Goal: Task Accomplishment & Management: Use online tool/utility

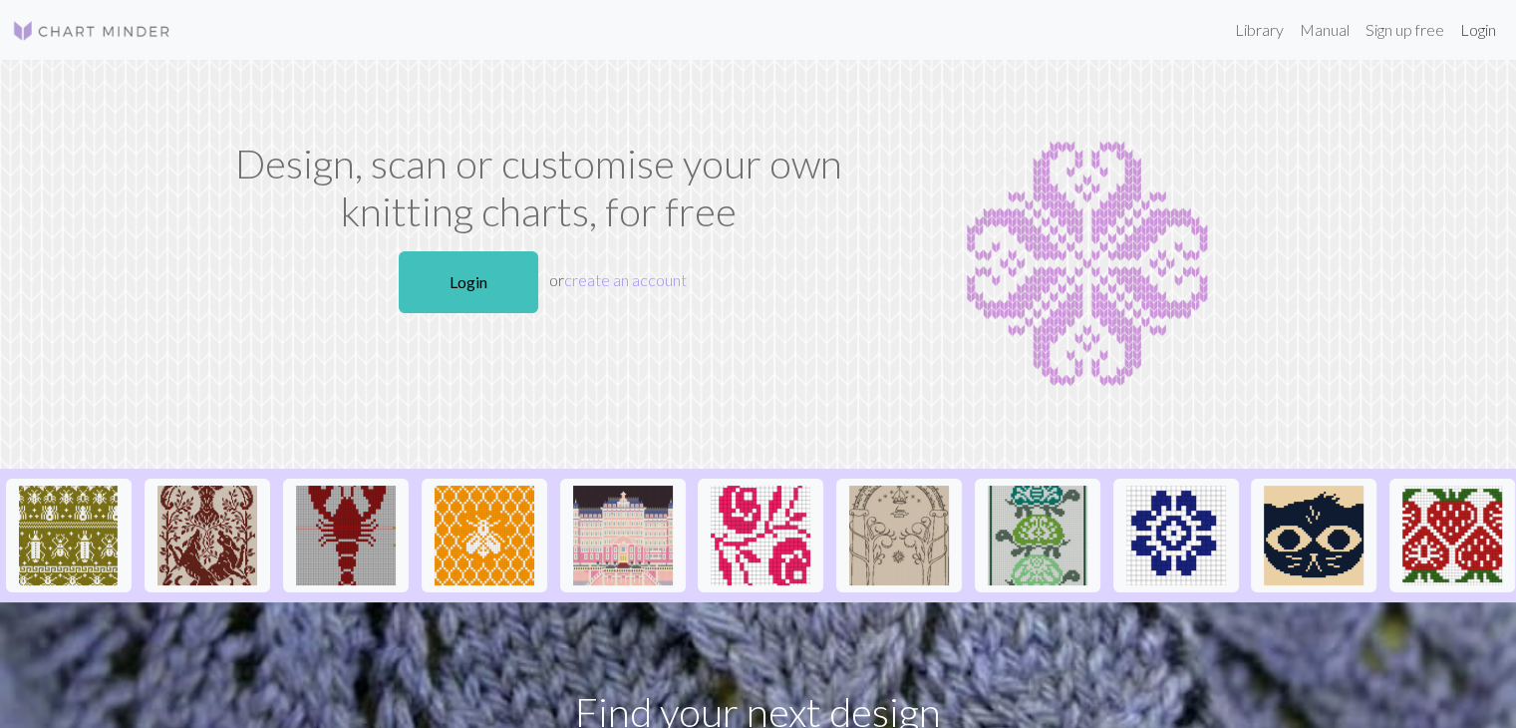
click at [1479, 34] on link "Login" at bounding box center [1478, 30] width 52 height 40
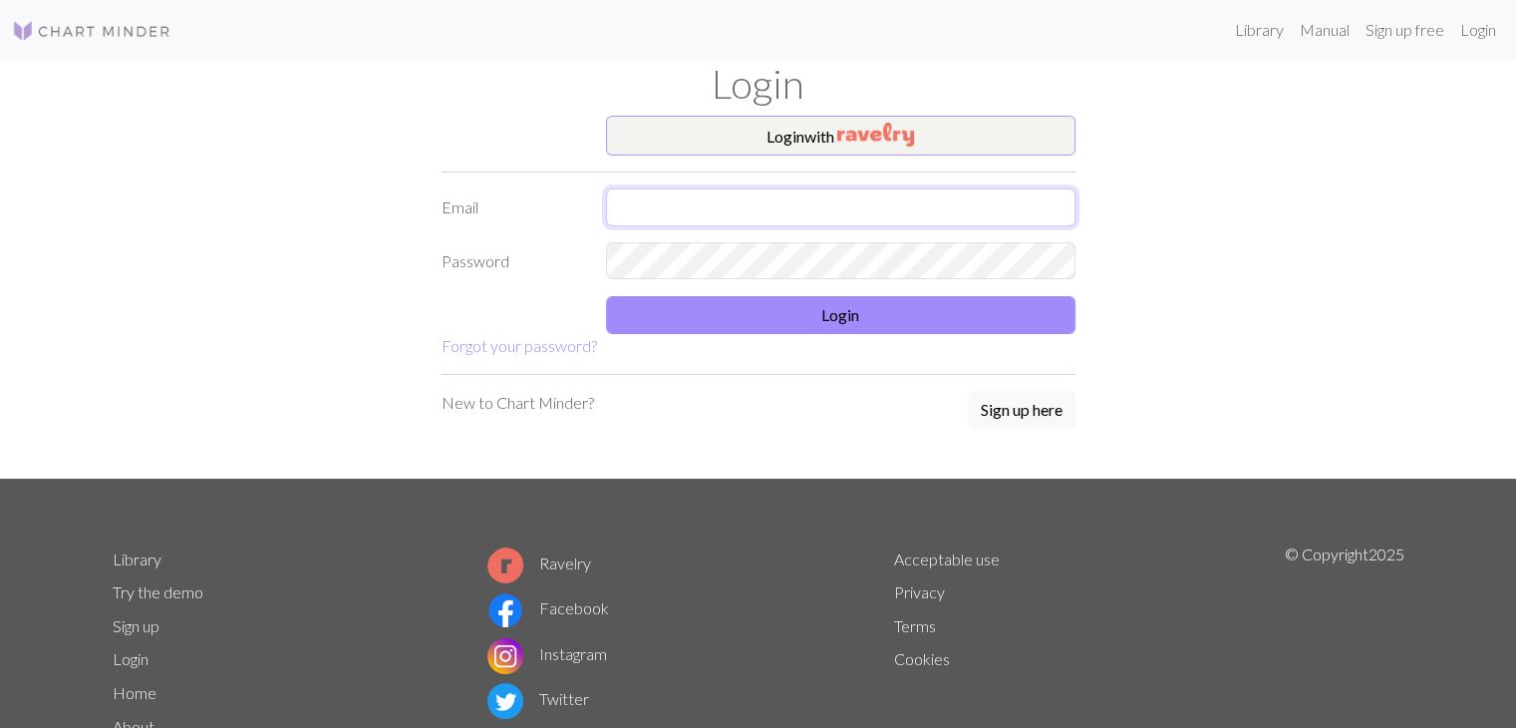
type input "[EMAIL_ADDRESS][DOMAIN_NAME]"
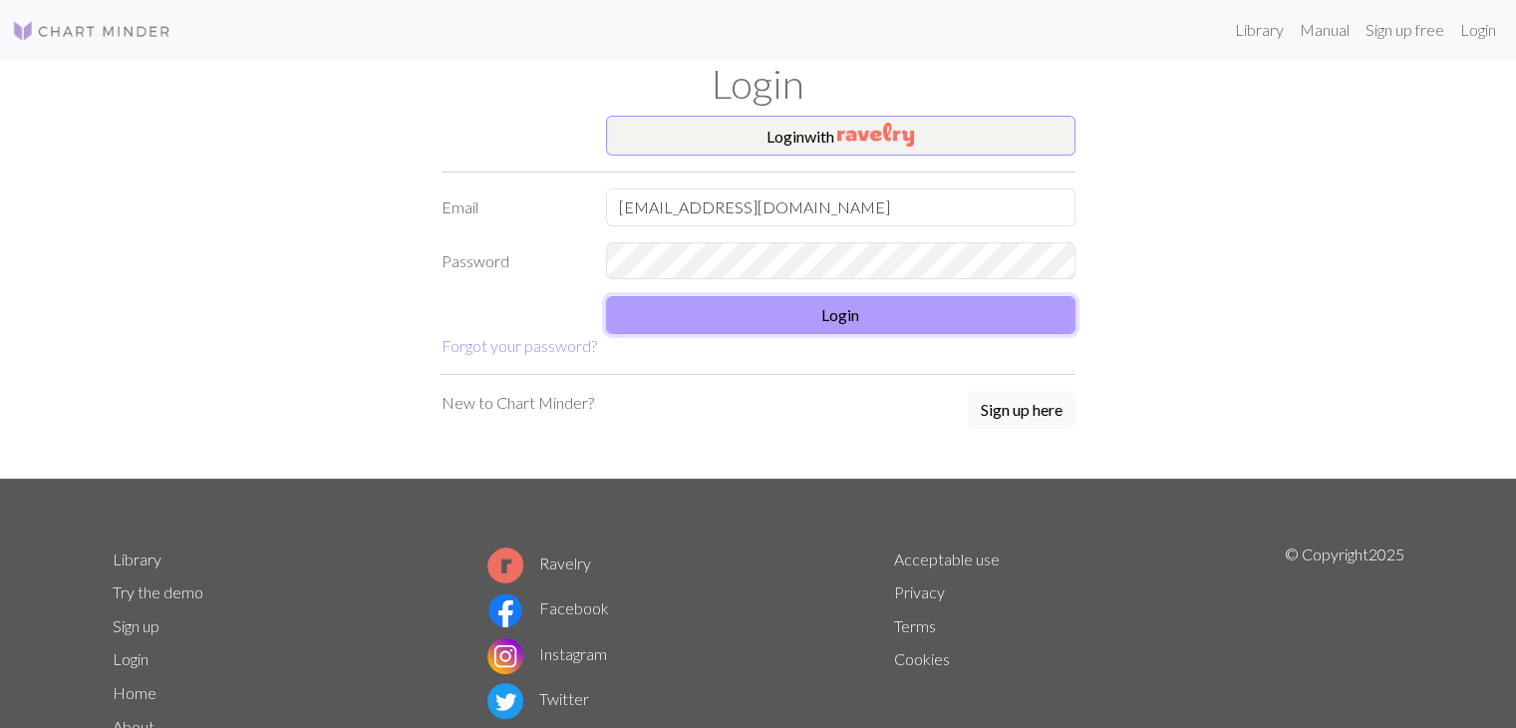
click at [852, 313] on button "Login" at bounding box center [840, 315] width 469 height 38
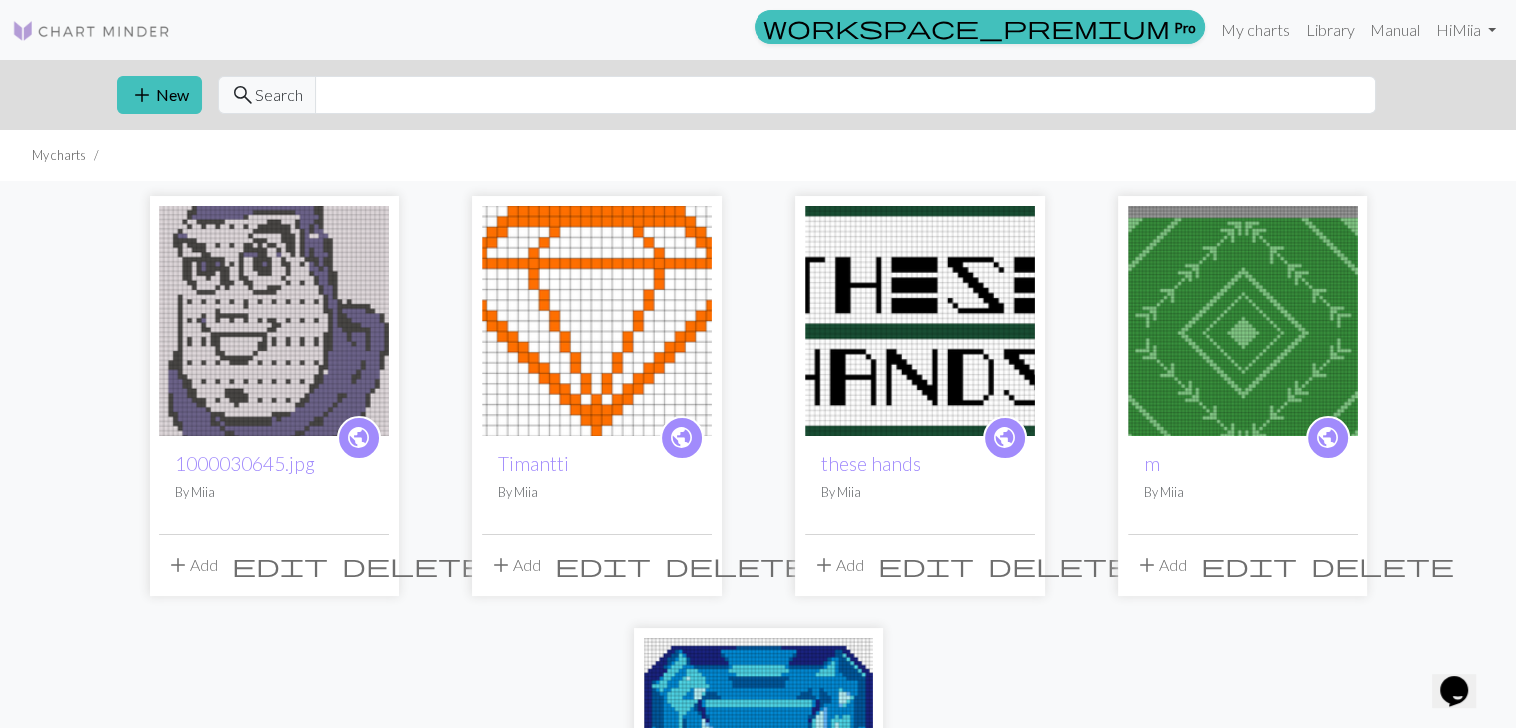
click at [265, 261] on img at bounding box center [273, 320] width 229 height 229
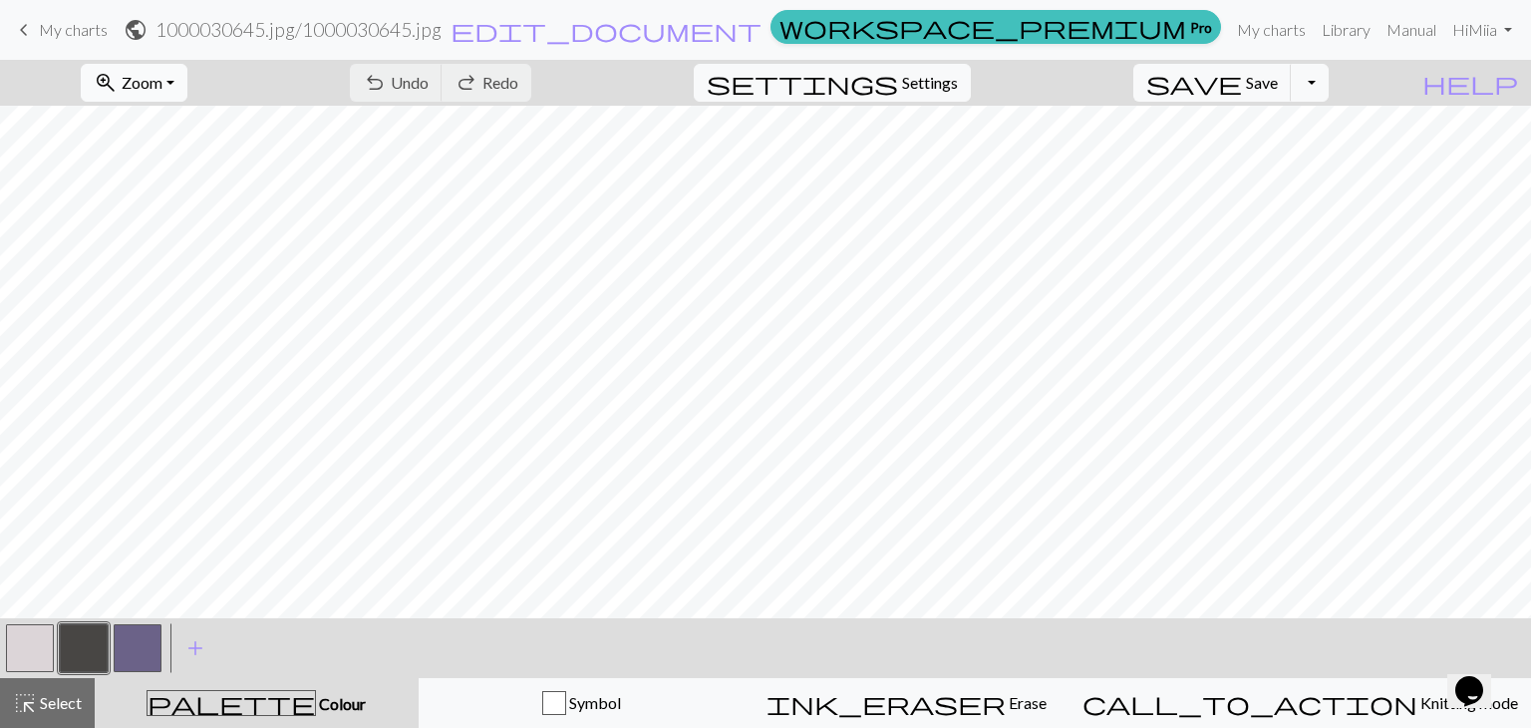
click at [162, 75] on span "Zoom" at bounding box center [142, 82] width 41 height 19
click at [187, 123] on button "Fit all" at bounding box center [161, 127] width 157 height 32
click at [33, 645] on button "button" at bounding box center [30, 648] width 48 height 48
click at [92, 647] on button "button" at bounding box center [84, 648] width 48 height 48
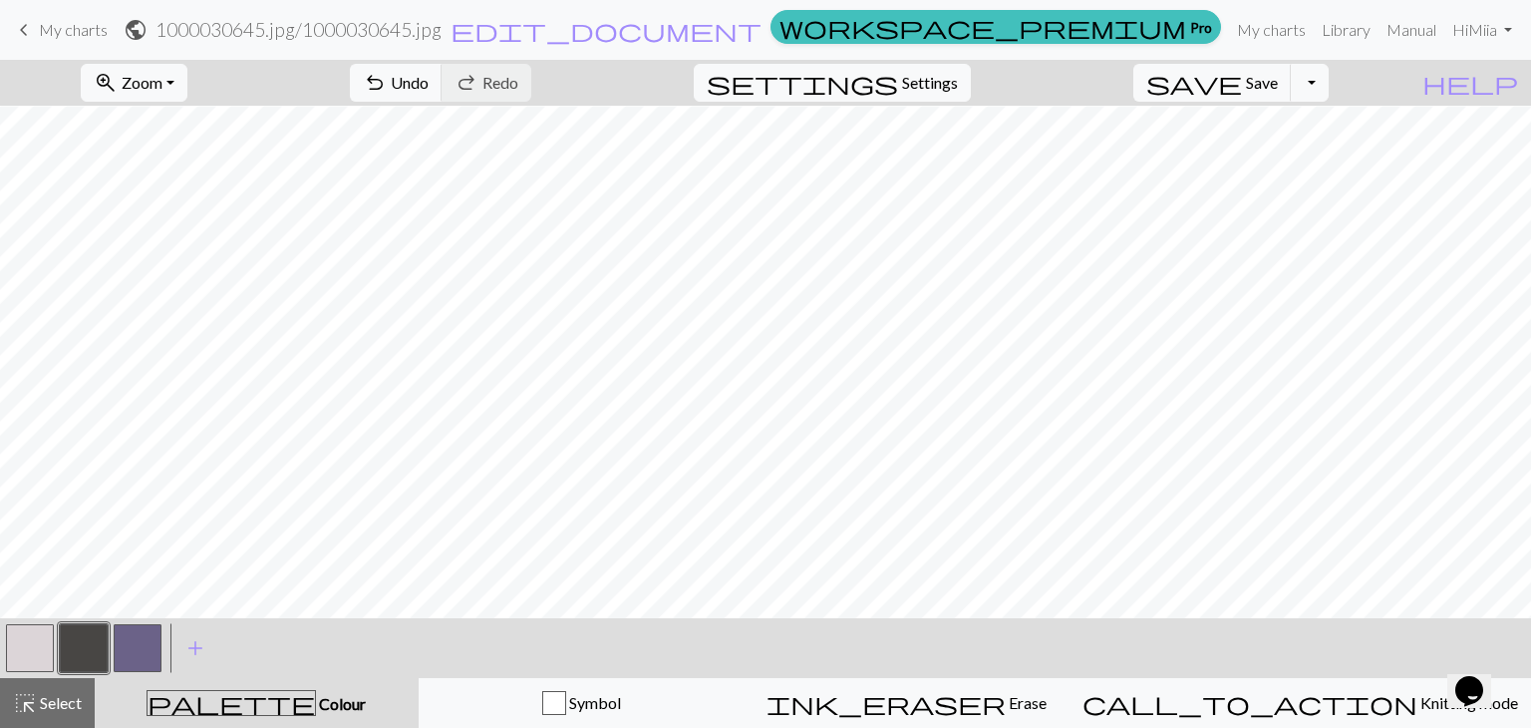
click at [42, 644] on button "button" at bounding box center [30, 648] width 48 height 48
click at [88, 644] on button "button" at bounding box center [84, 648] width 48 height 48
click at [28, 642] on button "button" at bounding box center [30, 648] width 48 height 48
click at [89, 652] on button "button" at bounding box center [84, 648] width 48 height 48
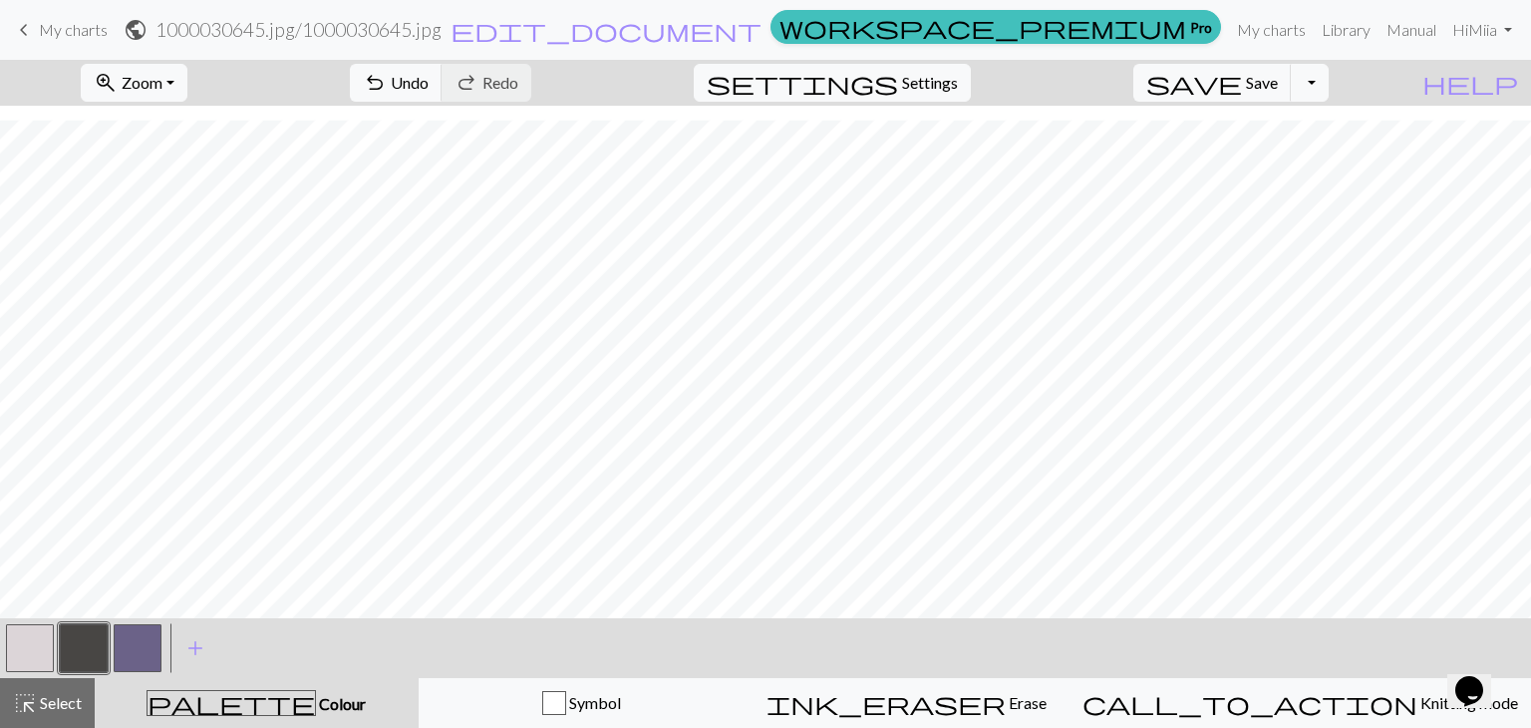
click at [149, 643] on button "button" at bounding box center [138, 648] width 48 height 48
click at [34, 644] on button "button" at bounding box center [30, 648] width 48 height 48
click at [140, 638] on button "button" at bounding box center [138, 648] width 48 height 48
click at [26, 643] on button "button" at bounding box center [30, 648] width 48 height 48
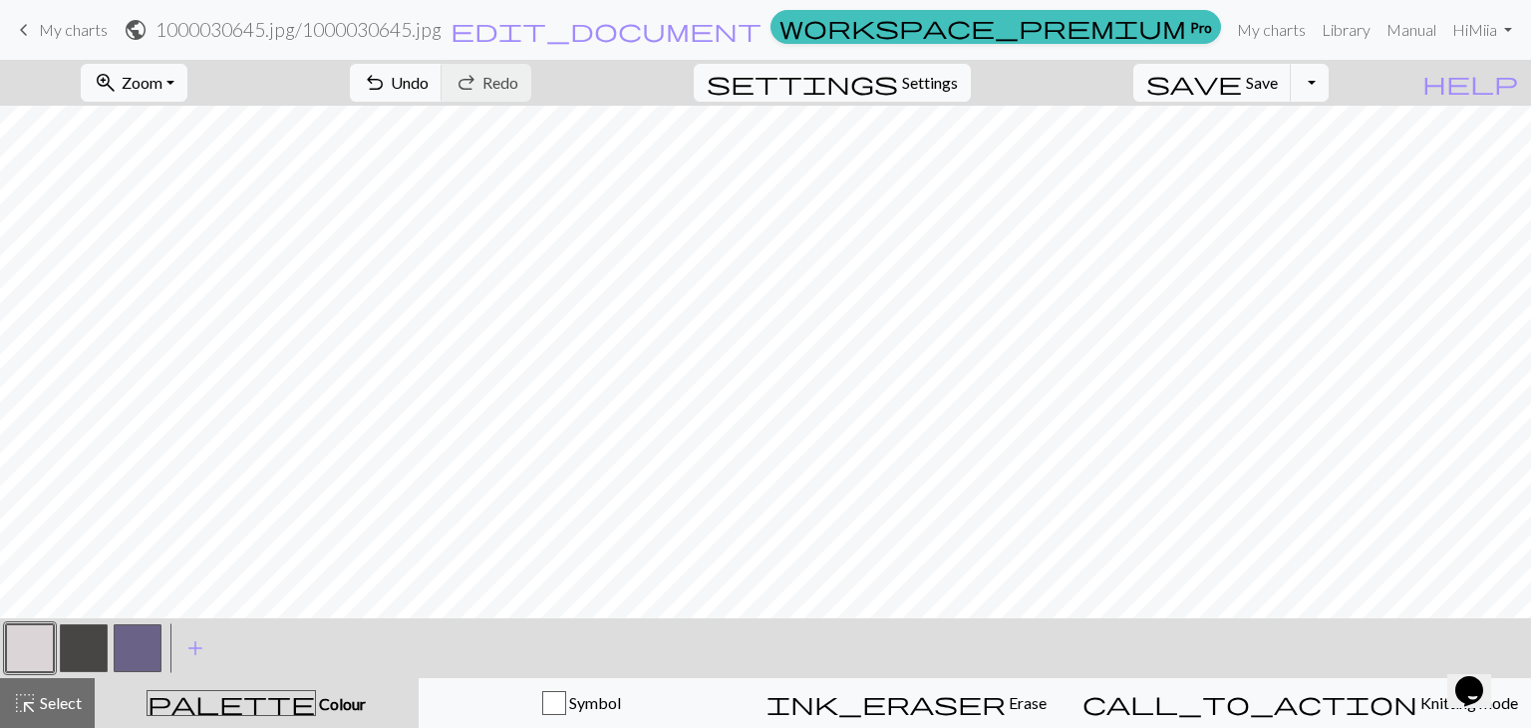
click at [87, 645] on button "button" at bounding box center [84, 648] width 48 height 48
click at [144, 667] on button "button" at bounding box center [138, 648] width 48 height 48
click at [28, 662] on button "button" at bounding box center [30, 648] width 48 height 48
click at [89, 647] on button "button" at bounding box center [84, 648] width 48 height 48
click at [136, 646] on button "button" at bounding box center [138, 648] width 48 height 48
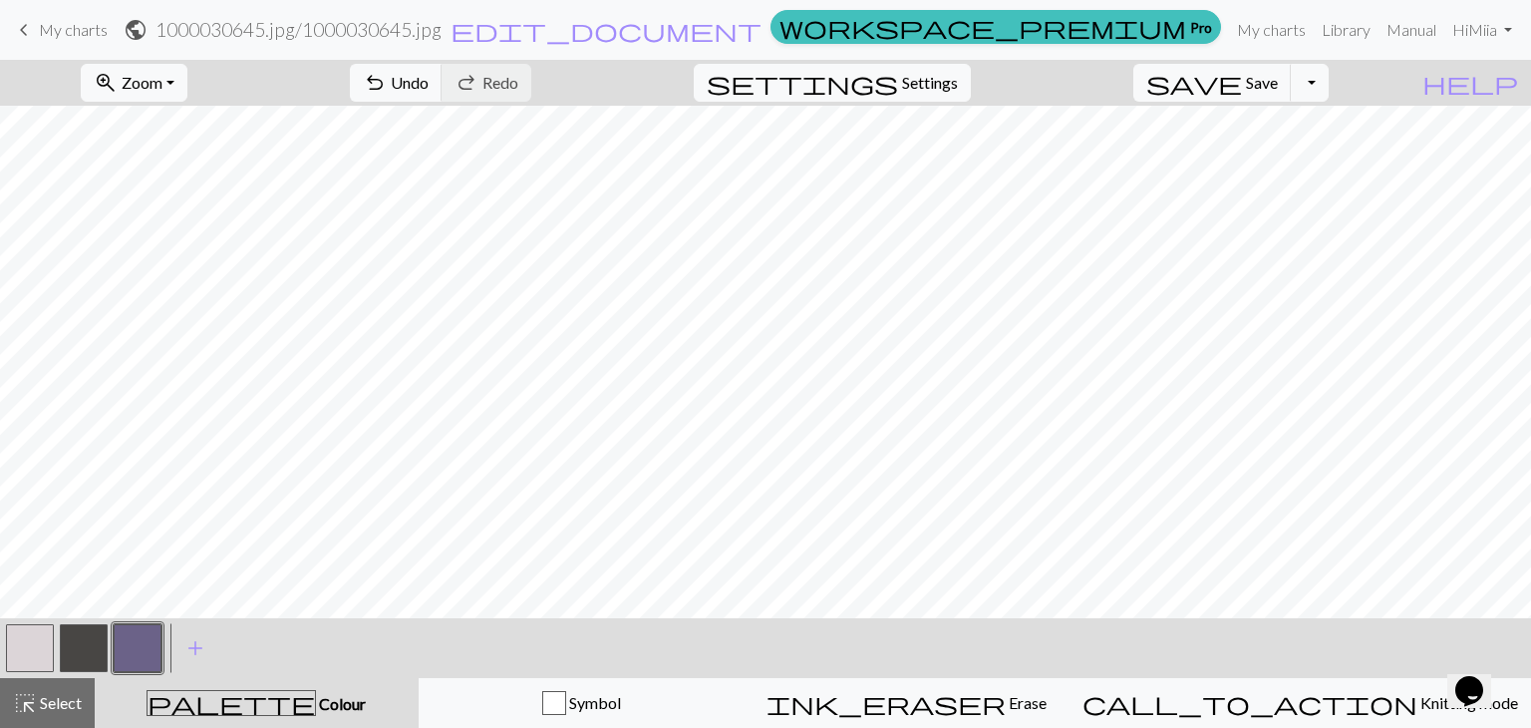
click at [74, 653] on button "button" at bounding box center [84, 648] width 48 height 48
click at [141, 628] on button "button" at bounding box center [138, 648] width 48 height 48
click at [67, 630] on button "button" at bounding box center [84, 648] width 48 height 48
click at [149, 657] on button "button" at bounding box center [138, 648] width 48 height 48
click at [90, 635] on button "button" at bounding box center [84, 648] width 48 height 48
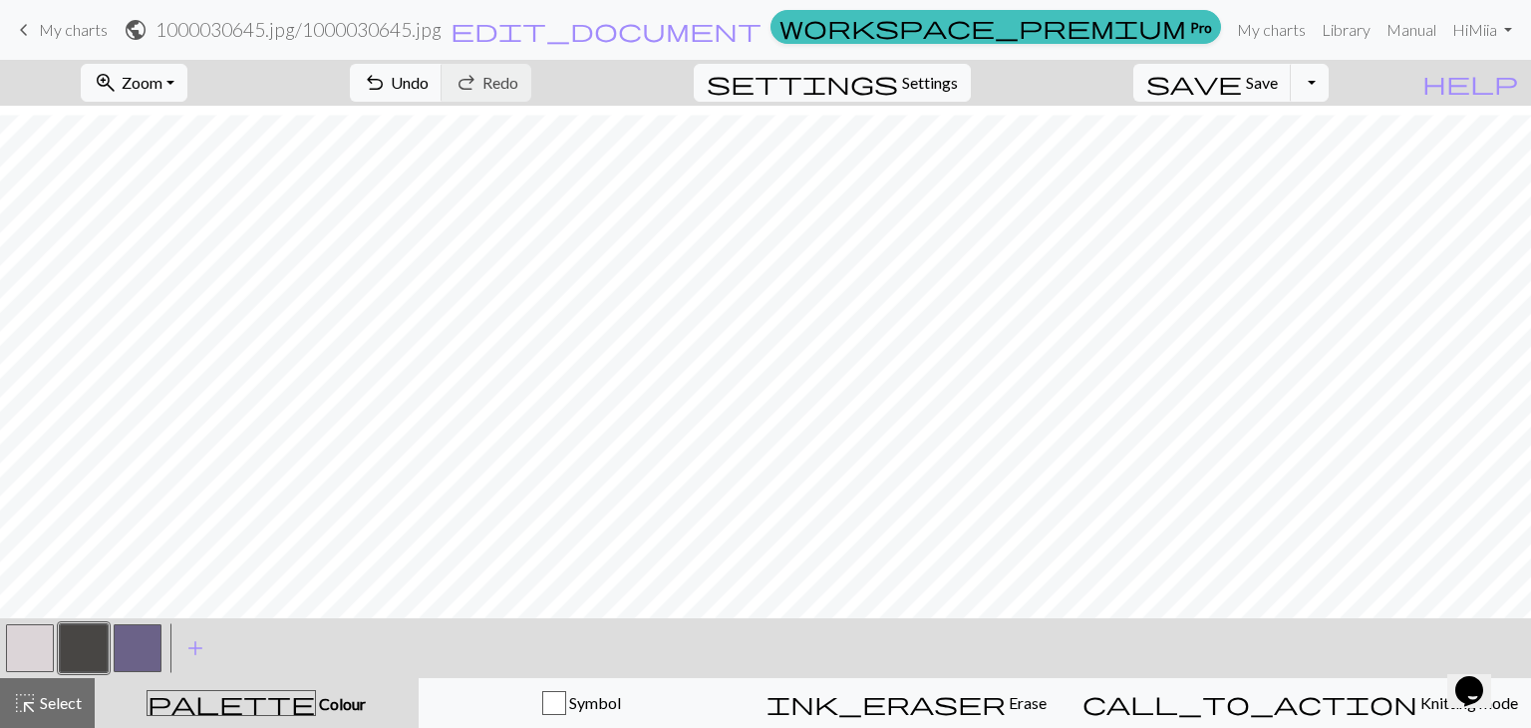
scroll to position [17, 0]
click at [20, 645] on button "button" at bounding box center [30, 648] width 48 height 48
click at [74, 661] on button "button" at bounding box center [84, 648] width 48 height 48
click at [37, 648] on button "button" at bounding box center [30, 648] width 48 height 48
click at [84, 652] on button "button" at bounding box center [84, 648] width 48 height 48
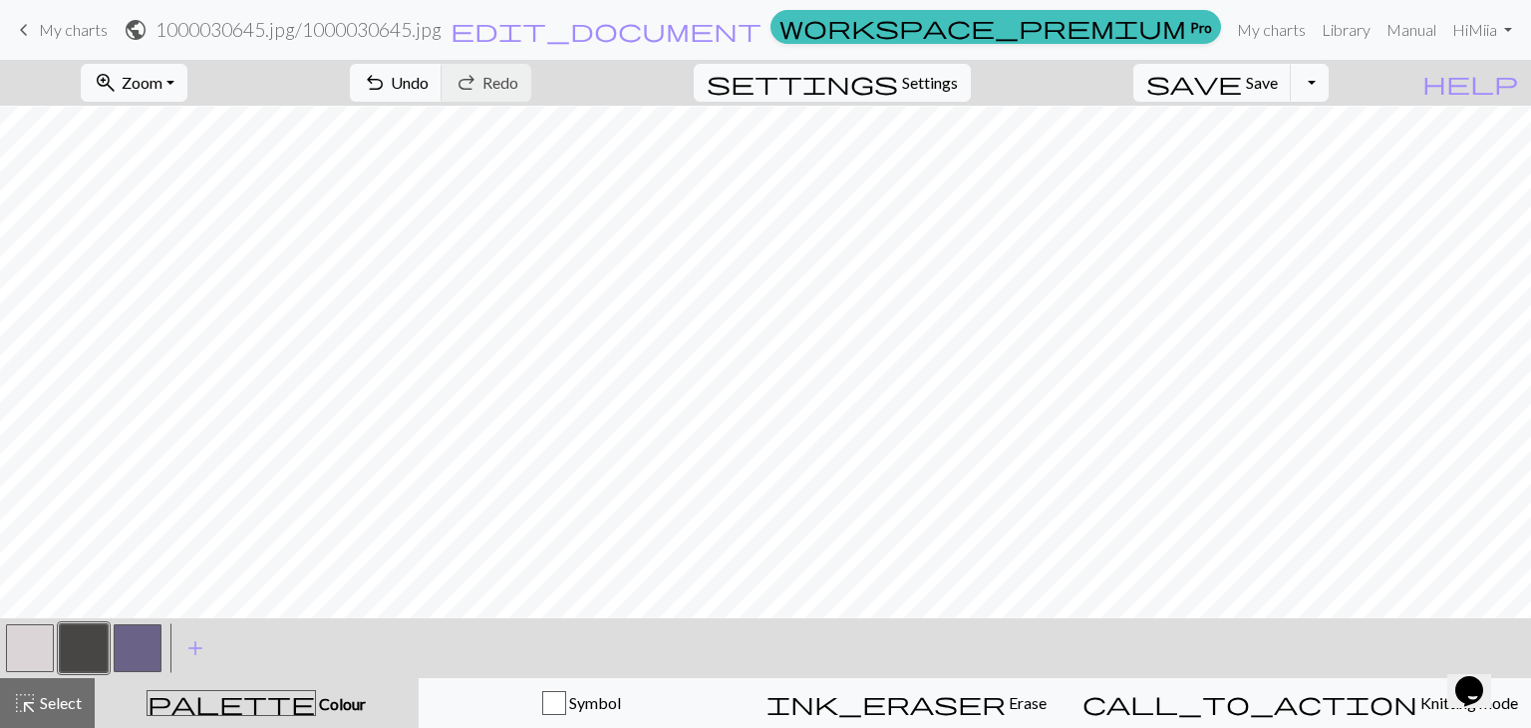
click at [40, 644] on button "button" at bounding box center [30, 648] width 48 height 48
click at [87, 651] on button "button" at bounding box center [84, 648] width 48 height 48
click at [26, 643] on button "button" at bounding box center [30, 648] width 48 height 48
click at [88, 642] on button "button" at bounding box center [84, 648] width 48 height 48
click at [20, 638] on button "button" at bounding box center [30, 648] width 48 height 48
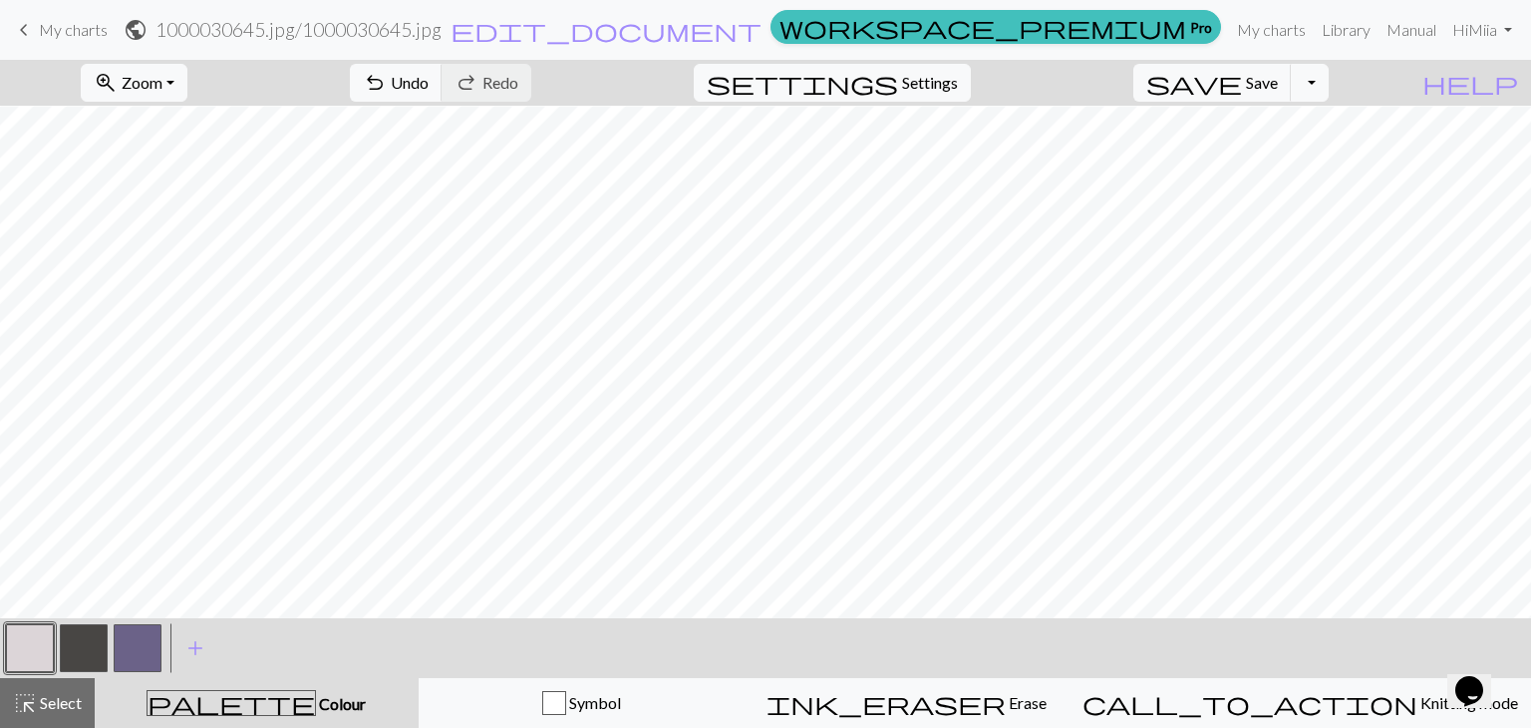
click at [80, 633] on button "button" at bounding box center [84, 648] width 48 height 48
click at [30, 647] on button "button" at bounding box center [30, 648] width 48 height 48
click at [82, 655] on button "button" at bounding box center [84, 648] width 48 height 48
click at [49, 640] on button "button" at bounding box center [30, 648] width 48 height 48
click at [70, 645] on button "button" at bounding box center [84, 648] width 48 height 48
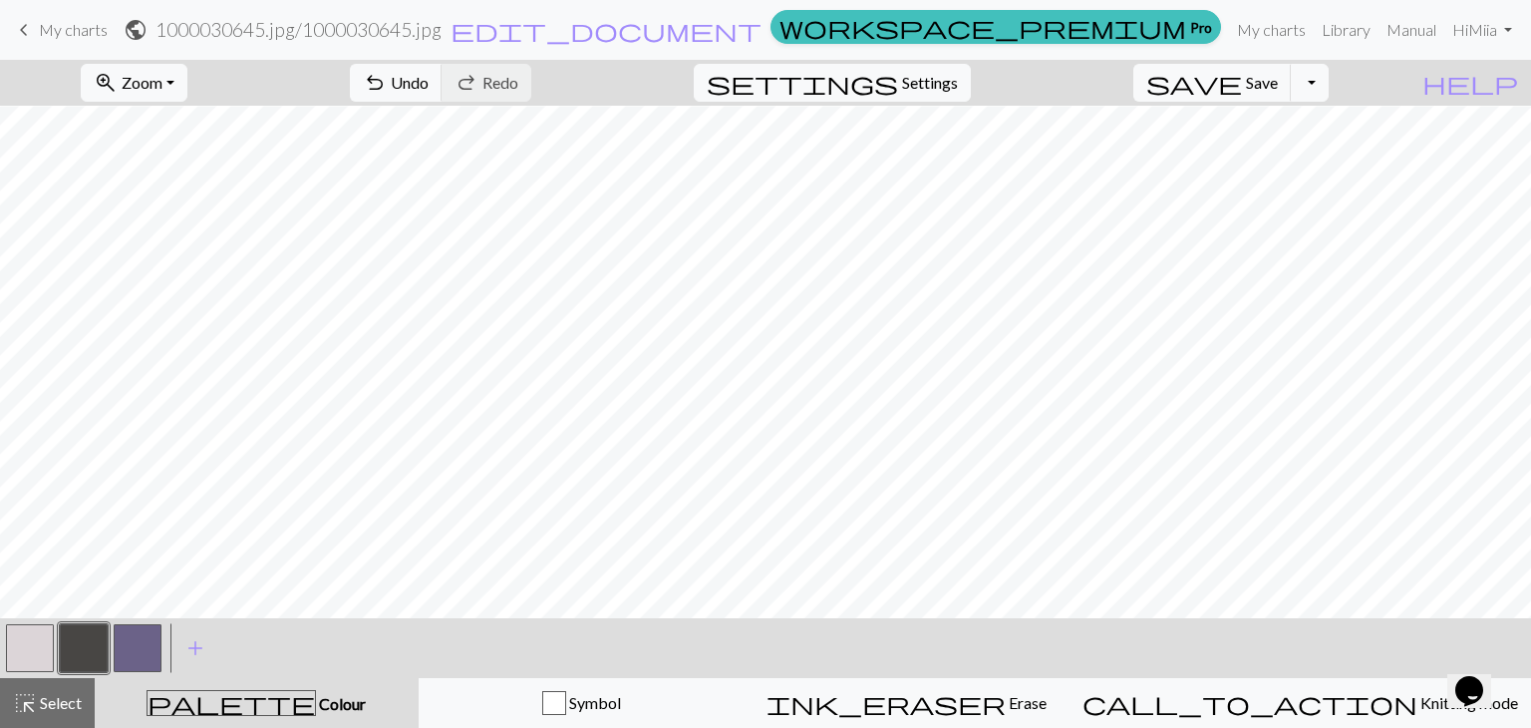
click at [41, 644] on button "button" at bounding box center [30, 648] width 48 height 48
click at [79, 635] on button "button" at bounding box center [84, 648] width 48 height 48
click at [40, 661] on button "button" at bounding box center [30, 648] width 48 height 48
click at [100, 643] on button "button" at bounding box center [84, 648] width 48 height 48
click at [22, 647] on button "button" at bounding box center [30, 648] width 48 height 48
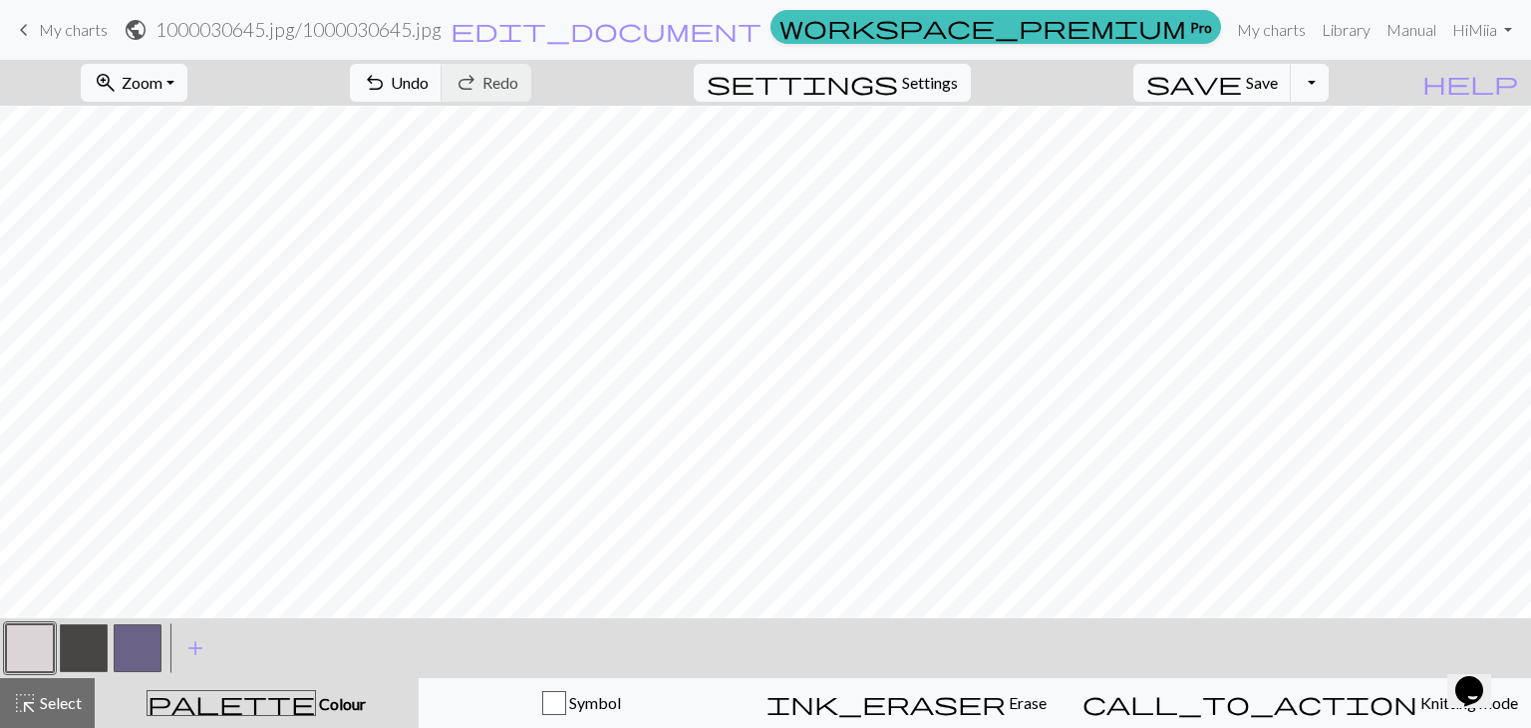
click at [87, 638] on button "button" at bounding box center [84, 648] width 48 height 48
click at [35, 650] on button "button" at bounding box center [30, 648] width 48 height 48
click at [94, 638] on button "button" at bounding box center [84, 648] width 48 height 48
click at [38, 650] on button "button" at bounding box center [30, 648] width 48 height 48
click at [73, 652] on button "button" at bounding box center [84, 648] width 48 height 48
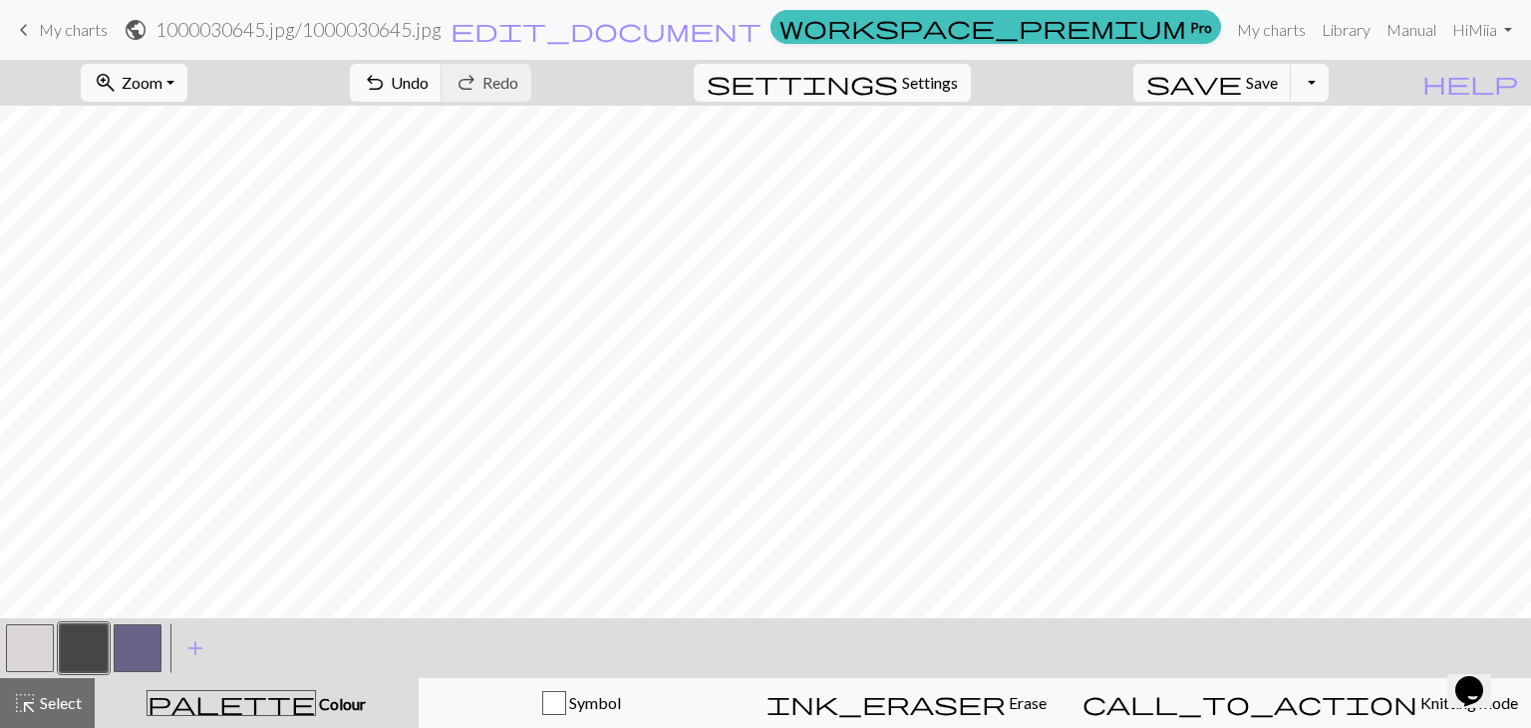
click at [17, 658] on button "button" at bounding box center [30, 648] width 48 height 48
click at [77, 651] on button "button" at bounding box center [84, 648] width 48 height 48
click at [41, 652] on button "button" at bounding box center [30, 648] width 48 height 48
click at [106, 643] on button "button" at bounding box center [84, 648] width 48 height 48
click at [28, 654] on button "button" at bounding box center [30, 648] width 48 height 48
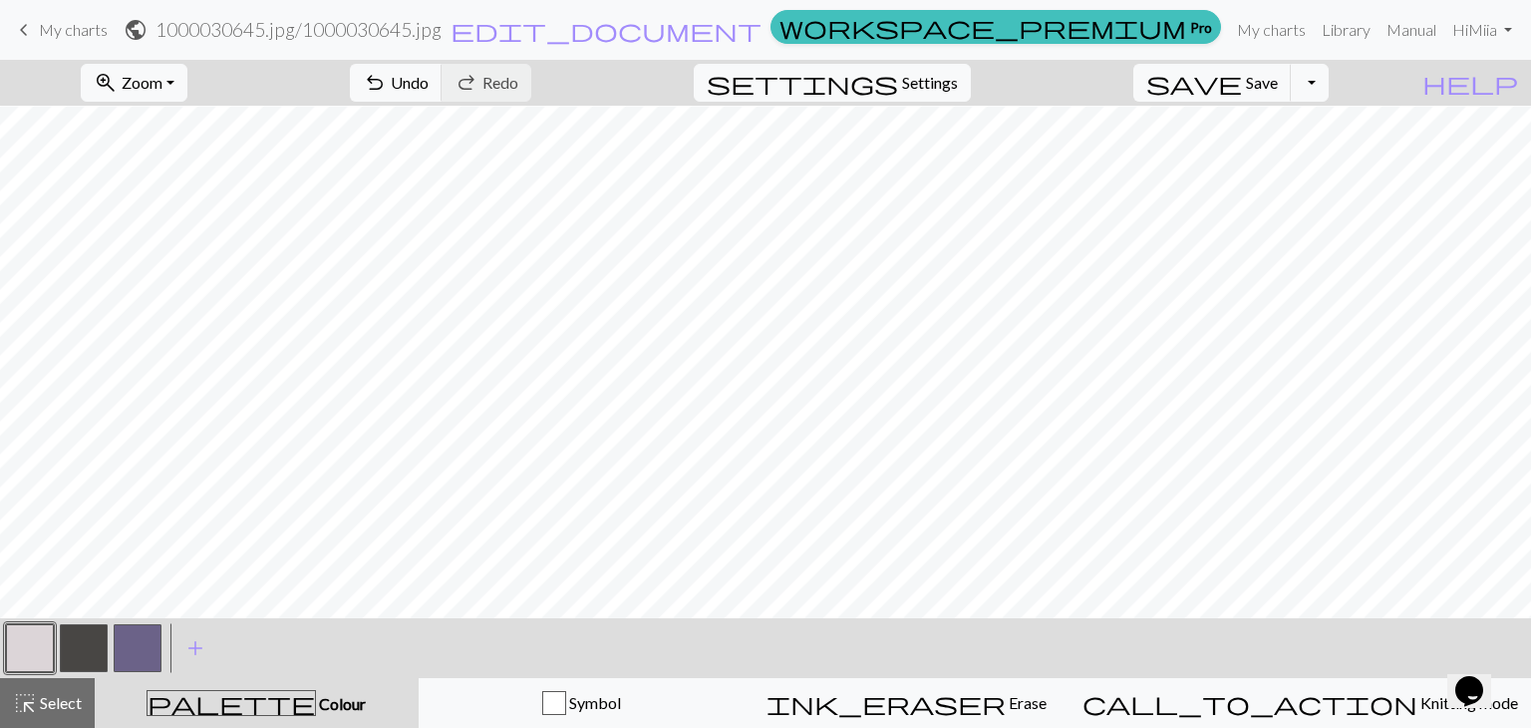
click at [75, 650] on button "button" at bounding box center [84, 648] width 48 height 48
click at [39, 656] on button "button" at bounding box center [30, 648] width 48 height 48
click at [84, 641] on button "button" at bounding box center [84, 648] width 48 height 48
click at [28, 643] on button "button" at bounding box center [30, 648] width 48 height 48
click at [97, 641] on button "button" at bounding box center [84, 648] width 48 height 48
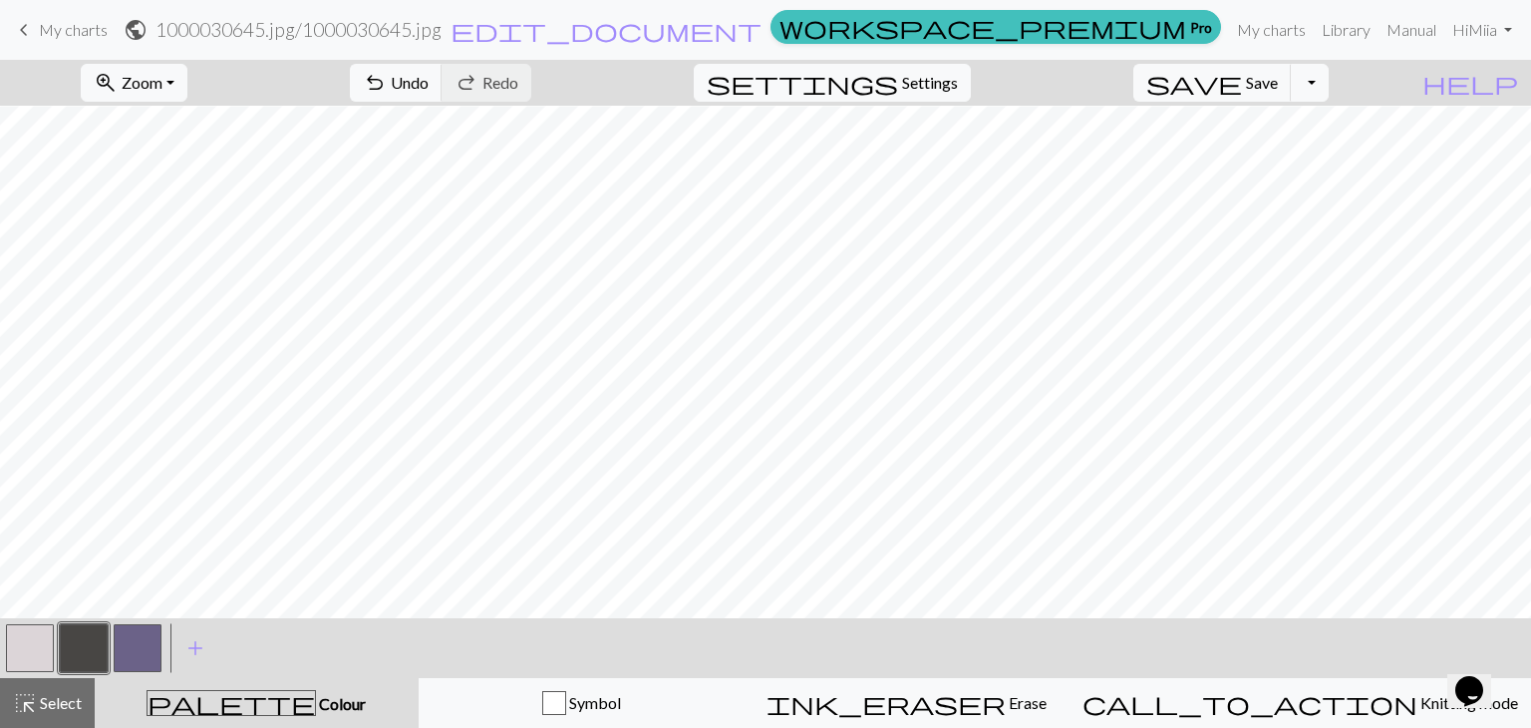
click at [27, 659] on button "button" at bounding box center [30, 648] width 48 height 48
click at [85, 644] on button "button" at bounding box center [84, 648] width 48 height 48
click at [30, 642] on button "button" at bounding box center [30, 648] width 48 height 48
click at [81, 654] on button "button" at bounding box center [84, 648] width 48 height 48
click at [37, 646] on button "button" at bounding box center [30, 648] width 48 height 48
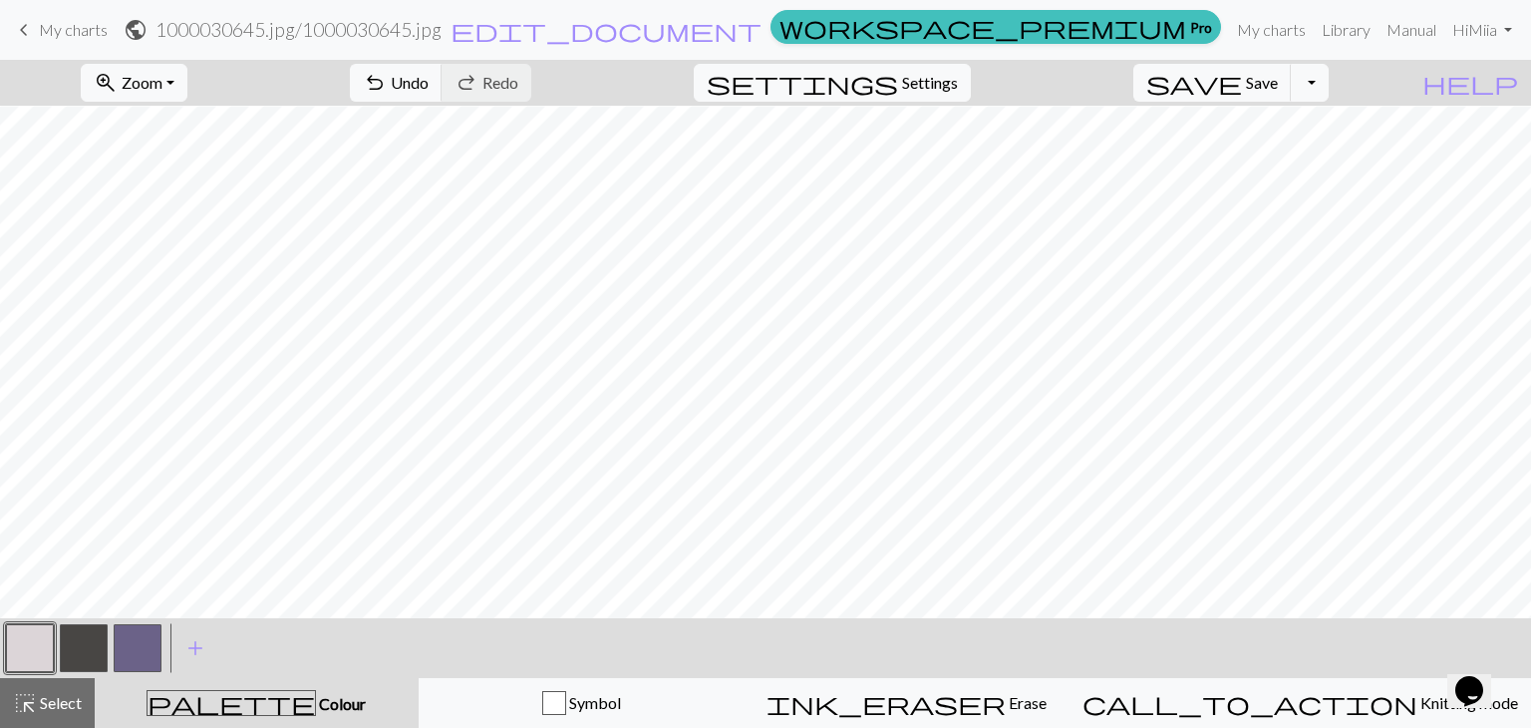
click at [85, 651] on button "button" at bounding box center [84, 648] width 48 height 48
click at [29, 643] on button "button" at bounding box center [30, 648] width 48 height 48
click at [72, 643] on button "button" at bounding box center [84, 648] width 48 height 48
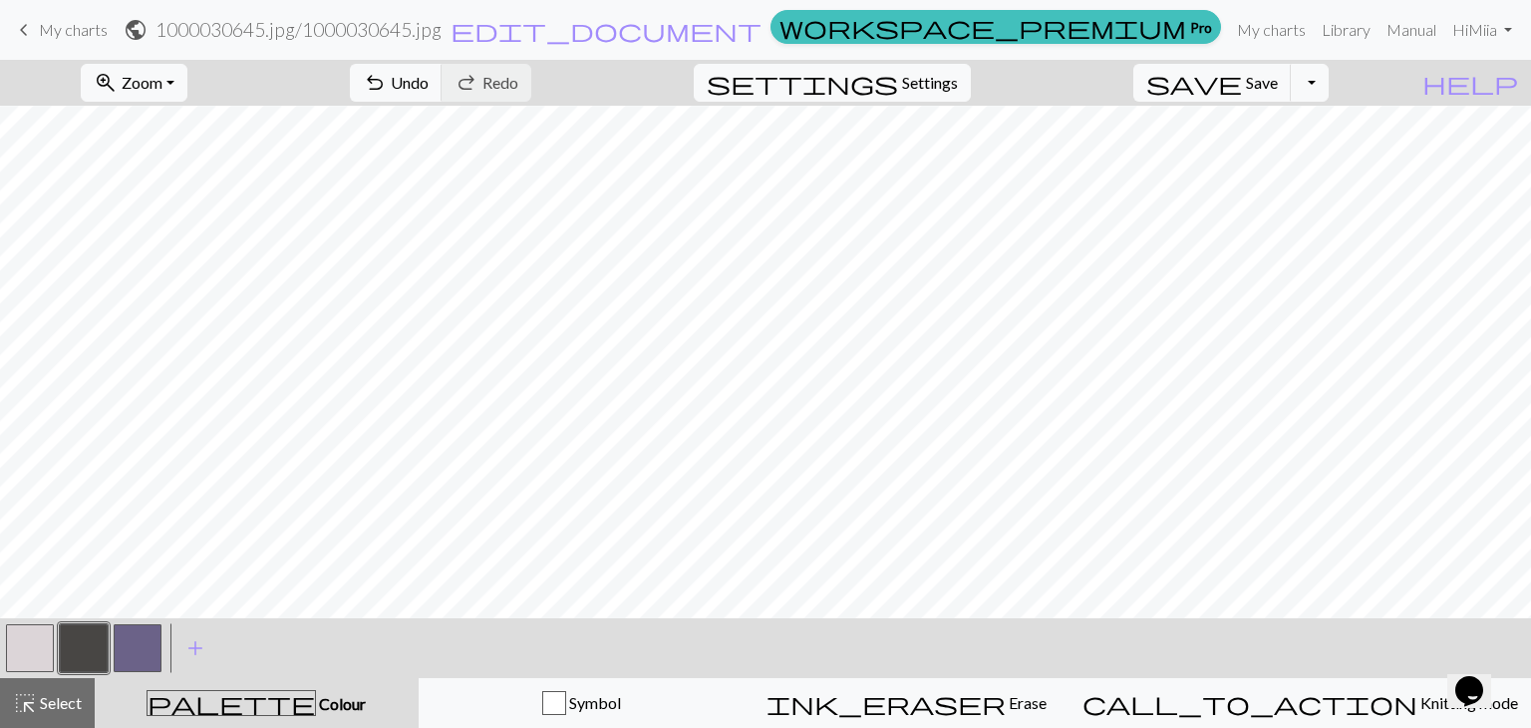
click at [23, 647] on button "button" at bounding box center [30, 648] width 48 height 48
click at [78, 635] on button "button" at bounding box center [84, 648] width 48 height 48
click at [38, 643] on button "button" at bounding box center [30, 648] width 48 height 48
click at [97, 653] on button "button" at bounding box center [84, 648] width 48 height 48
click at [38, 645] on button "button" at bounding box center [30, 648] width 48 height 48
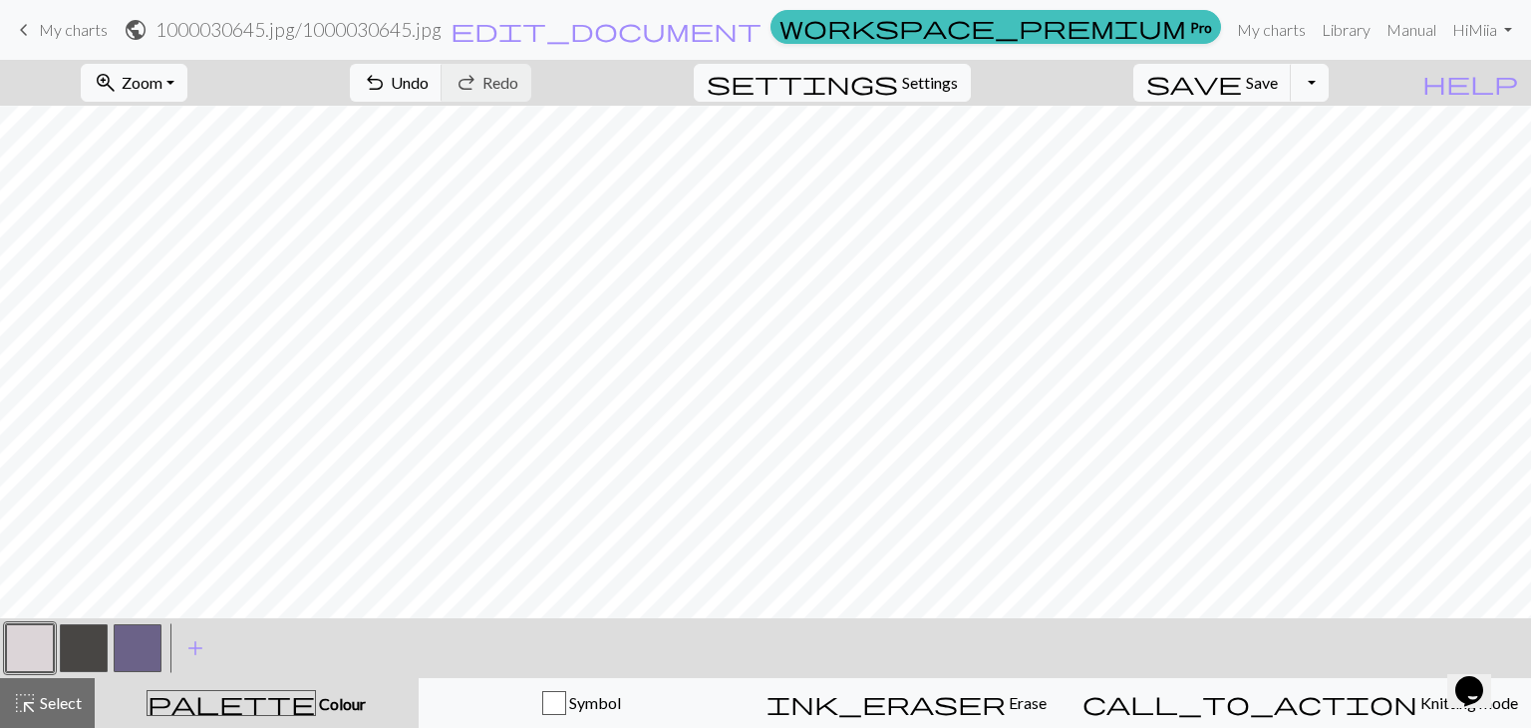
click at [92, 634] on button "button" at bounding box center [84, 648] width 48 height 48
click at [28, 658] on button "button" at bounding box center [30, 648] width 48 height 48
click at [103, 639] on button "button" at bounding box center [84, 648] width 48 height 48
click at [42, 649] on button "button" at bounding box center [30, 648] width 48 height 48
click at [140, 651] on button "button" at bounding box center [138, 648] width 48 height 48
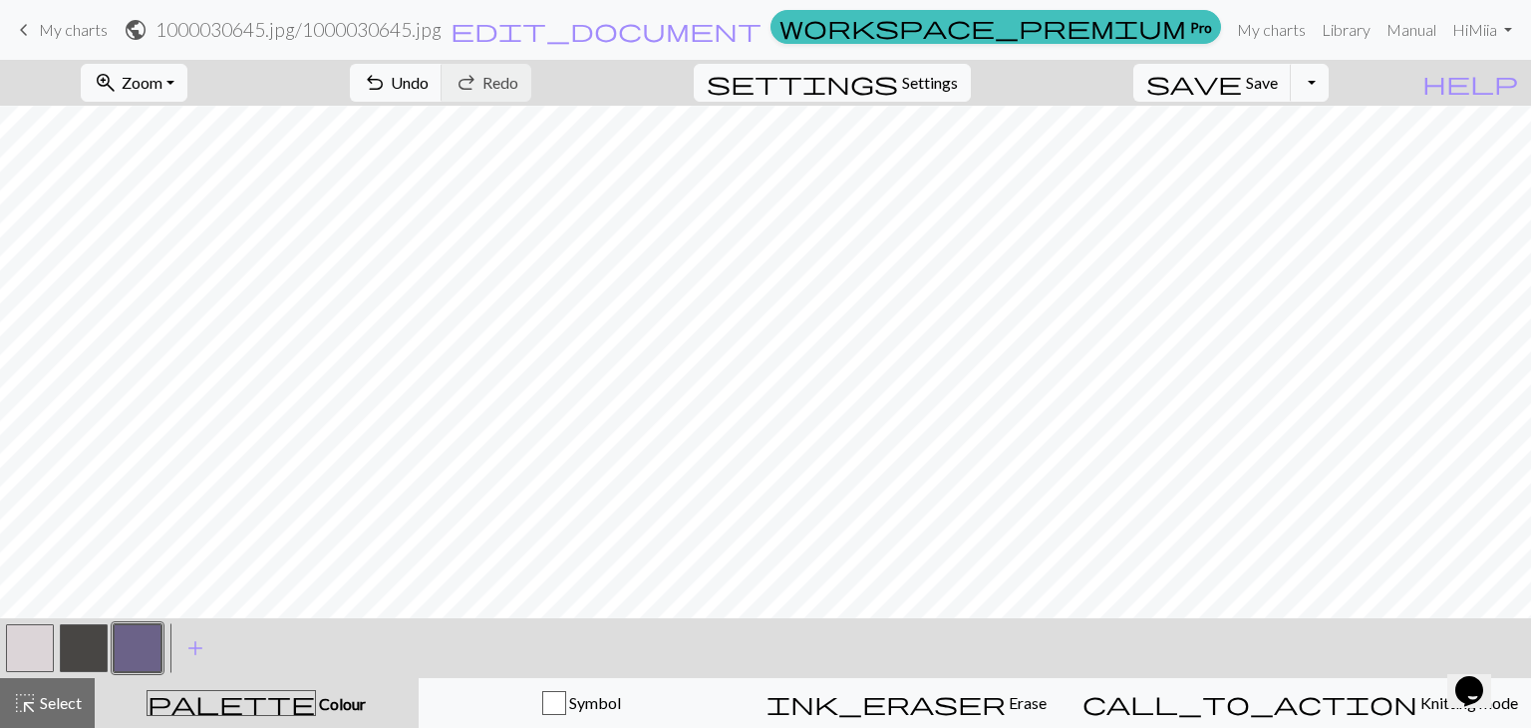
click at [140, 651] on button "button" at bounding box center [138, 648] width 48 height 48
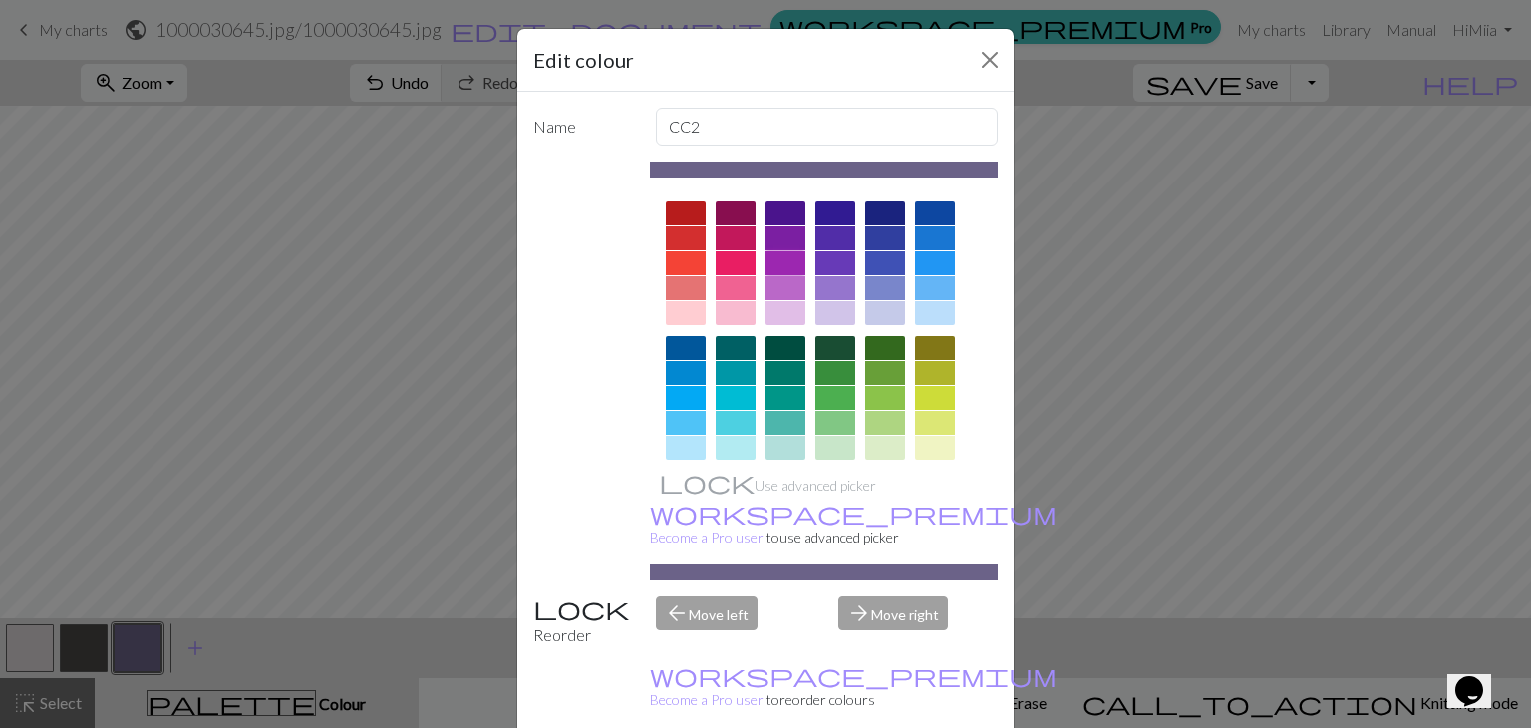
click at [777, 261] on div at bounding box center [786, 263] width 40 height 24
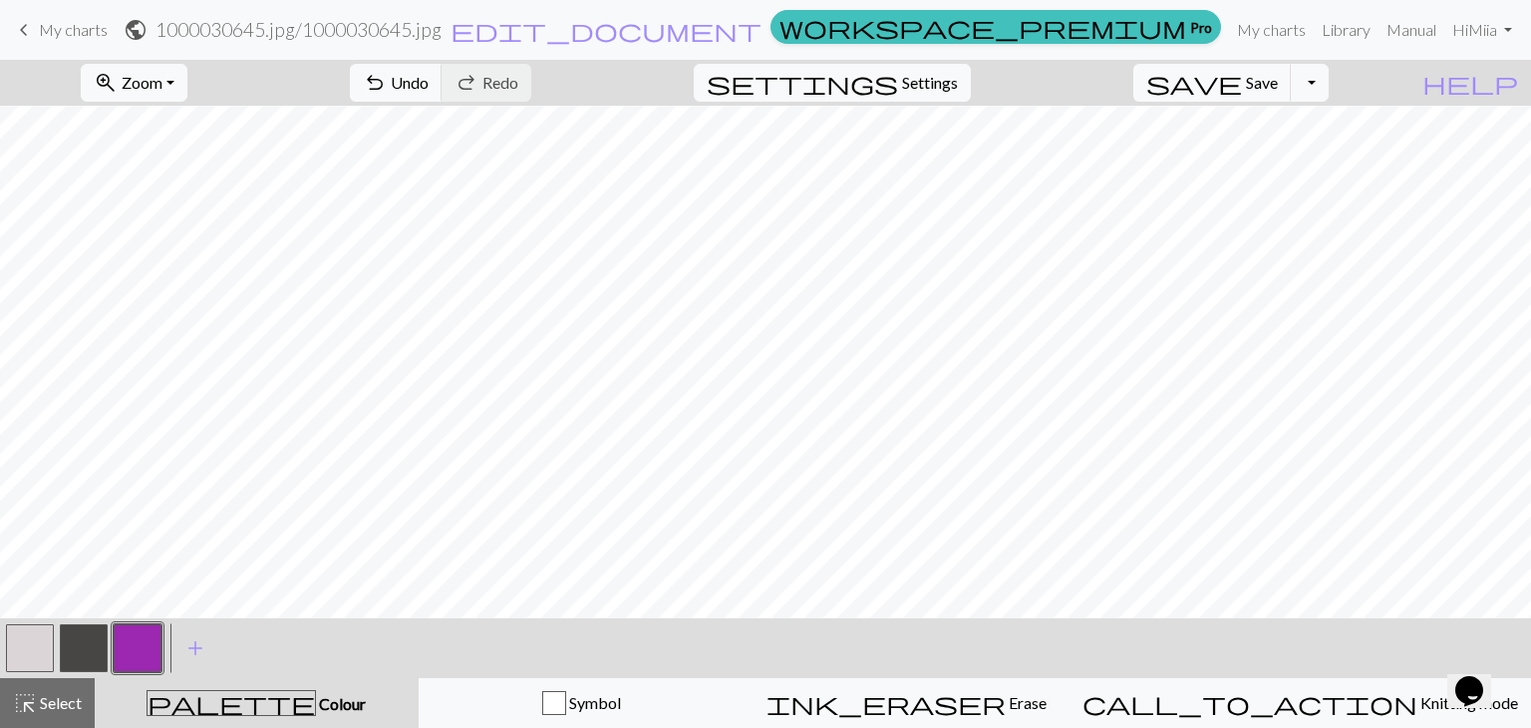
click at [32, 655] on button "button" at bounding box center [30, 648] width 48 height 48
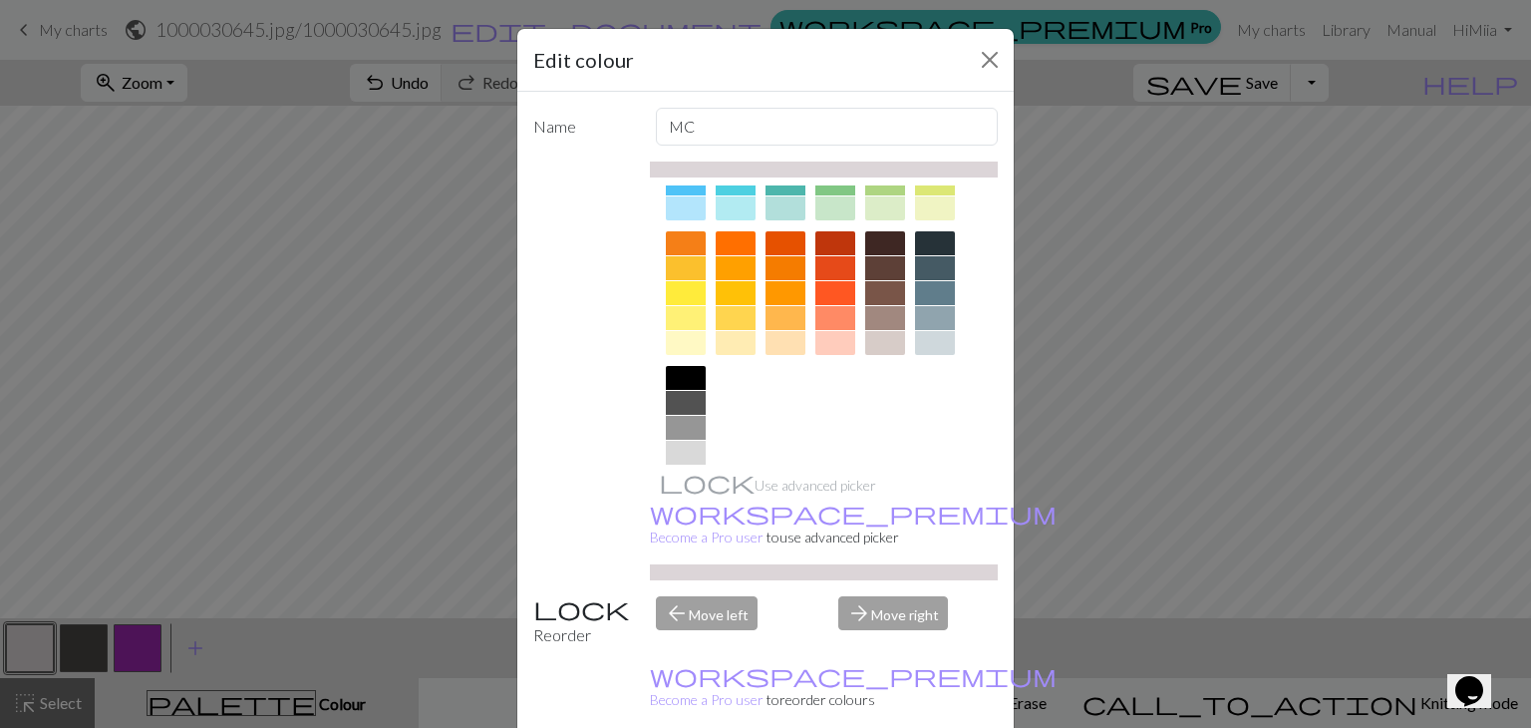
scroll to position [287, 0]
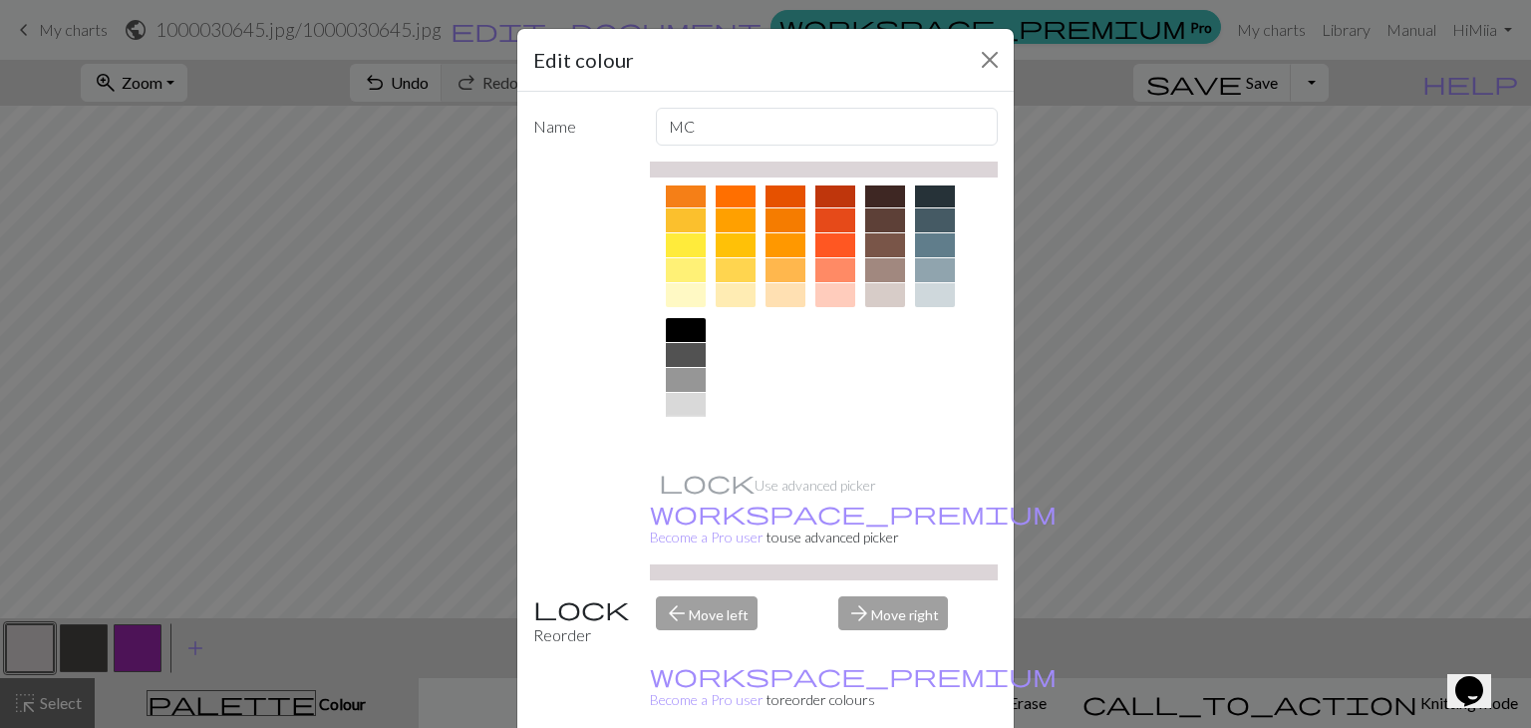
click at [679, 432] on div at bounding box center [686, 430] width 40 height 24
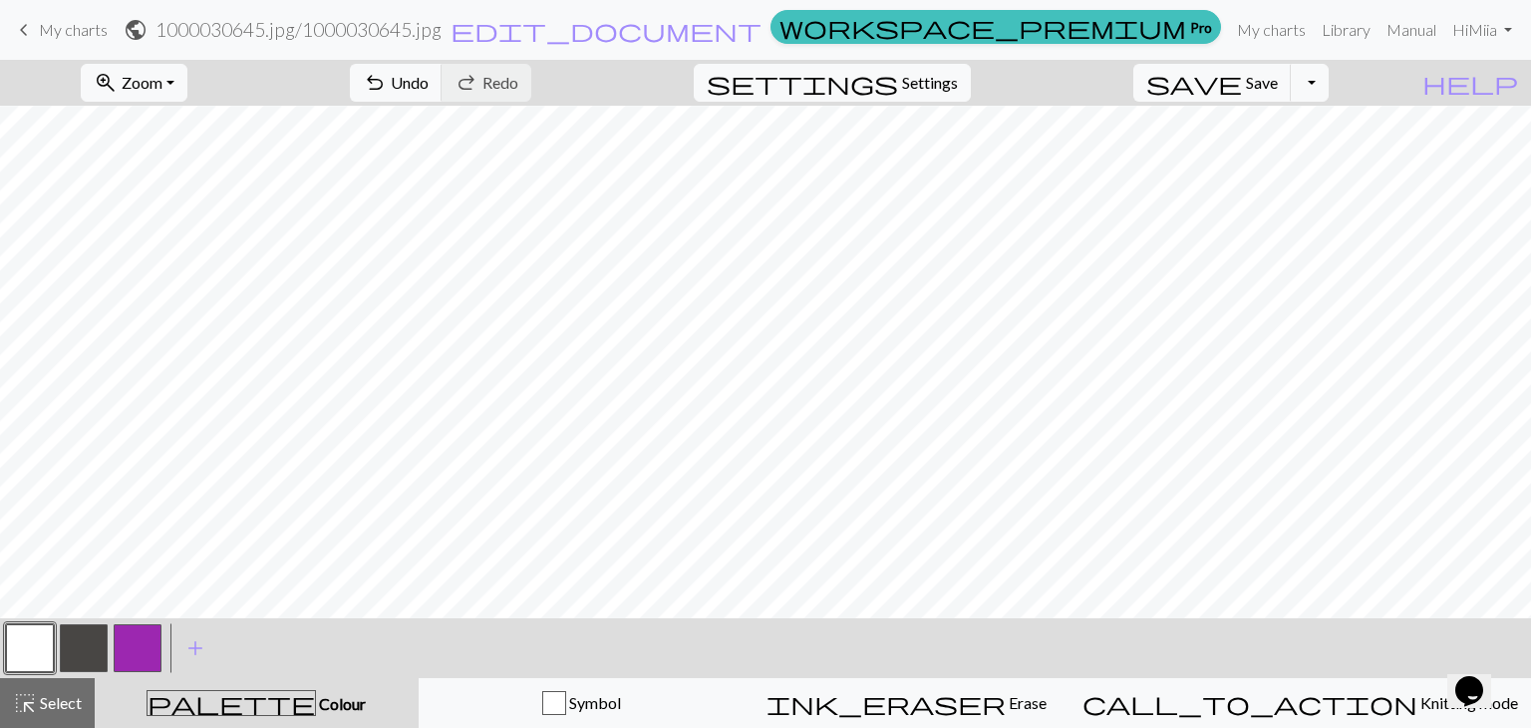
click at [87, 650] on button "button" at bounding box center [84, 648] width 48 height 48
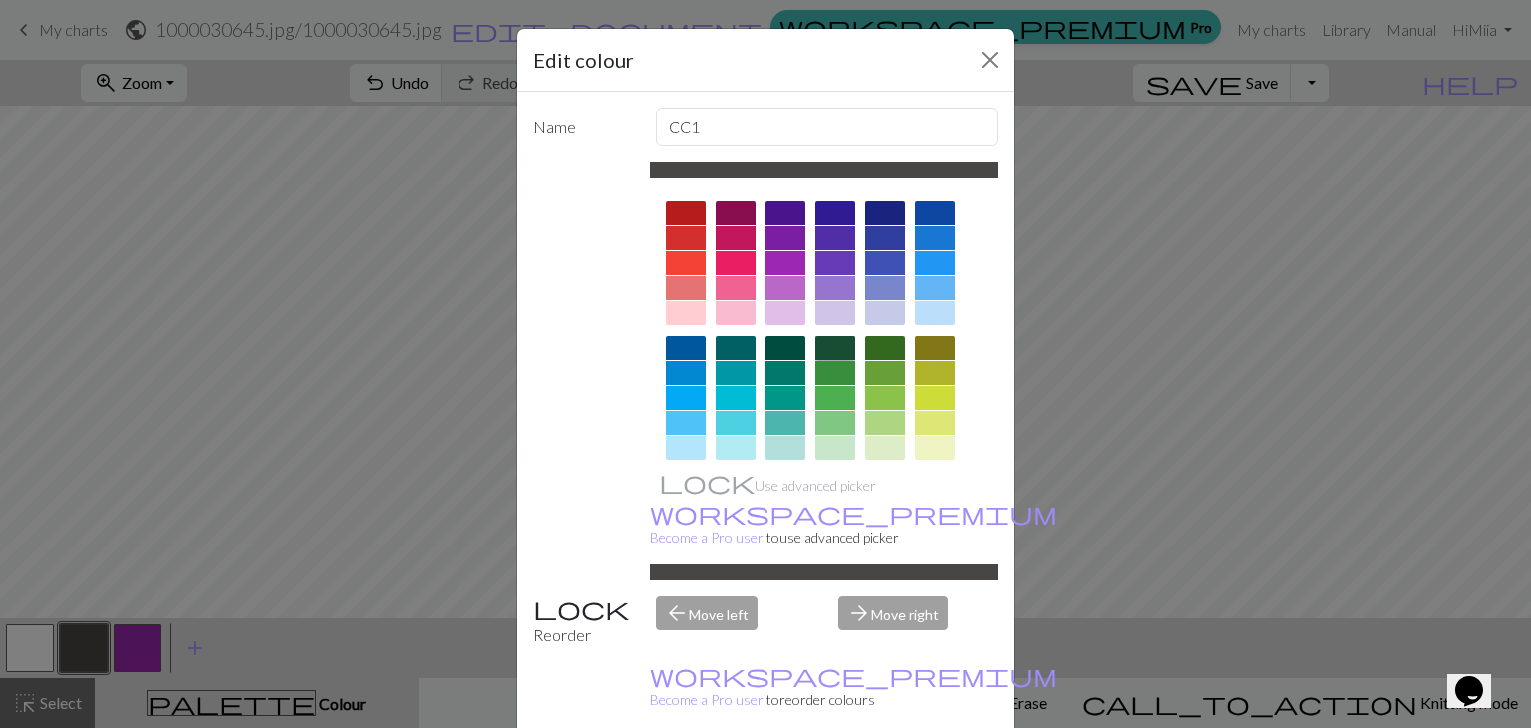
click at [826, 348] on div at bounding box center [835, 348] width 40 height 24
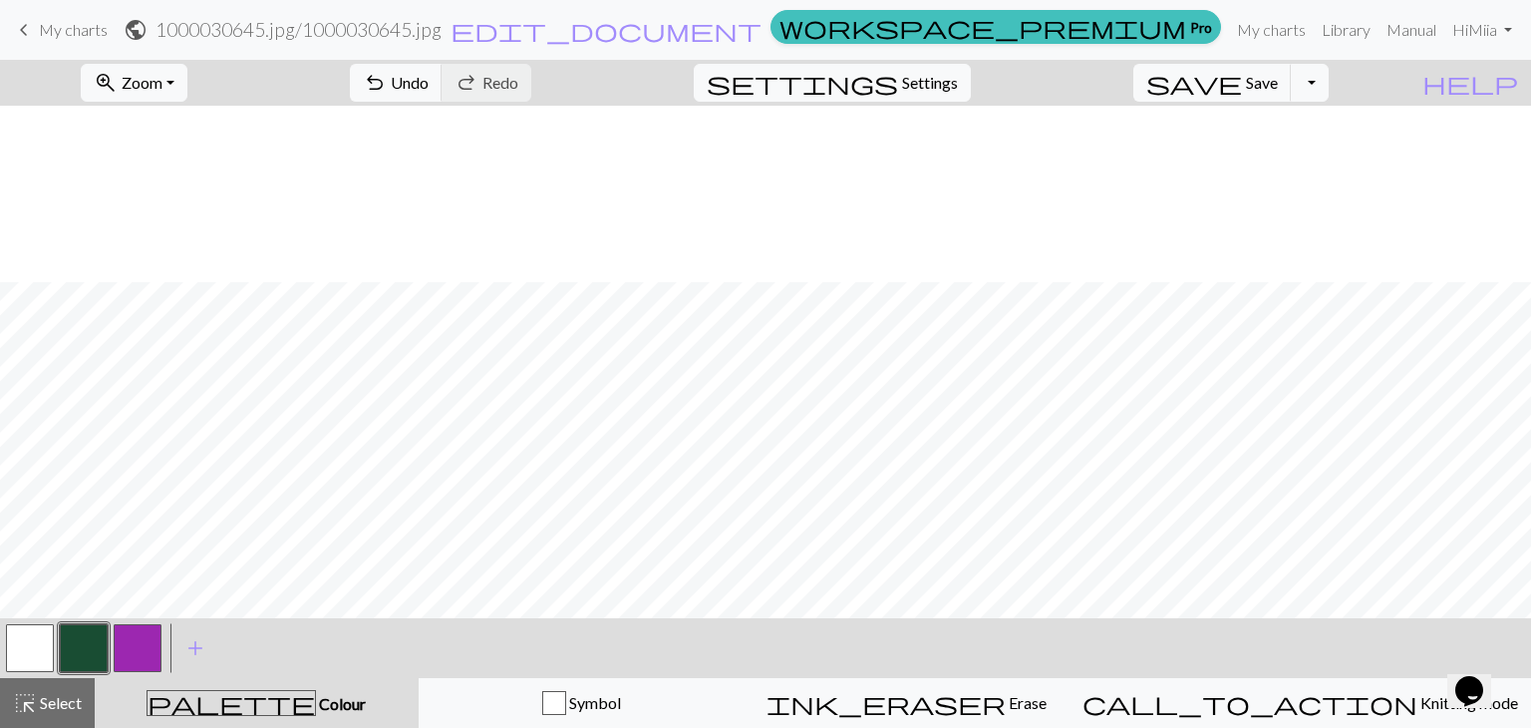
scroll to position [235, 0]
click at [36, 644] on button "button" at bounding box center [30, 648] width 48 height 48
click at [99, 640] on button "button" at bounding box center [84, 648] width 48 height 48
click at [26, 650] on button "button" at bounding box center [30, 648] width 48 height 48
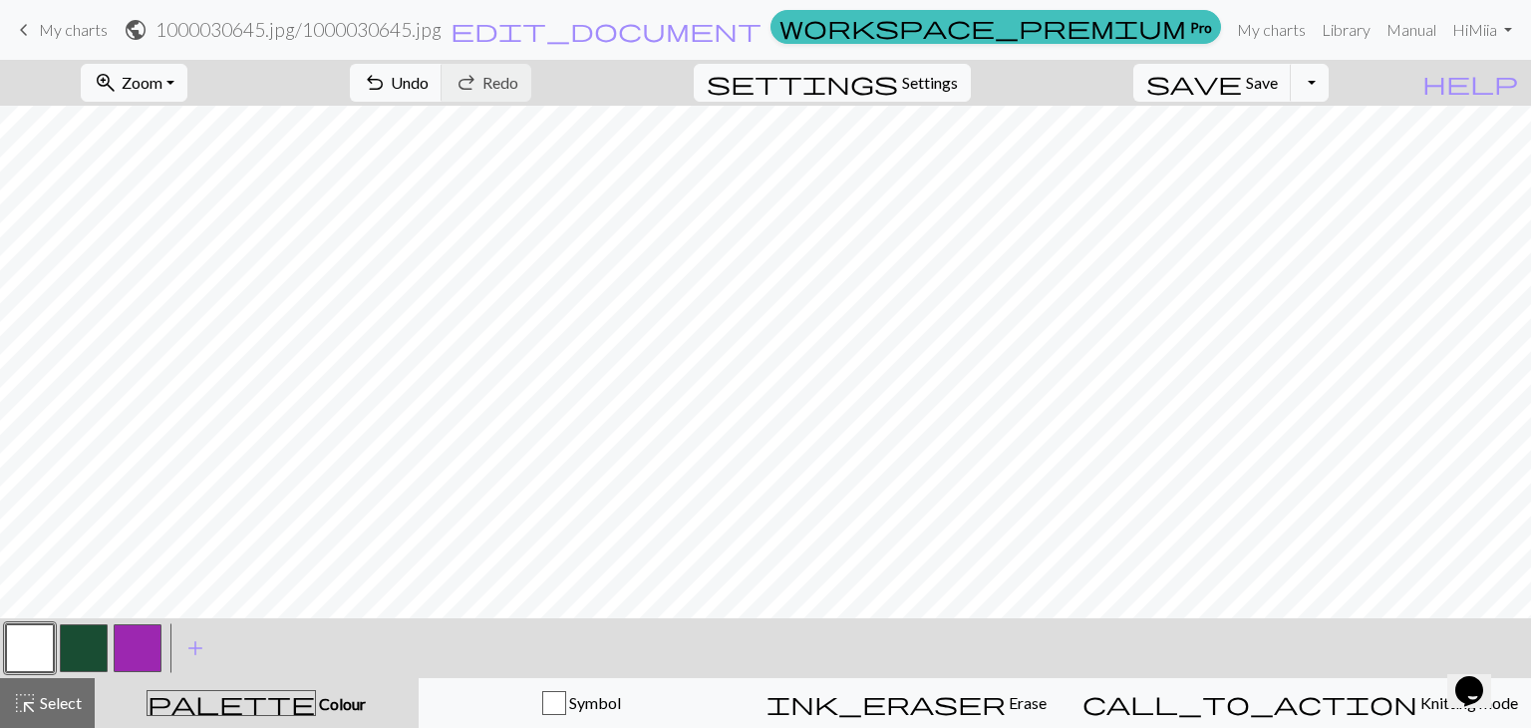
click at [76, 659] on button "button" at bounding box center [84, 648] width 48 height 48
click at [40, 646] on button "button" at bounding box center [30, 648] width 48 height 48
click at [95, 647] on button "button" at bounding box center [84, 648] width 48 height 48
click at [35, 643] on button "button" at bounding box center [30, 648] width 48 height 48
click at [92, 644] on button "button" at bounding box center [84, 648] width 48 height 48
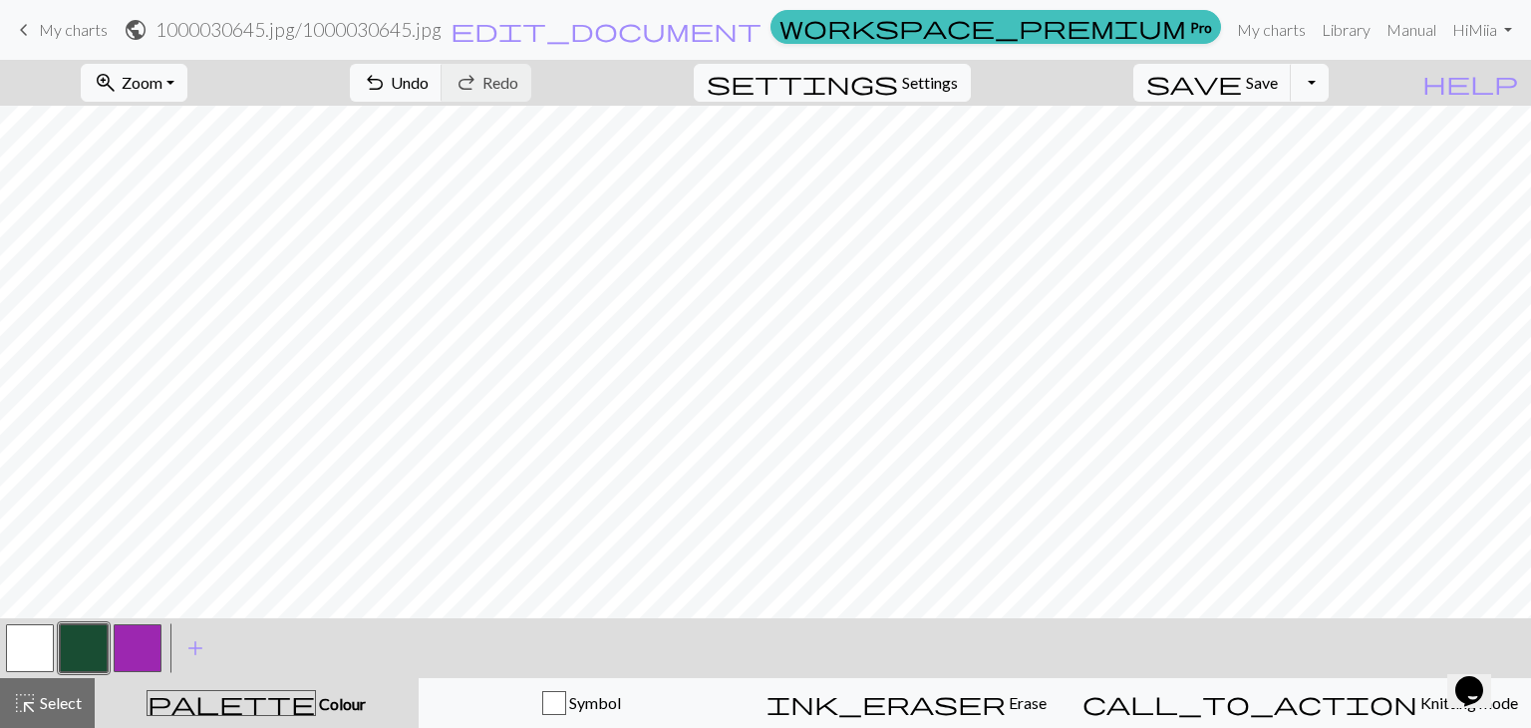
click at [32, 647] on button "button" at bounding box center [30, 648] width 48 height 48
click at [52, 657] on button "button" at bounding box center [30, 648] width 48 height 48
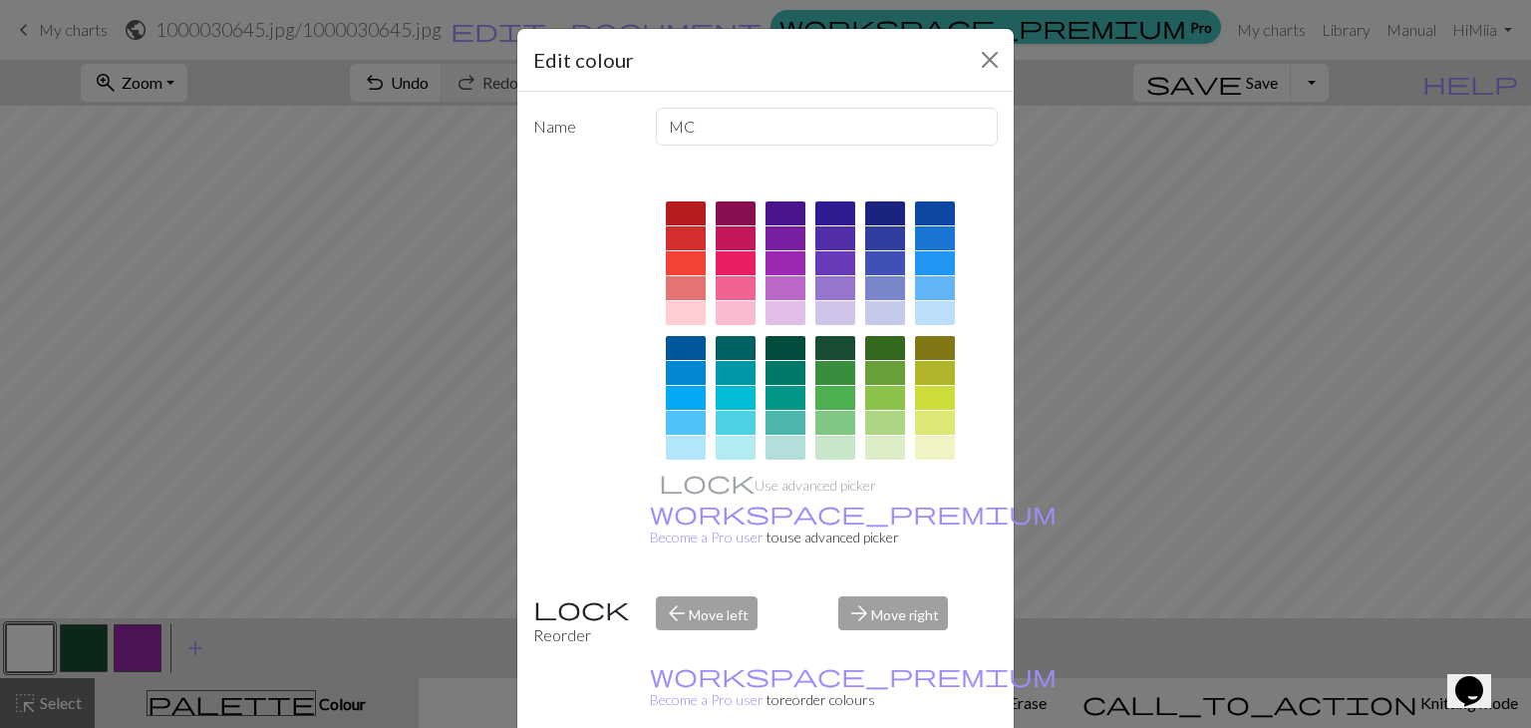
click at [68, 655] on div "Edit colour Name MC Use advanced picker workspace_premium Become a Pro user to …" at bounding box center [765, 364] width 1531 height 728
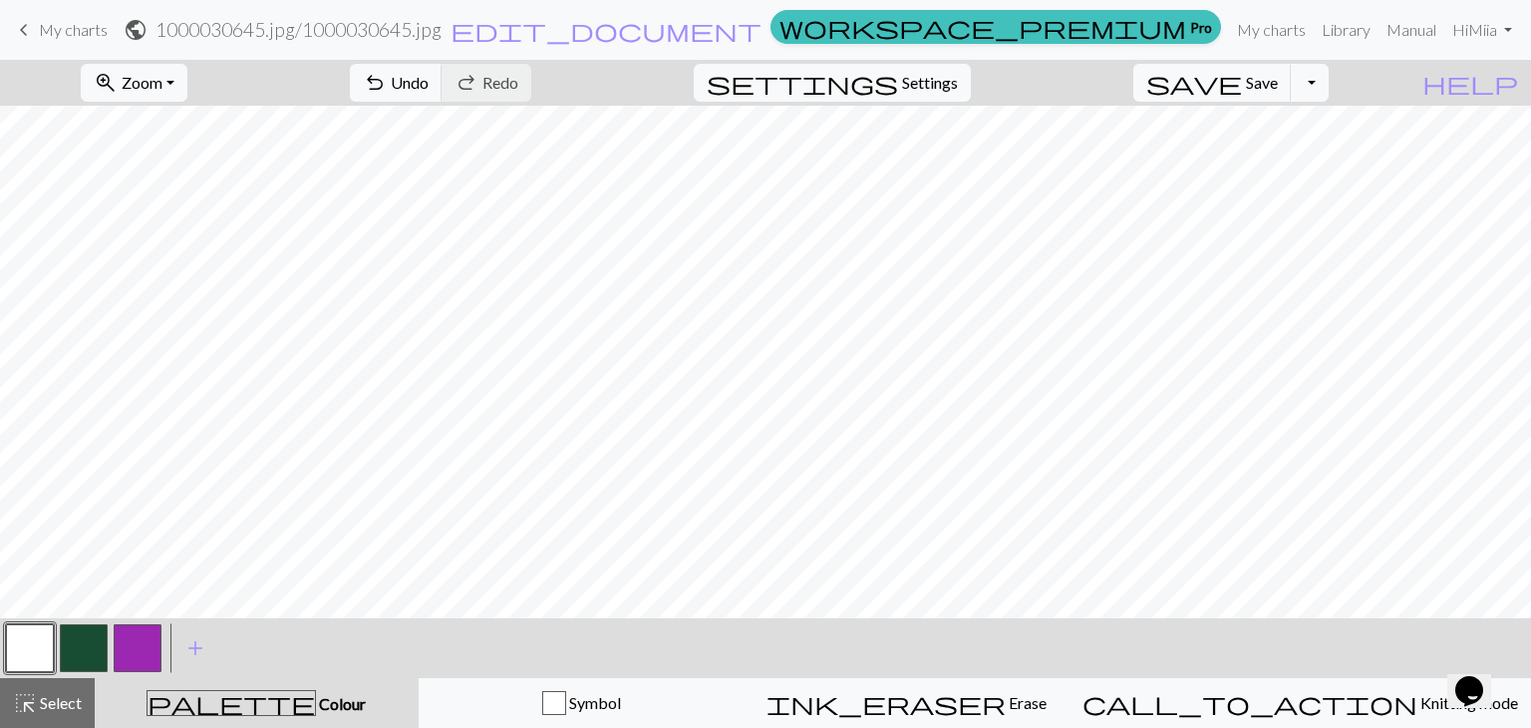
click at [86, 654] on button "button" at bounding box center [84, 648] width 48 height 48
click at [23, 650] on button "button" at bounding box center [30, 648] width 48 height 48
click at [91, 643] on button "button" at bounding box center [84, 648] width 48 height 48
click at [27, 651] on button "button" at bounding box center [30, 648] width 48 height 48
click at [77, 655] on button "button" at bounding box center [84, 648] width 48 height 48
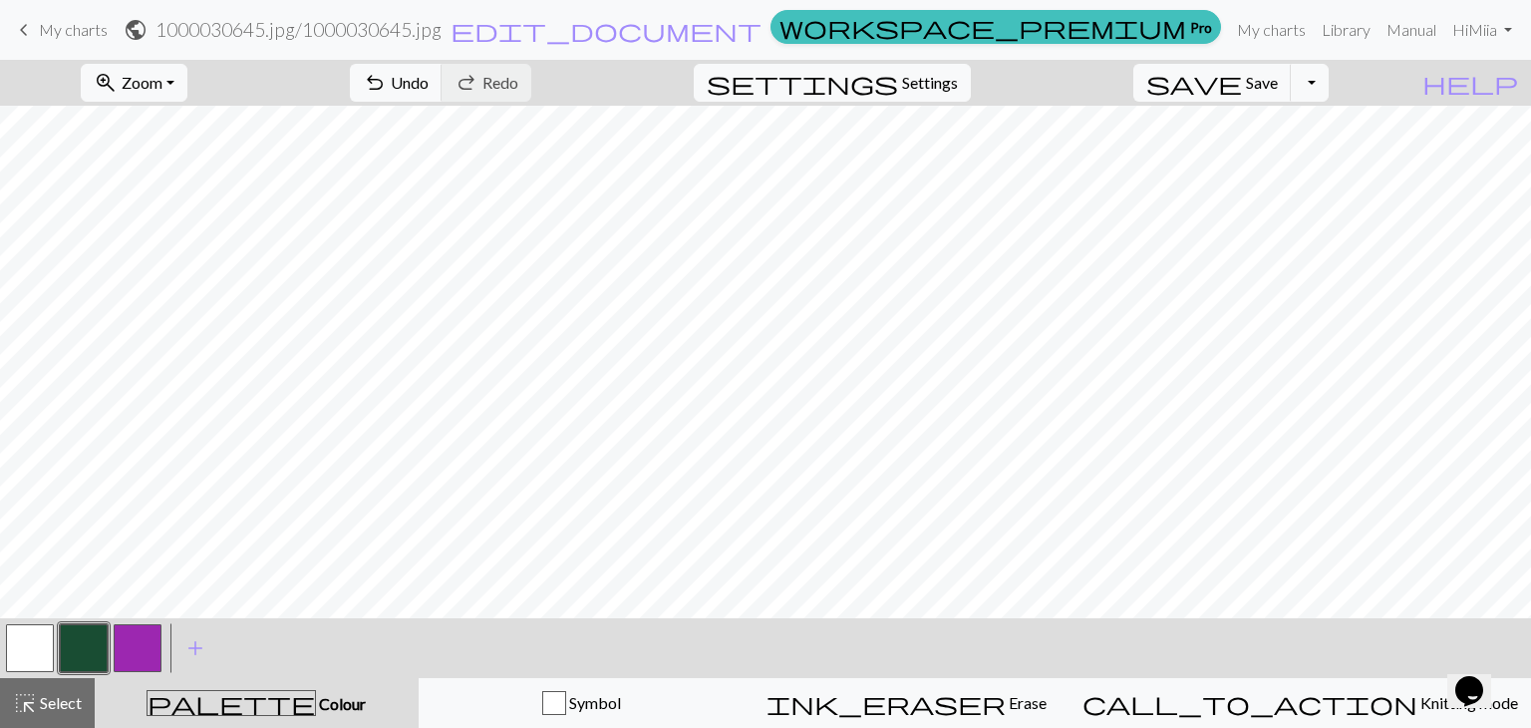
click at [52, 636] on button "button" at bounding box center [30, 648] width 48 height 48
click at [88, 647] on button "button" at bounding box center [84, 648] width 48 height 48
click at [37, 645] on button "button" at bounding box center [30, 648] width 48 height 48
click at [89, 646] on button "button" at bounding box center [84, 648] width 48 height 48
click at [23, 669] on button "button" at bounding box center [30, 648] width 48 height 48
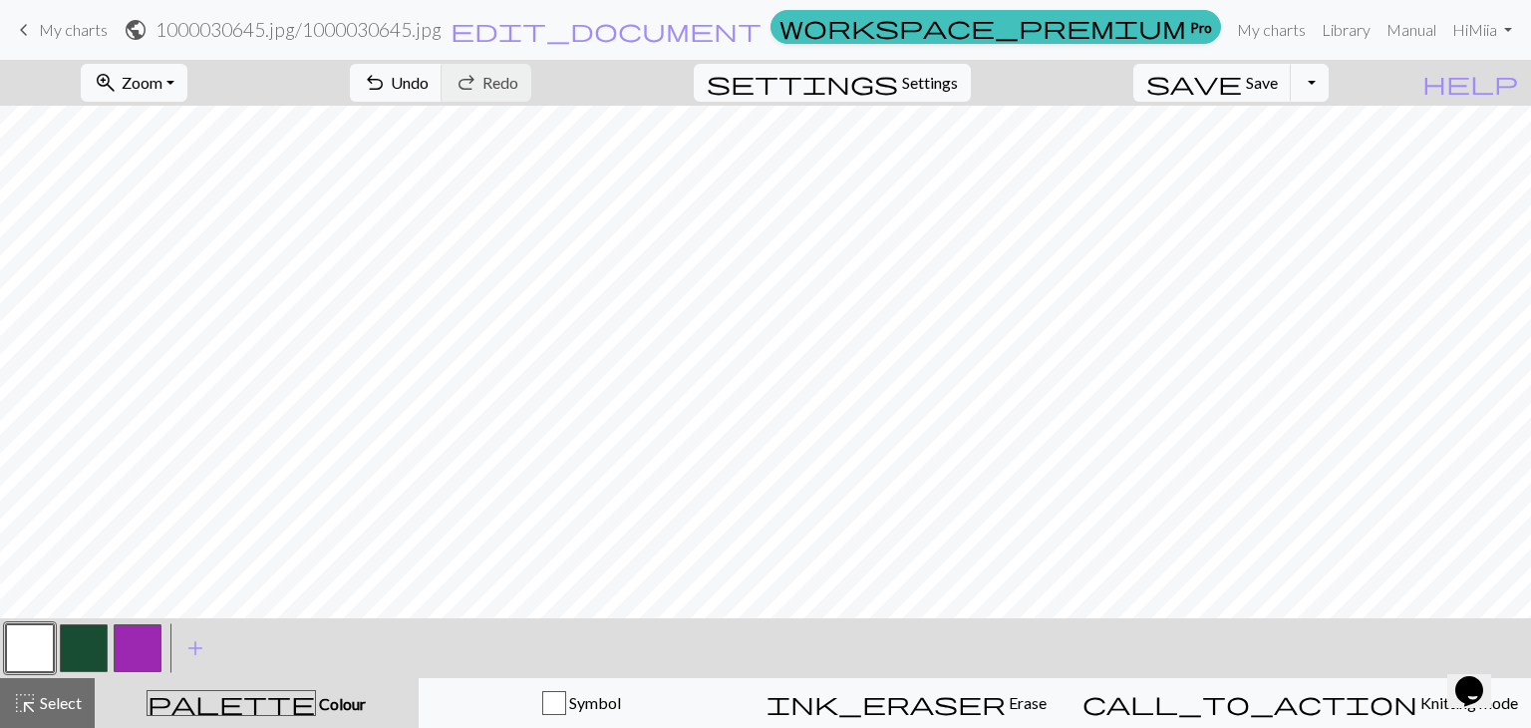
click at [87, 645] on button "button" at bounding box center [84, 648] width 48 height 48
click at [32, 651] on button "button" at bounding box center [30, 648] width 48 height 48
click at [81, 649] on button "button" at bounding box center [84, 648] width 48 height 48
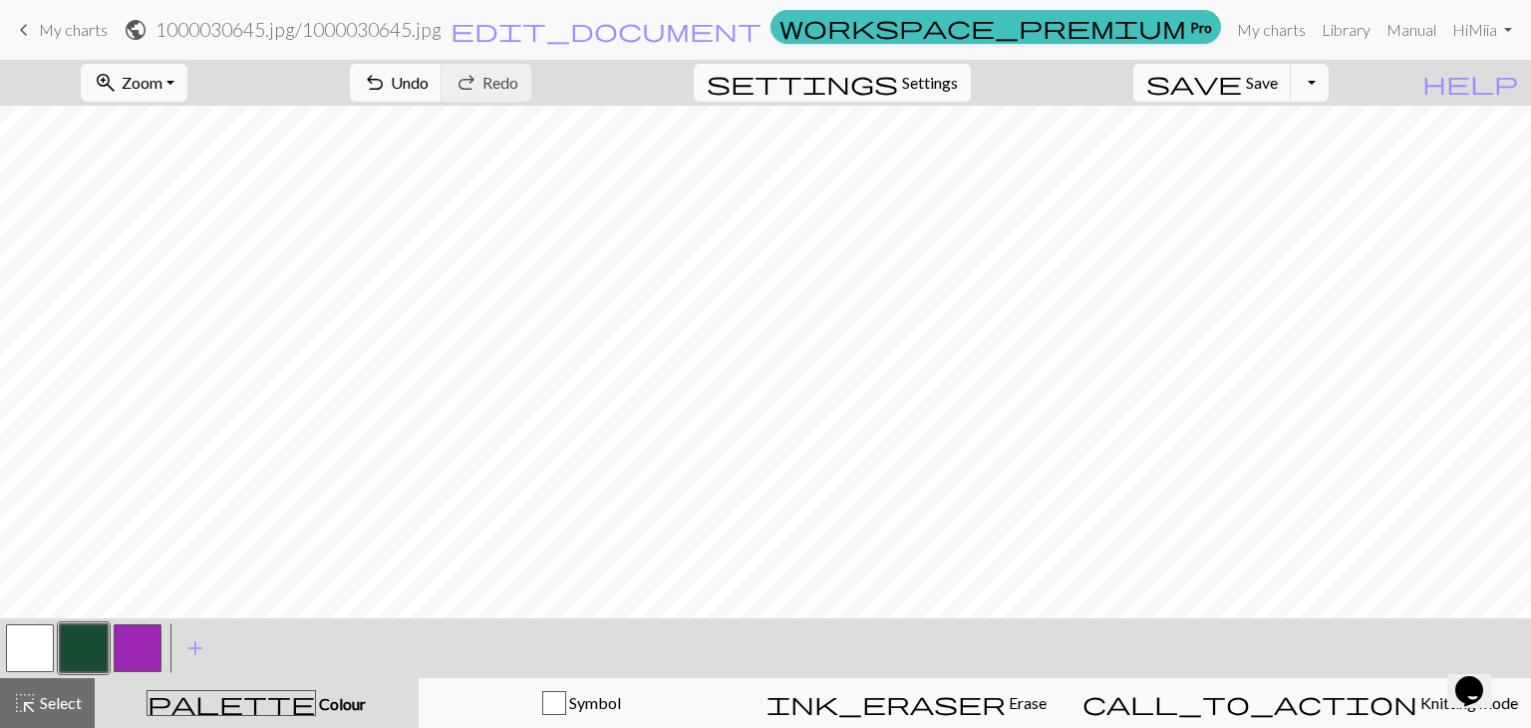
click at [52, 639] on button "button" at bounding box center [30, 648] width 48 height 48
click at [65, 658] on button "button" at bounding box center [84, 648] width 48 height 48
click at [31, 646] on button "button" at bounding box center [30, 648] width 48 height 48
click at [83, 651] on button "button" at bounding box center [84, 648] width 48 height 48
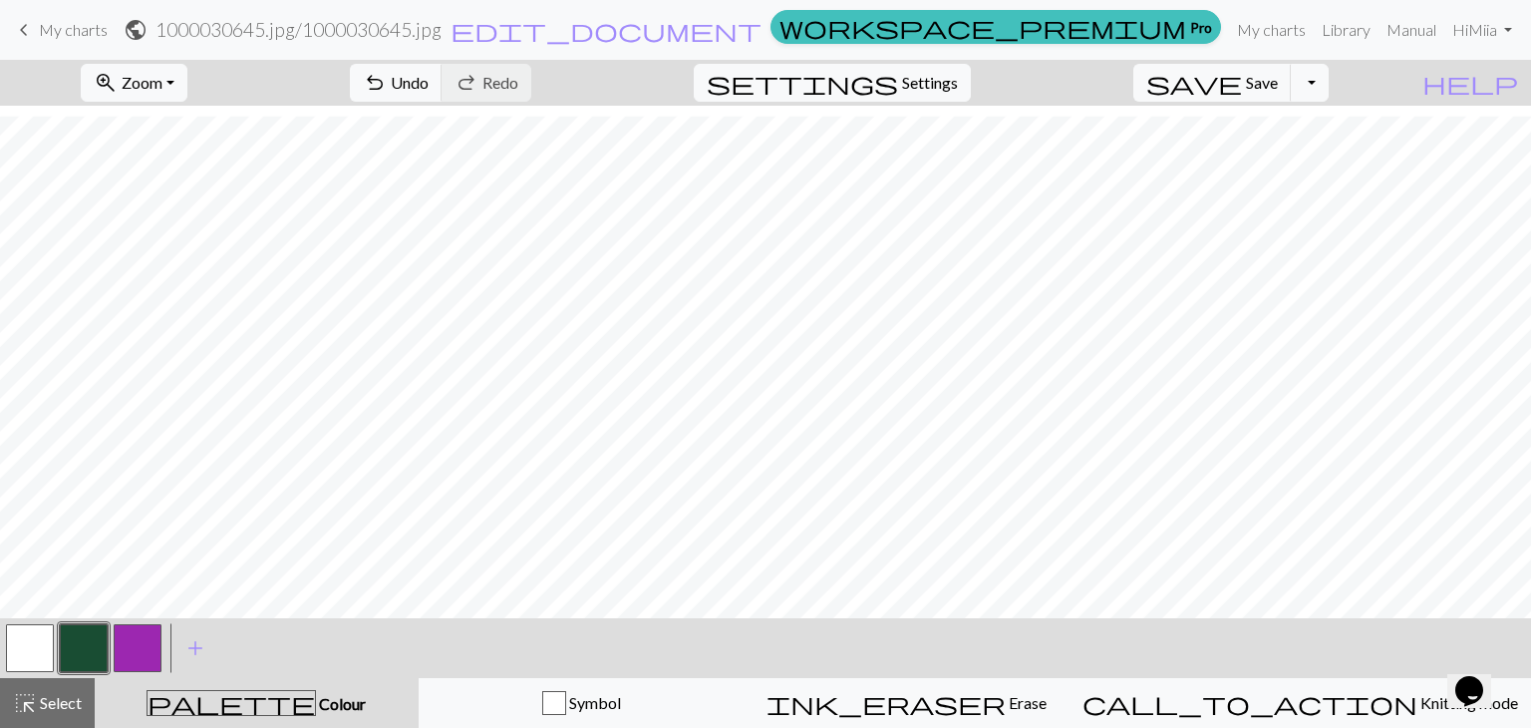
click at [132, 637] on button "button" at bounding box center [138, 648] width 48 height 48
click at [82, 642] on button "button" at bounding box center [84, 648] width 48 height 48
click at [42, 640] on button "button" at bounding box center [30, 648] width 48 height 48
click at [135, 643] on button "button" at bounding box center [138, 648] width 48 height 48
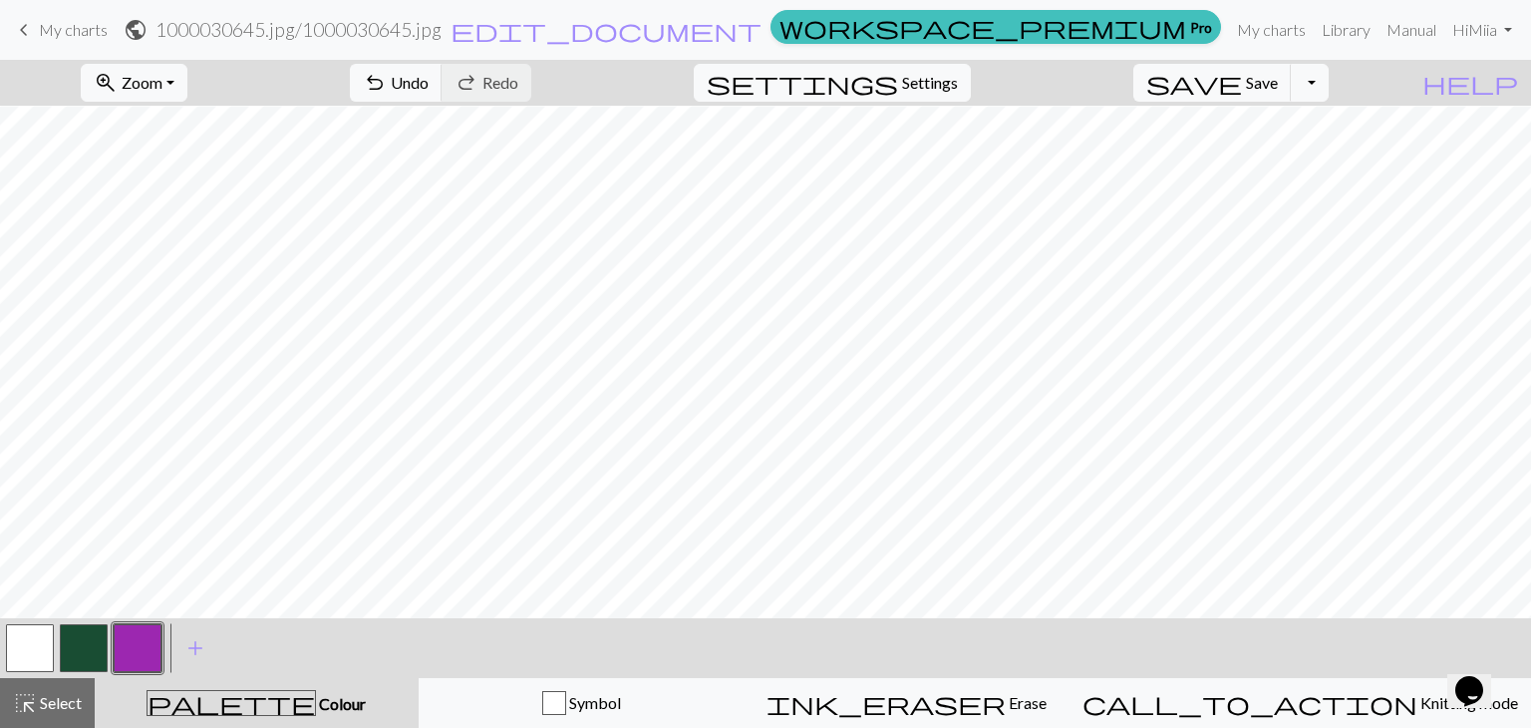
click at [62, 645] on button "button" at bounding box center [84, 648] width 48 height 48
click at [136, 656] on button "button" at bounding box center [138, 648] width 48 height 48
click at [71, 643] on button "button" at bounding box center [84, 648] width 48 height 48
click at [160, 640] on button "button" at bounding box center [138, 648] width 48 height 48
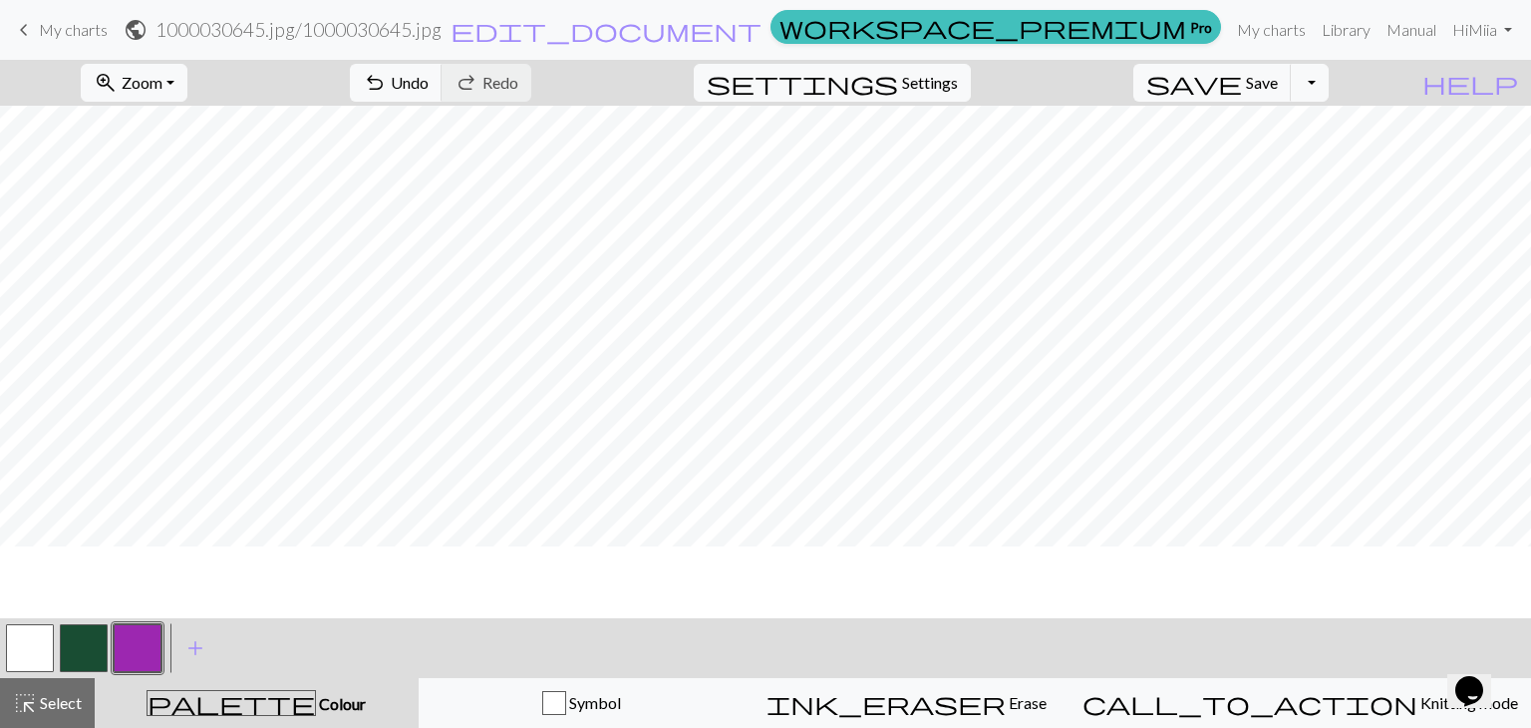
scroll to position [0, 0]
click at [80, 658] on button "button" at bounding box center [84, 648] width 48 height 48
click at [40, 647] on button "button" at bounding box center [30, 648] width 48 height 48
click at [75, 649] on button "button" at bounding box center [84, 648] width 48 height 48
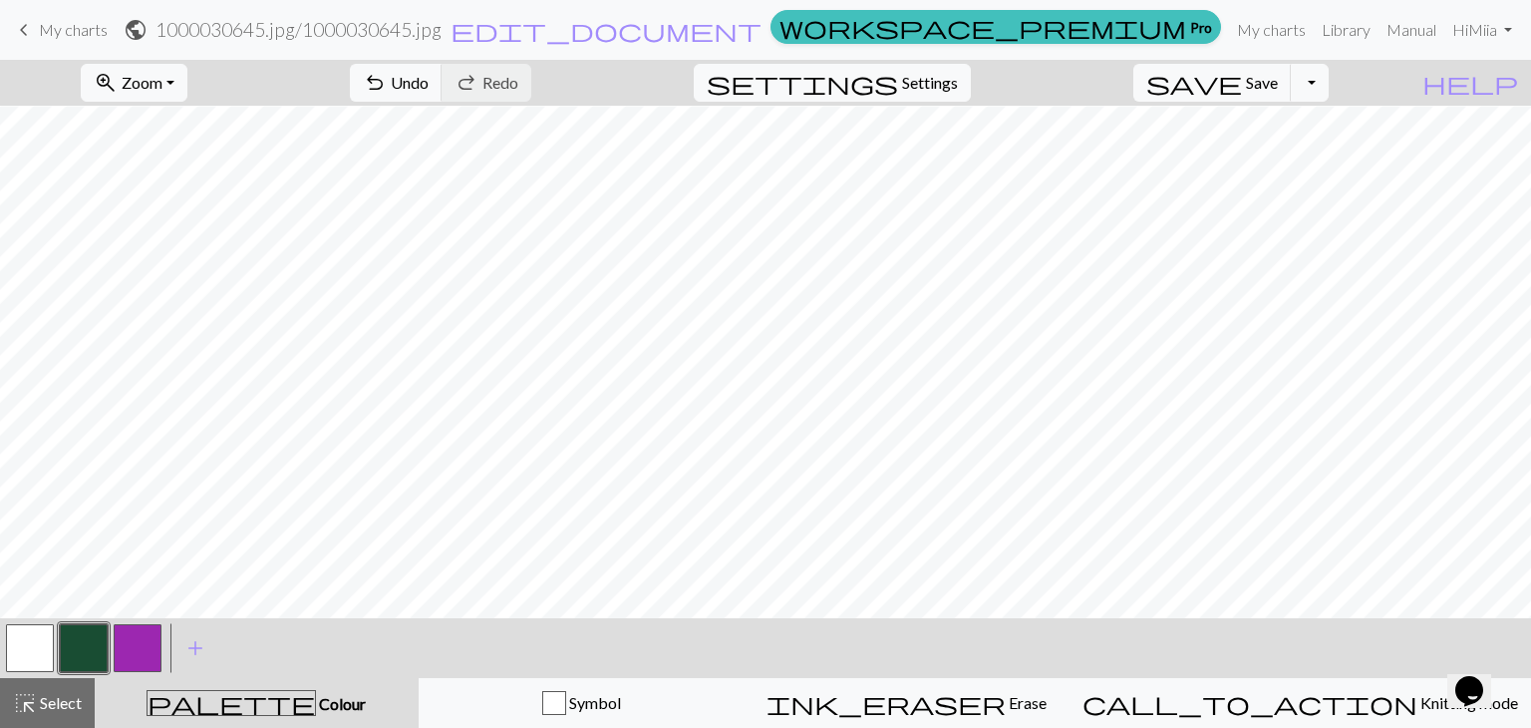
click at [30, 647] on button "button" at bounding box center [30, 648] width 48 height 48
click at [68, 658] on button "button" at bounding box center [84, 648] width 48 height 48
click at [134, 640] on button "button" at bounding box center [138, 648] width 48 height 48
click at [65, 651] on button "button" at bounding box center [84, 648] width 48 height 48
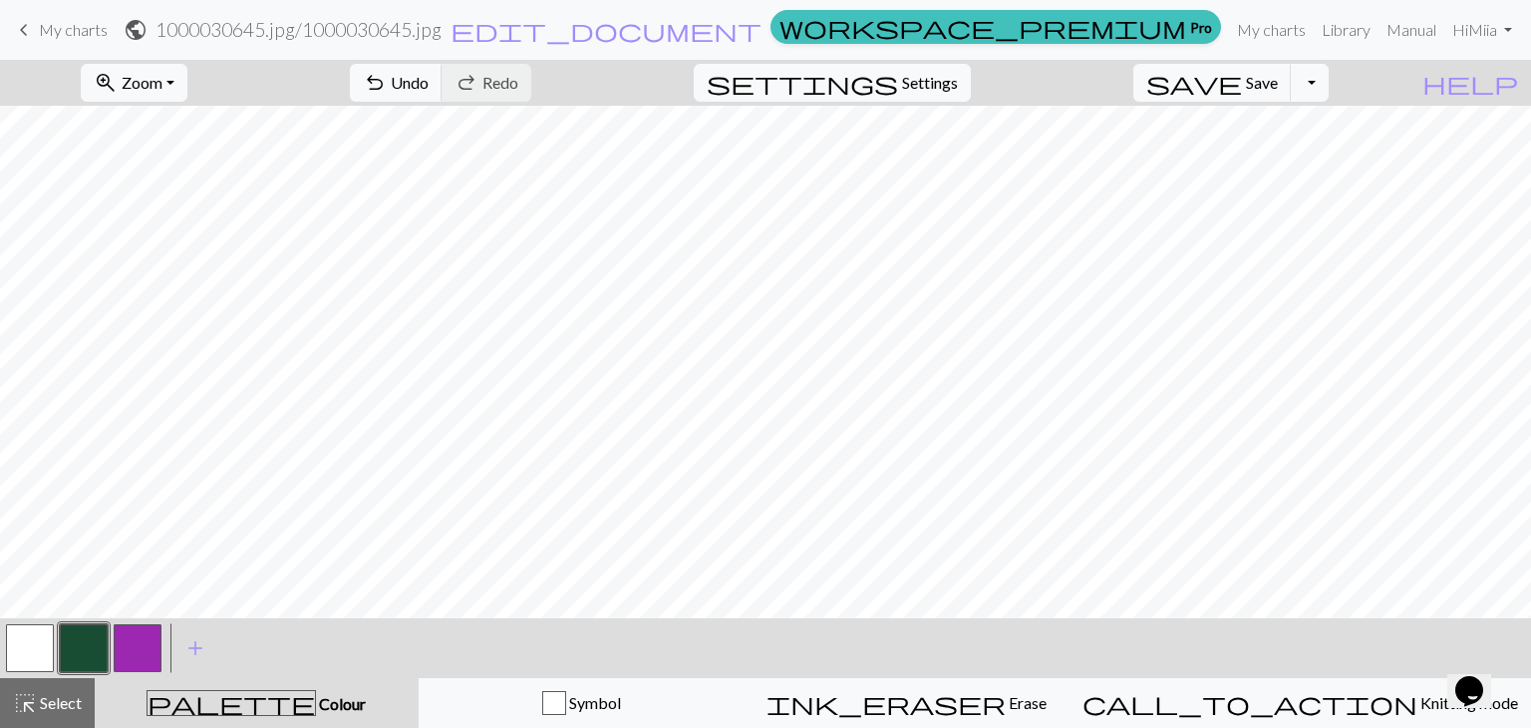
click at [146, 646] on button "button" at bounding box center [138, 648] width 48 height 48
click at [73, 640] on button "button" at bounding box center [84, 648] width 48 height 48
click at [143, 627] on button "button" at bounding box center [138, 648] width 48 height 48
click at [71, 658] on button "button" at bounding box center [84, 648] width 48 height 48
click at [143, 671] on button "button" at bounding box center [138, 648] width 48 height 48
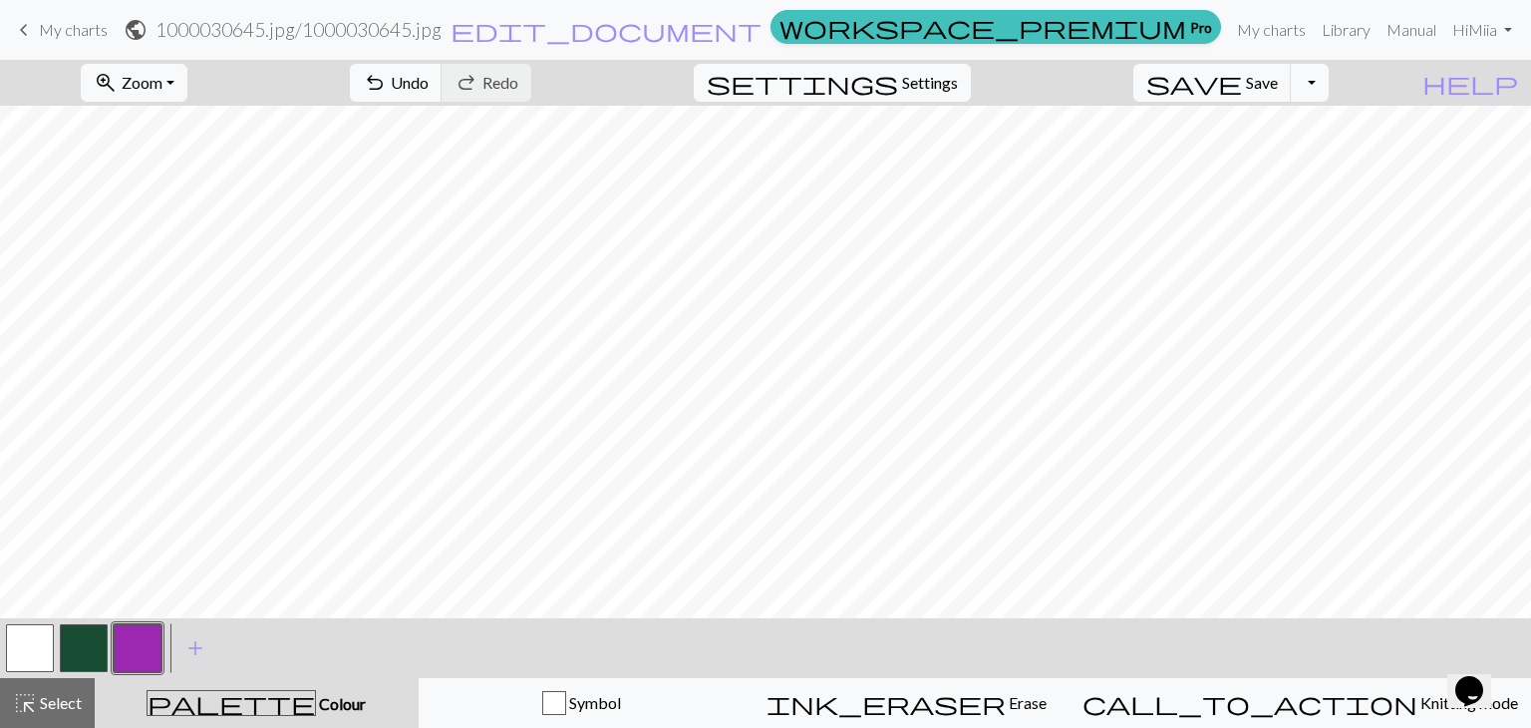
click at [85, 642] on button "button" at bounding box center [84, 648] width 48 height 48
click at [133, 646] on button "button" at bounding box center [138, 648] width 48 height 48
click at [97, 641] on button "button" at bounding box center [84, 648] width 48 height 48
click at [151, 633] on button "button" at bounding box center [138, 648] width 48 height 48
click at [91, 643] on button "button" at bounding box center [84, 648] width 48 height 48
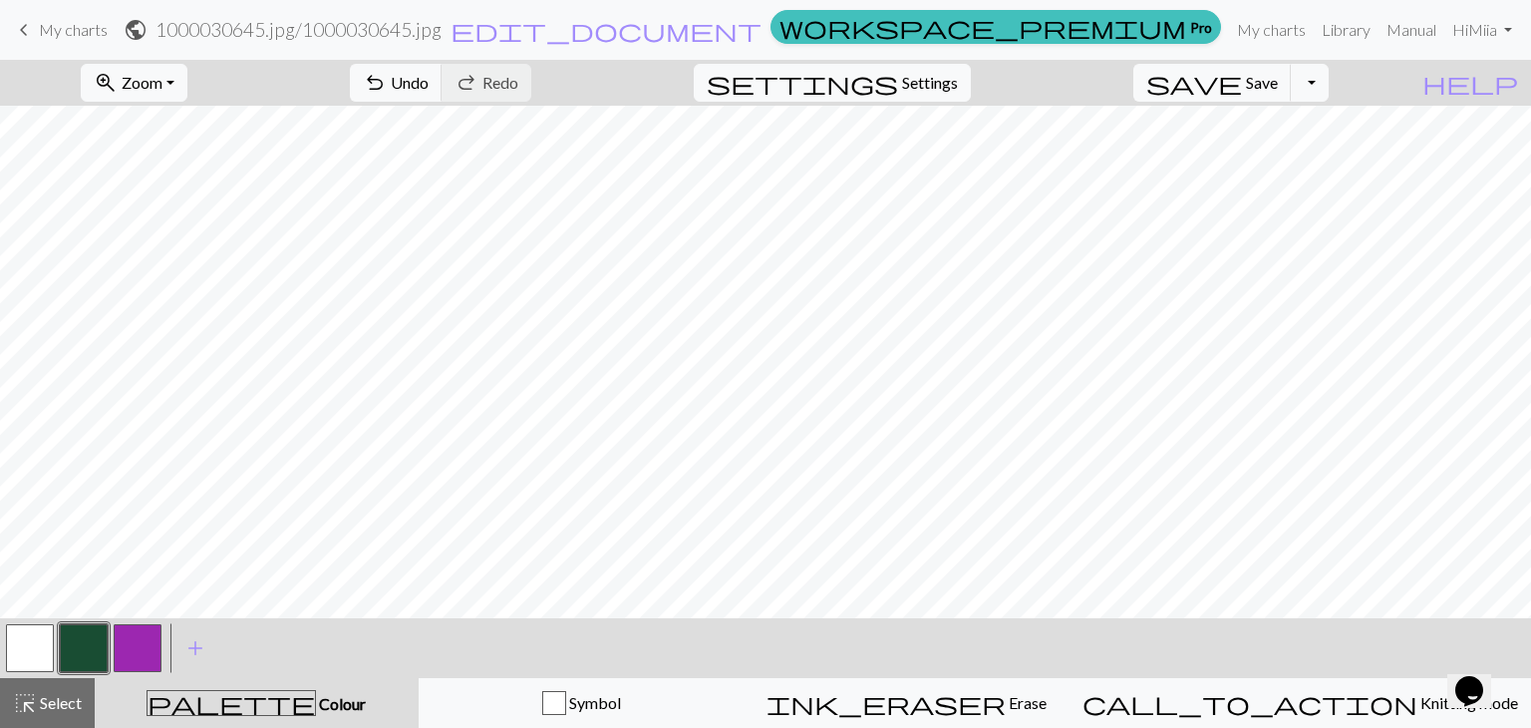
click at [141, 638] on button "button" at bounding box center [138, 648] width 48 height 48
click at [40, 626] on button "button" at bounding box center [30, 648] width 48 height 48
click at [138, 650] on button "button" at bounding box center [138, 648] width 48 height 48
click at [96, 639] on button "button" at bounding box center [84, 648] width 48 height 48
click at [134, 640] on button "button" at bounding box center [138, 648] width 48 height 48
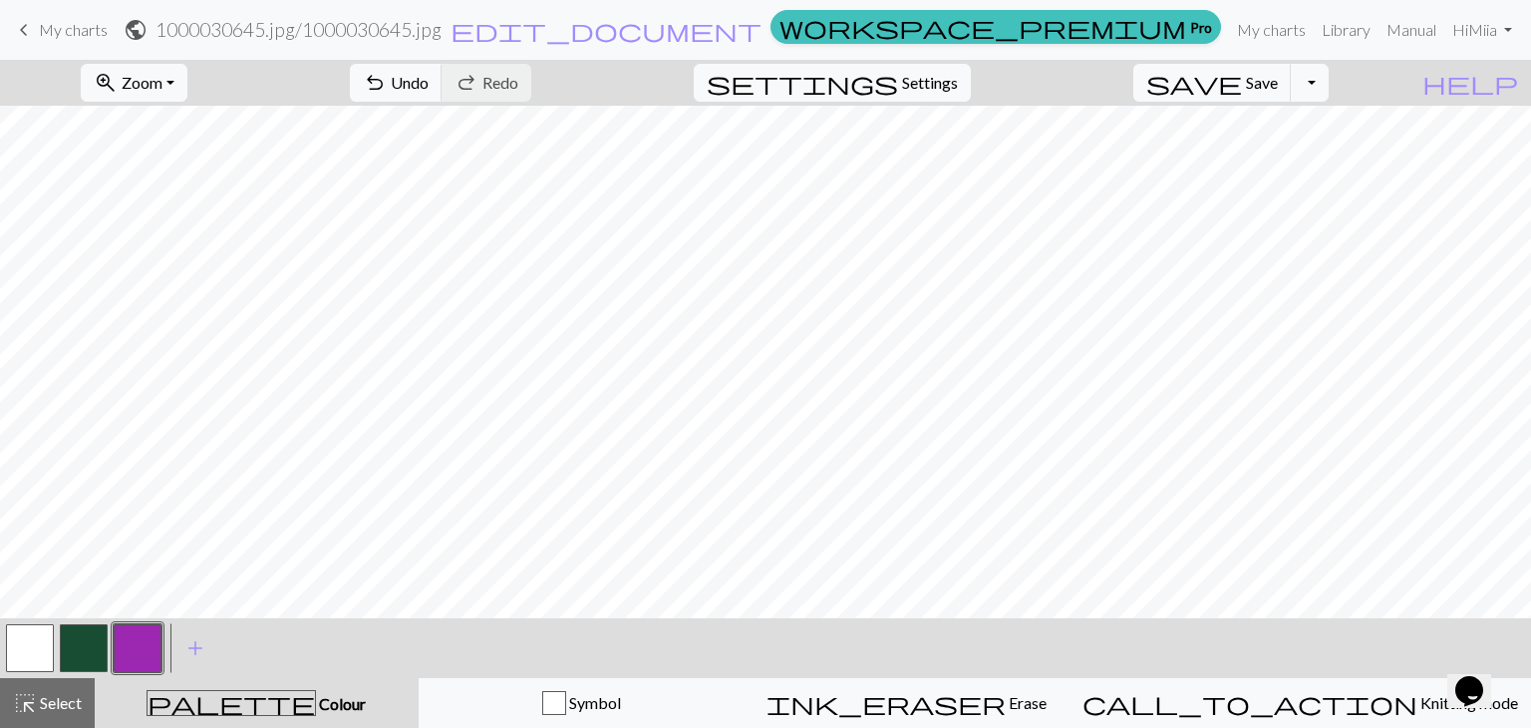
click at [82, 650] on button "button" at bounding box center [84, 648] width 48 height 48
click at [146, 643] on button "button" at bounding box center [138, 648] width 48 height 48
click at [86, 639] on button "button" at bounding box center [84, 648] width 48 height 48
click at [13, 665] on button "button" at bounding box center [30, 648] width 48 height 48
click at [79, 635] on button "button" at bounding box center [84, 648] width 48 height 48
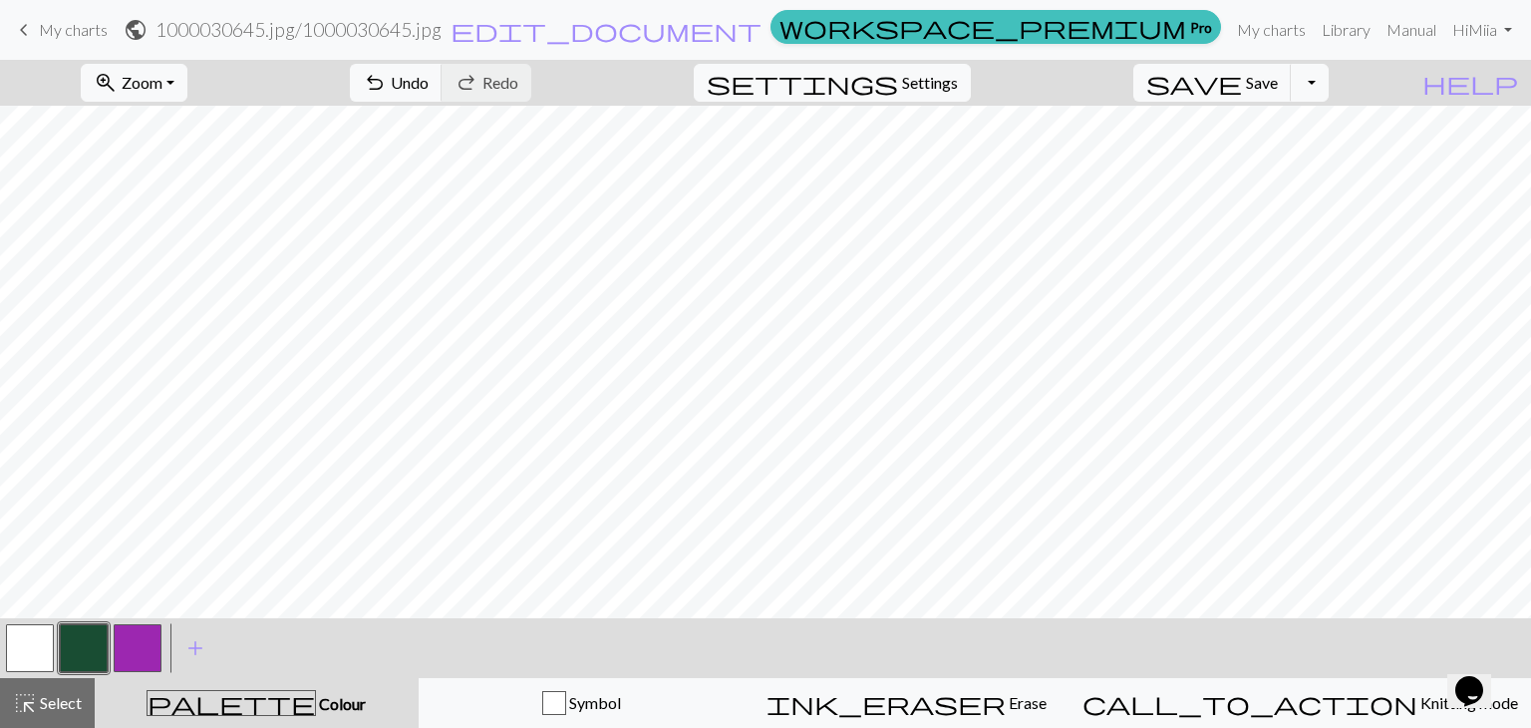
click at [35, 646] on button "button" at bounding box center [30, 648] width 48 height 48
click at [78, 646] on button "button" at bounding box center [84, 648] width 48 height 48
click at [29, 651] on button "button" at bounding box center [30, 648] width 48 height 48
click at [92, 658] on button "button" at bounding box center [84, 648] width 48 height 48
click at [145, 653] on button "button" at bounding box center [138, 648] width 48 height 48
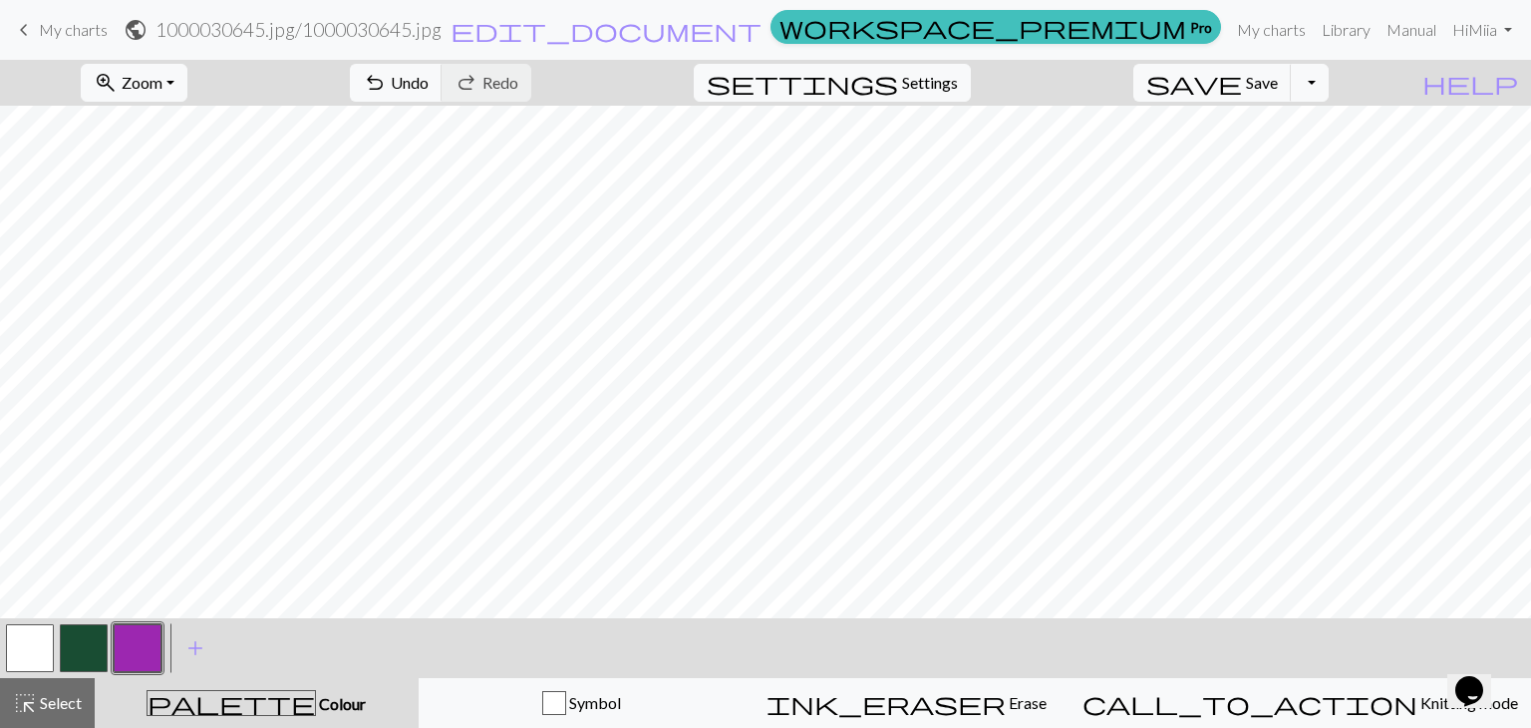
click at [105, 641] on button "button" at bounding box center [84, 648] width 48 height 48
click at [135, 647] on button "button" at bounding box center [138, 648] width 48 height 48
click at [77, 643] on button "button" at bounding box center [84, 648] width 48 height 48
click at [21, 659] on button "button" at bounding box center [30, 648] width 48 height 48
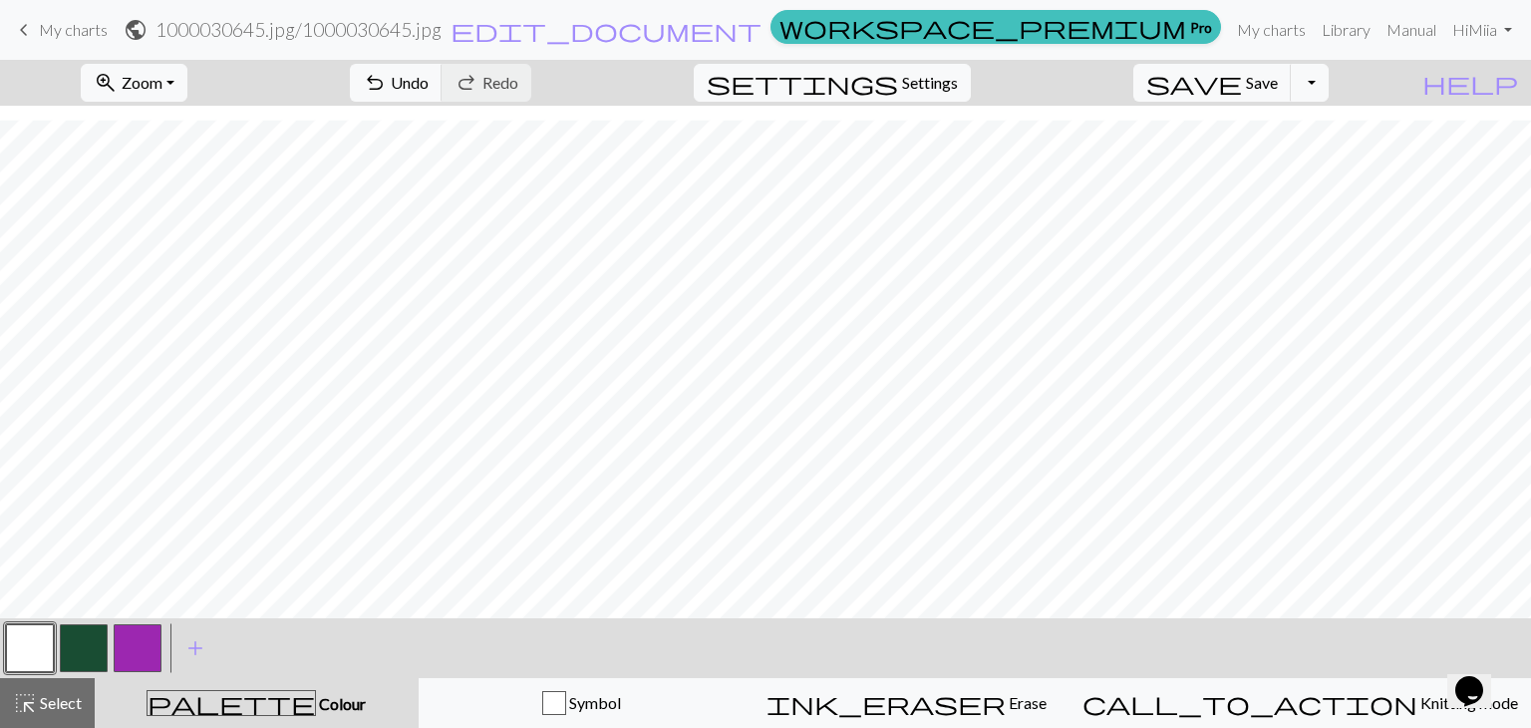
click at [68, 639] on button "button" at bounding box center [84, 648] width 48 height 48
click at [136, 657] on button "button" at bounding box center [138, 648] width 48 height 48
click at [75, 645] on button "button" at bounding box center [84, 648] width 48 height 48
click at [137, 643] on button "button" at bounding box center [138, 648] width 48 height 48
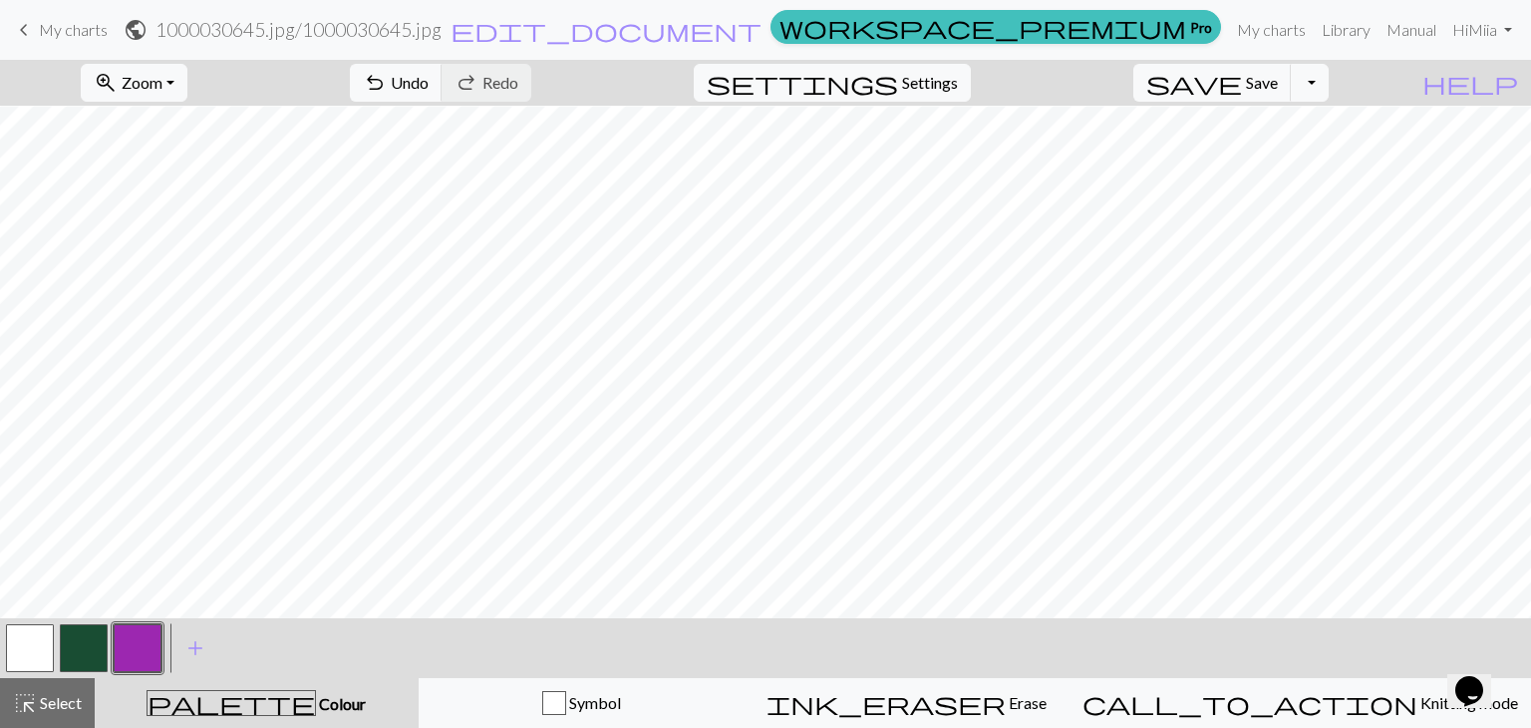
click at [75, 653] on button "button" at bounding box center [84, 648] width 48 height 48
click at [137, 659] on button "button" at bounding box center [138, 648] width 48 height 48
click at [191, 646] on span "add" at bounding box center [195, 648] width 24 height 28
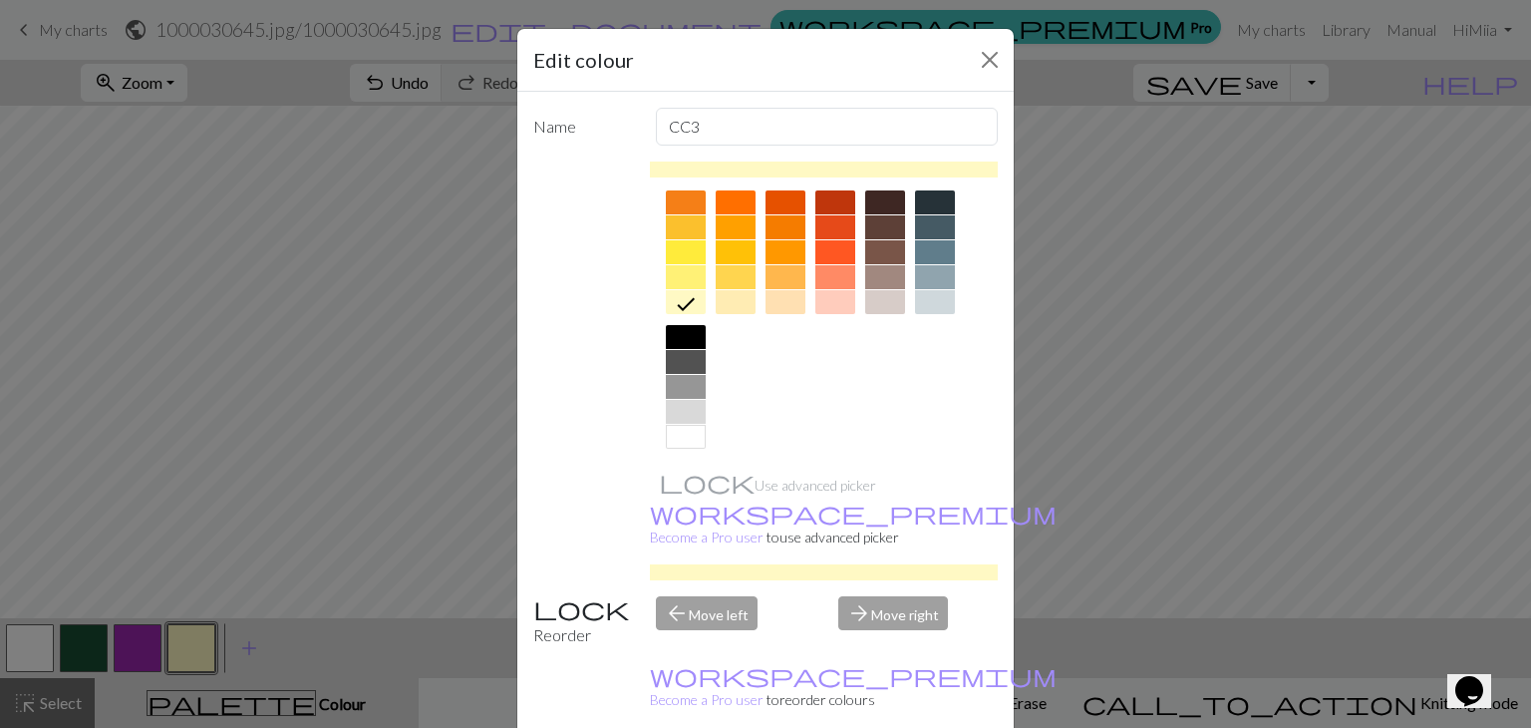
scroll to position [287, 0]
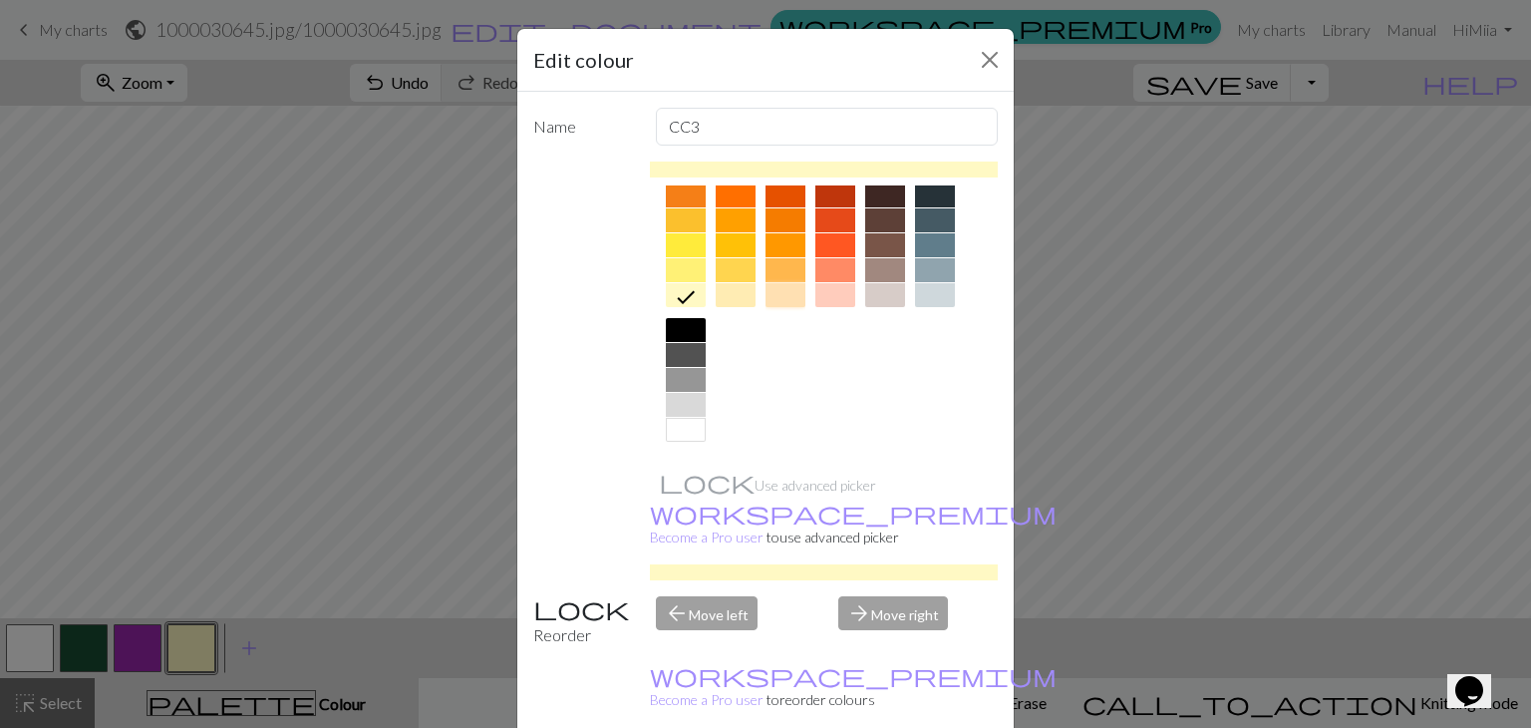
click at [781, 291] on div at bounding box center [786, 295] width 40 height 24
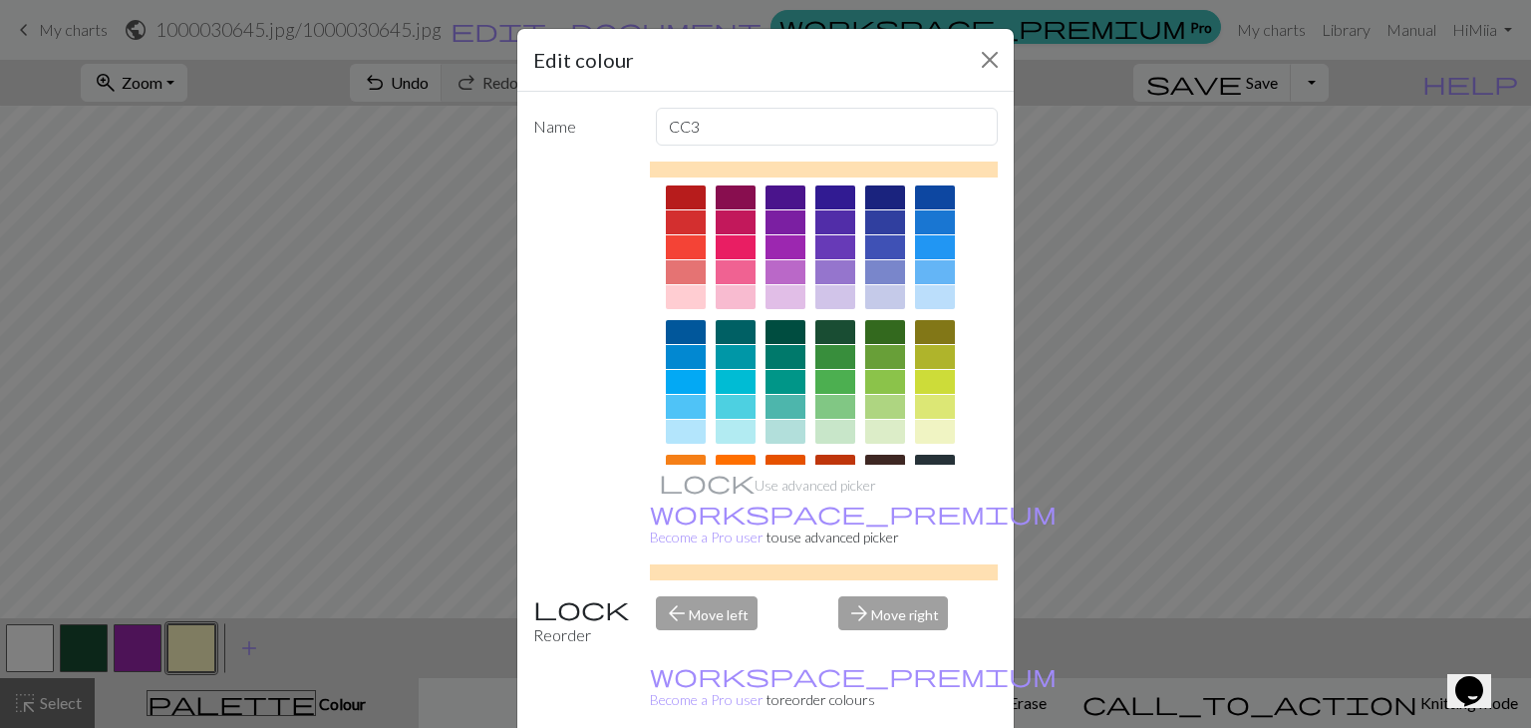
scroll to position [13, 0]
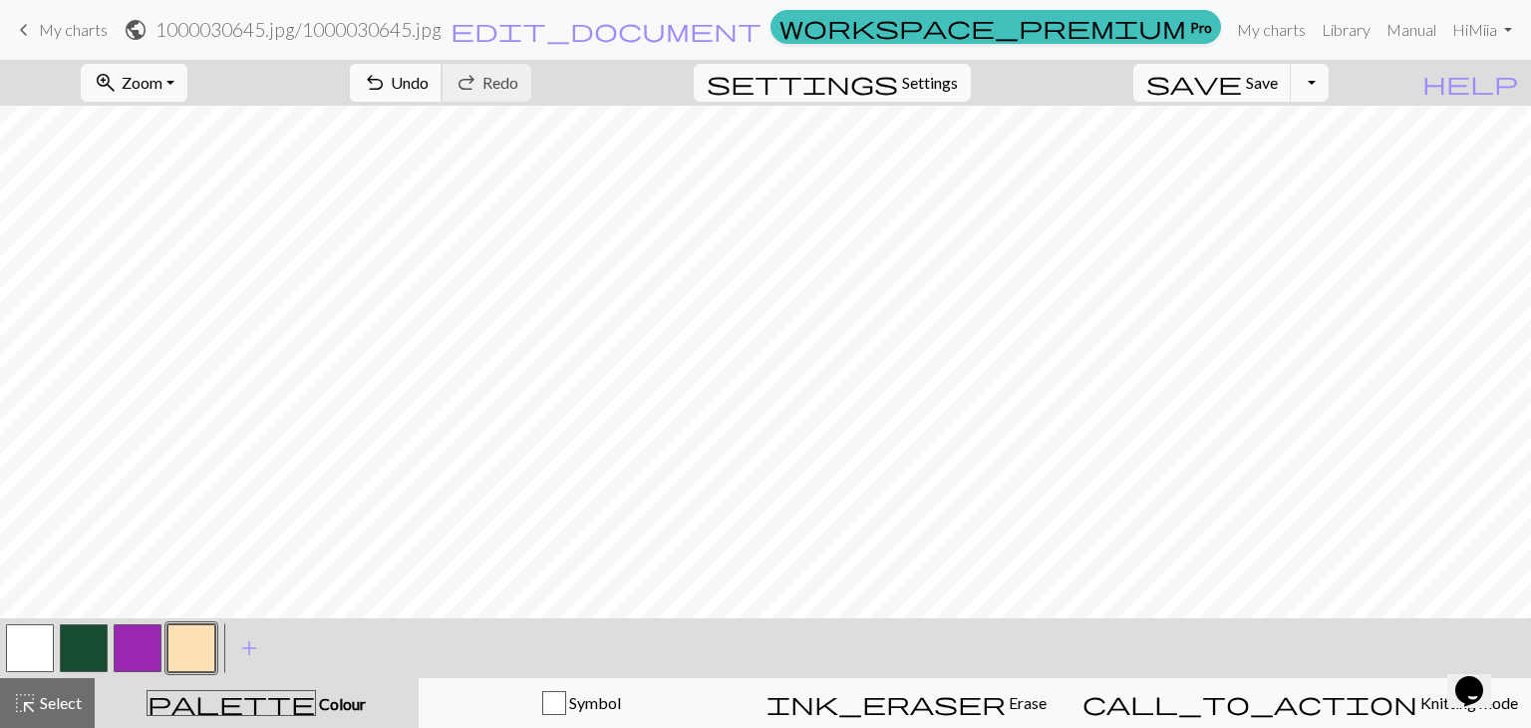
click at [387, 89] on span "undo" at bounding box center [375, 83] width 24 height 28
click at [85, 651] on button "button" at bounding box center [84, 648] width 48 height 48
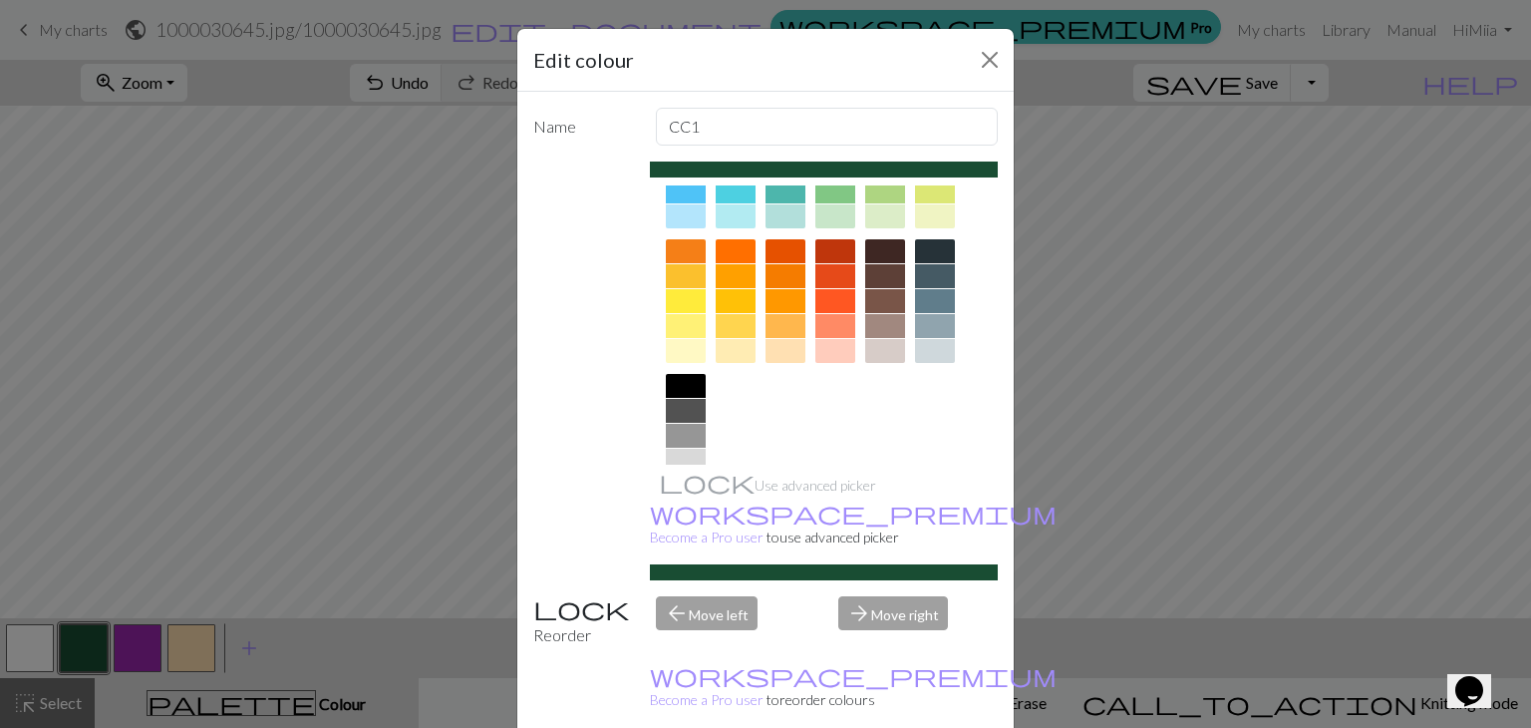
scroll to position [287, 0]
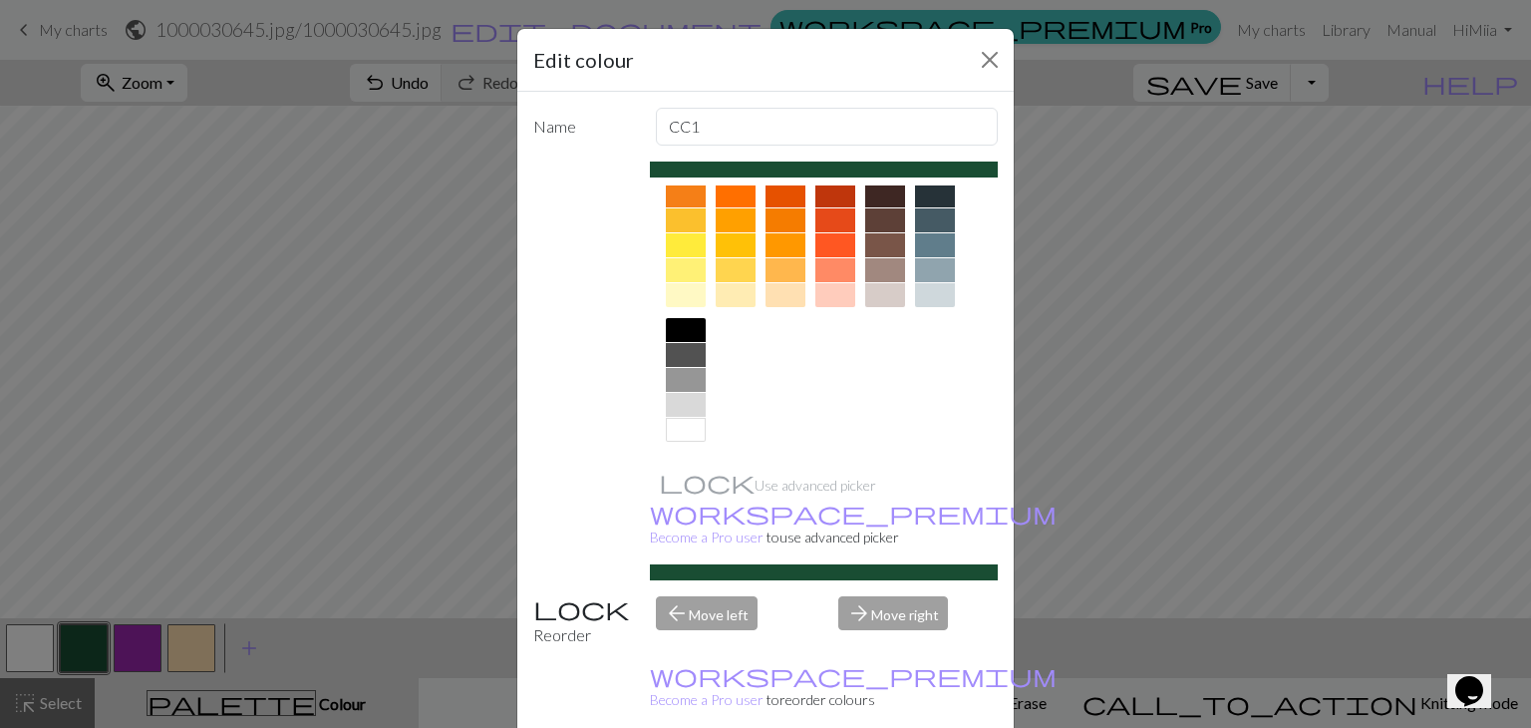
click at [685, 329] on div at bounding box center [686, 330] width 40 height 24
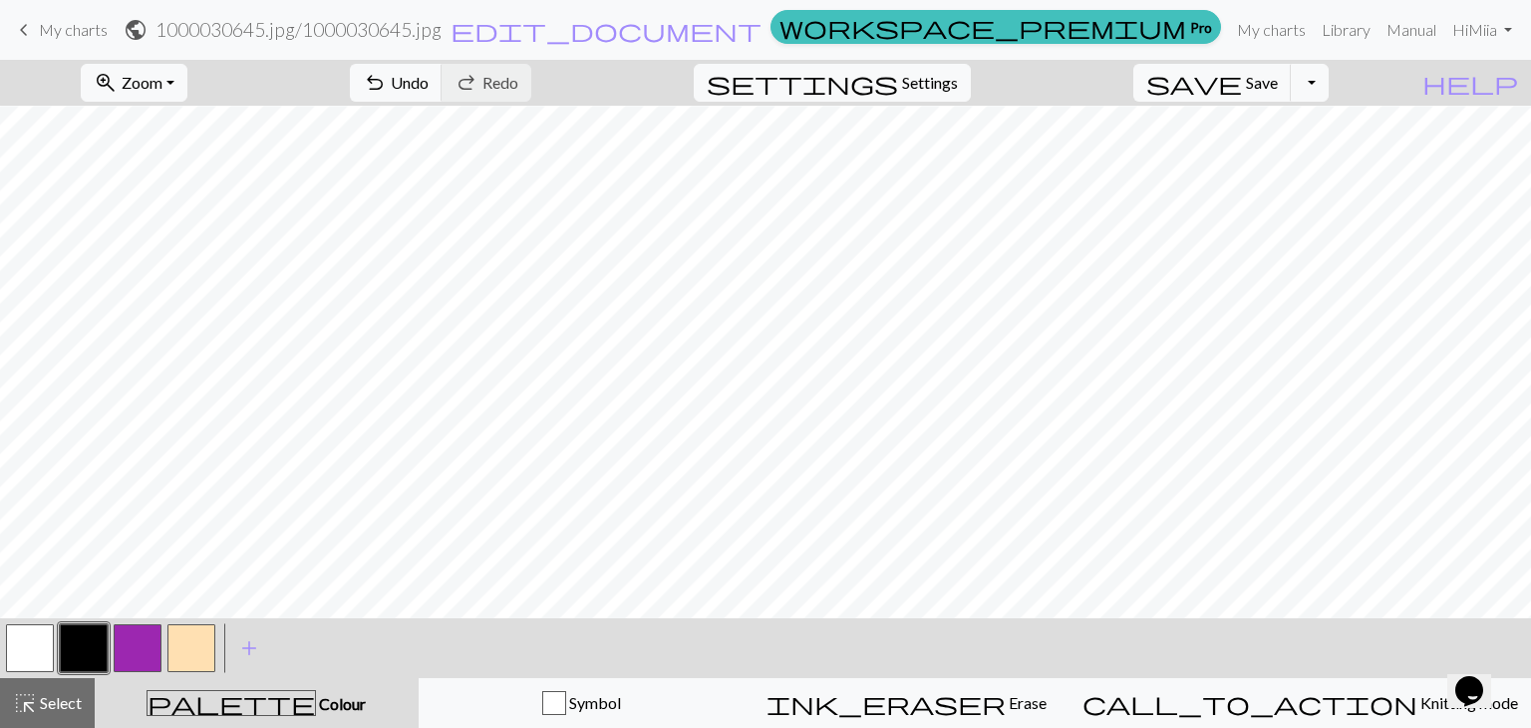
click at [207, 666] on button "button" at bounding box center [191, 648] width 48 height 48
click at [137, 647] on button "button" at bounding box center [138, 648] width 48 height 48
click at [205, 640] on button "button" at bounding box center [191, 648] width 48 height 48
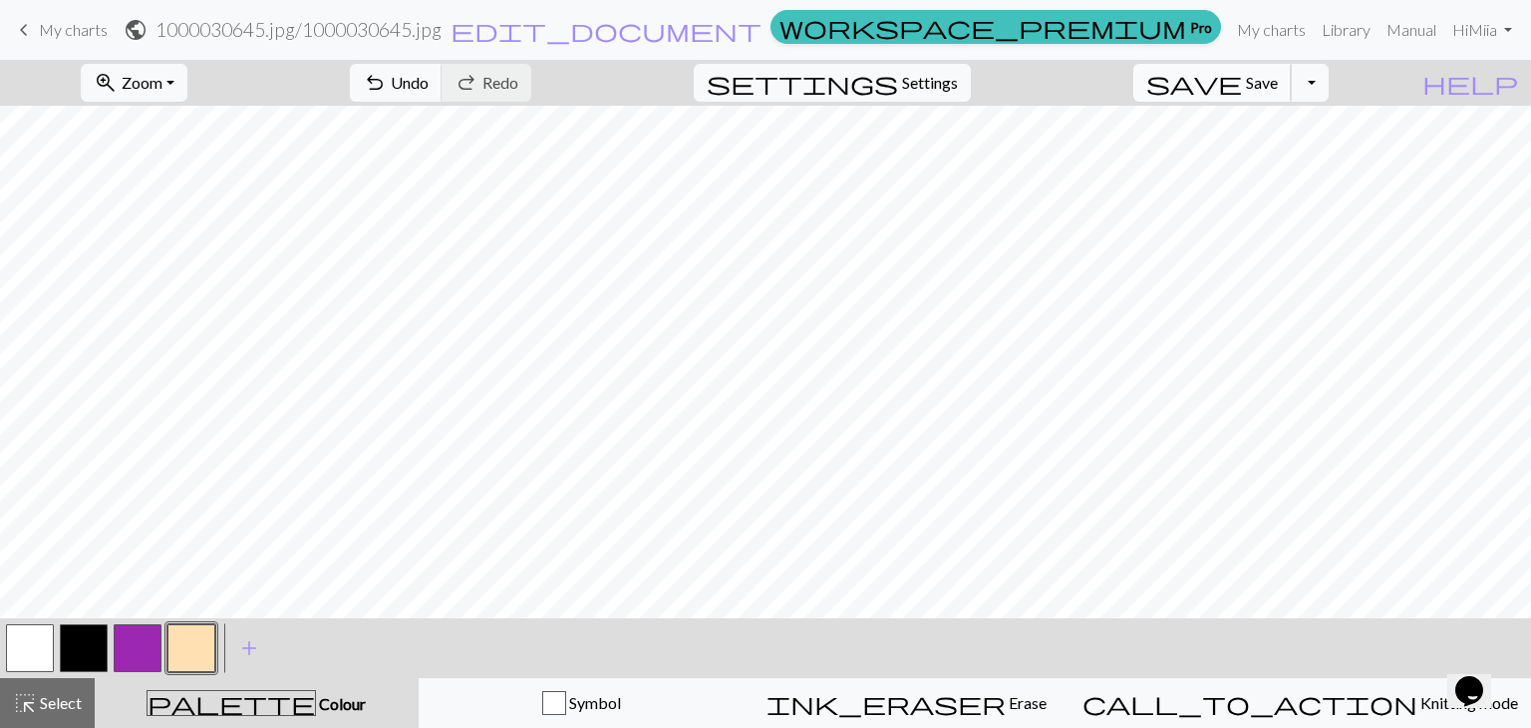
click at [1278, 89] on span "Save" at bounding box center [1262, 82] width 32 height 19
click at [187, 89] on button "zoom_in Zoom Zoom" at bounding box center [134, 83] width 107 height 38
click at [177, 266] on button "100%" at bounding box center [161, 271] width 157 height 32
click at [202, 103] on div "zoom_in Zoom Zoom Fit all Fit width Fit height 50% 100% 150% 200%" at bounding box center [134, 83] width 137 height 46
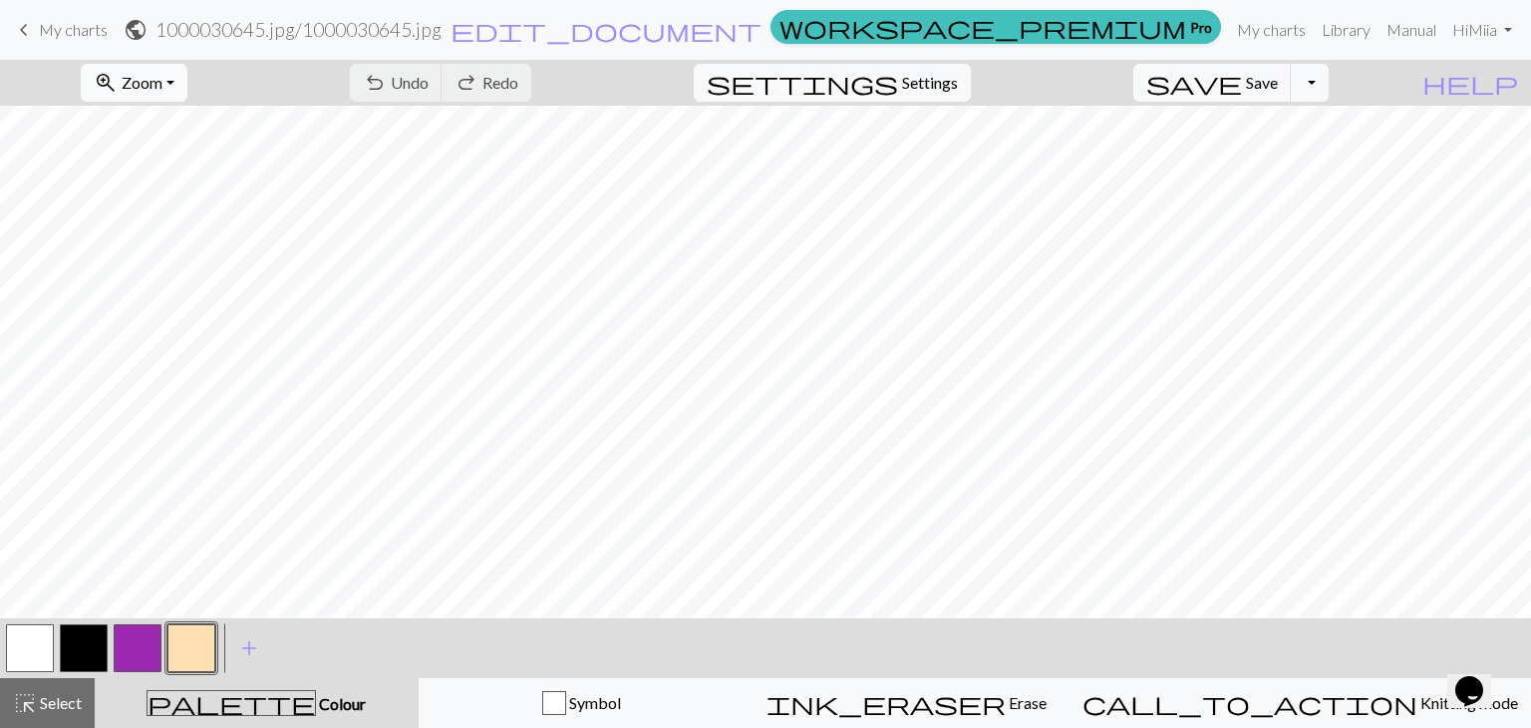
click at [162, 83] on span "Zoom" at bounding box center [142, 82] width 41 height 19
click at [172, 134] on button "Fit all" at bounding box center [161, 127] width 157 height 32
click at [150, 629] on button "button" at bounding box center [138, 648] width 48 height 48
click at [84, 641] on button "button" at bounding box center [84, 648] width 48 height 48
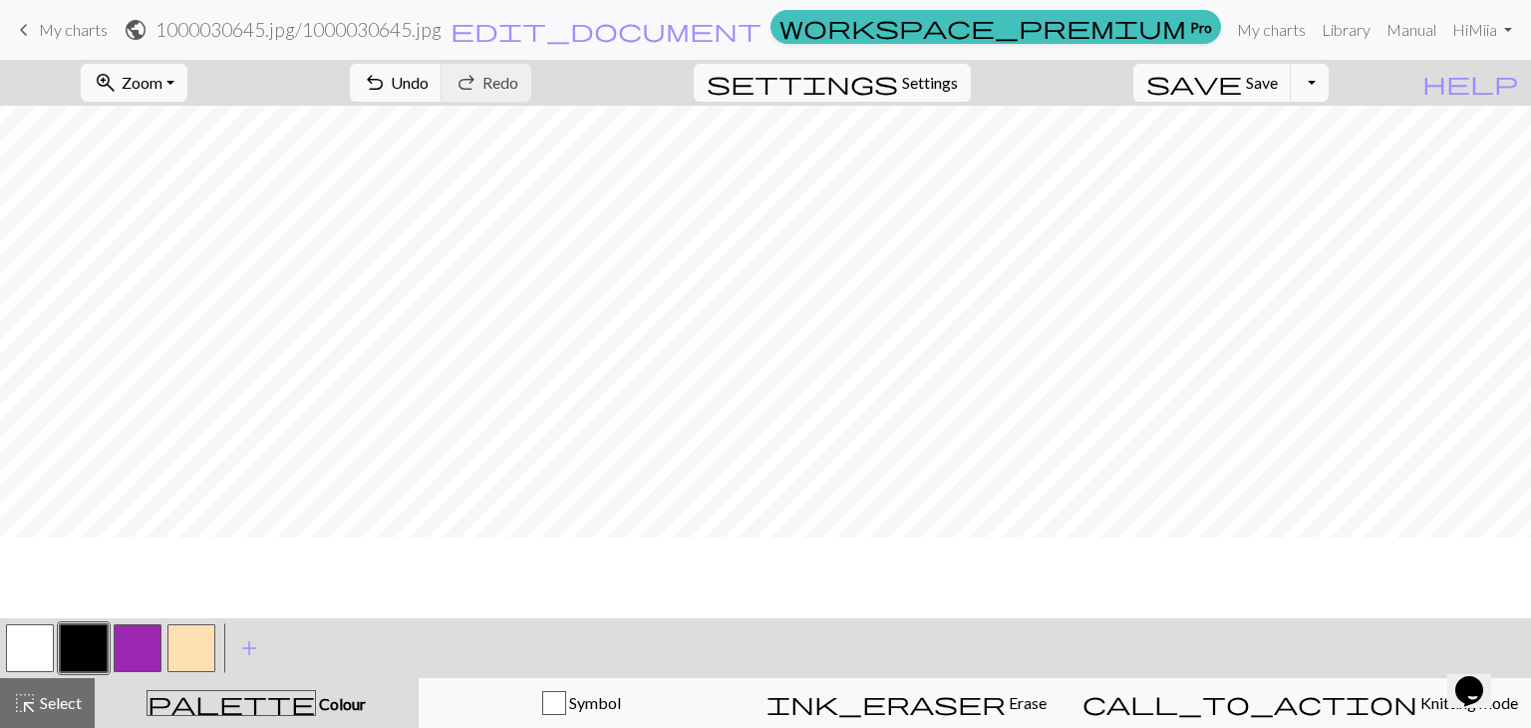
scroll to position [0, 0]
click at [1278, 85] on span "Save" at bounding box center [1262, 82] width 32 height 19
click at [1278, 92] on span "Save" at bounding box center [1262, 82] width 32 height 19
click at [1276, 88] on button "save Save Save" at bounding box center [1212, 83] width 158 height 38
click at [69, 44] on link "keyboard_arrow_left My charts" at bounding box center [60, 30] width 96 height 34
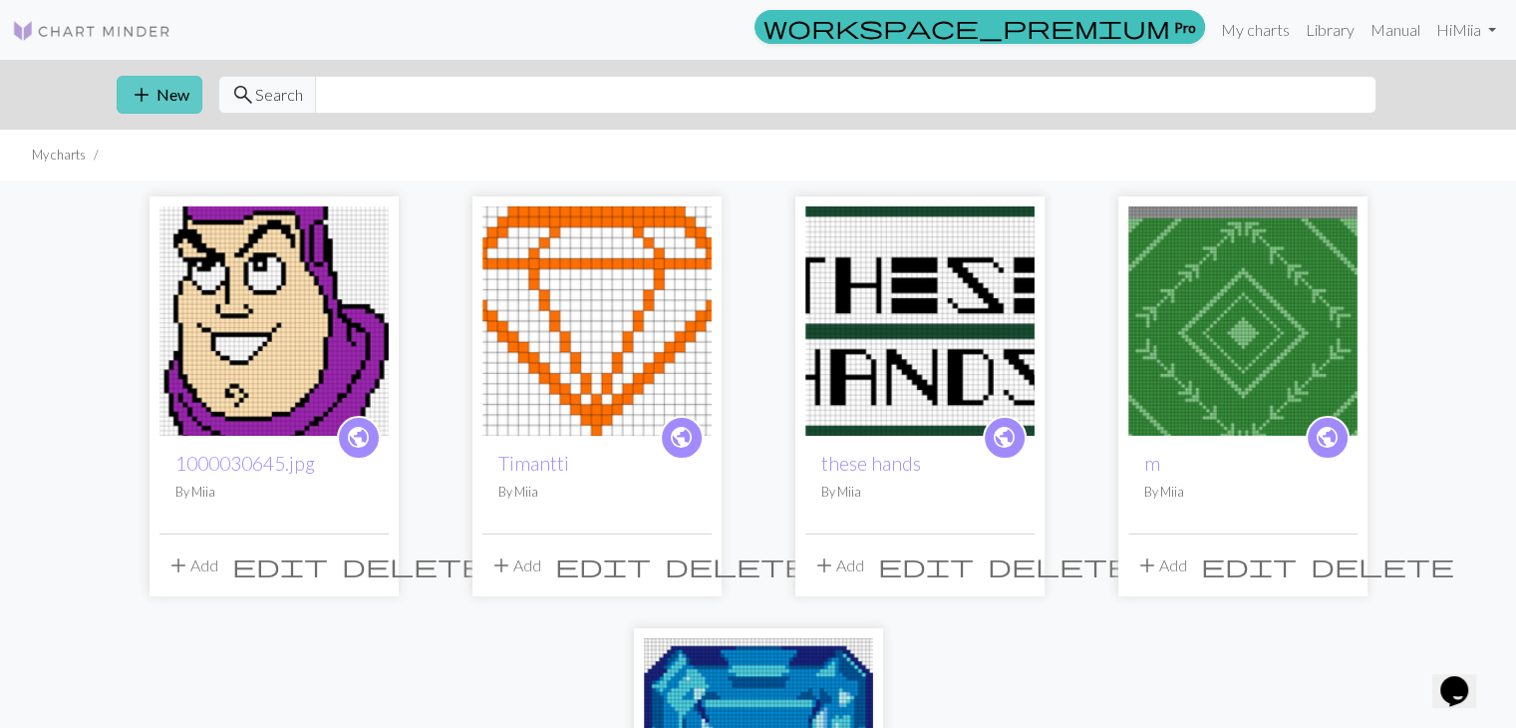
click at [160, 97] on button "add New" at bounding box center [160, 95] width 86 height 38
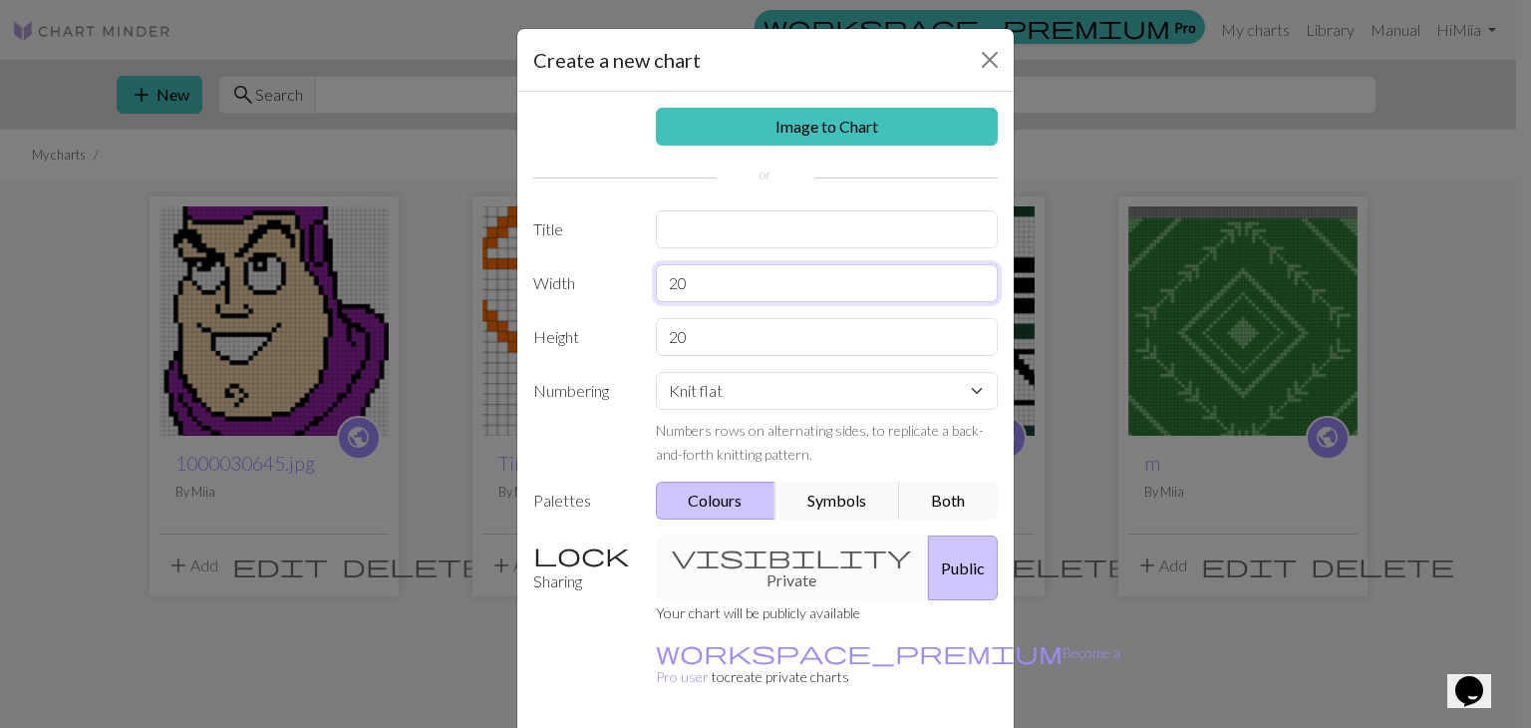
click at [731, 283] on input "20" at bounding box center [827, 283] width 343 height 38
type input "2"
type input "75"
click at [785, 333] on input "20" at bounding box center [827, 337] width 343 height 38
type input "2"
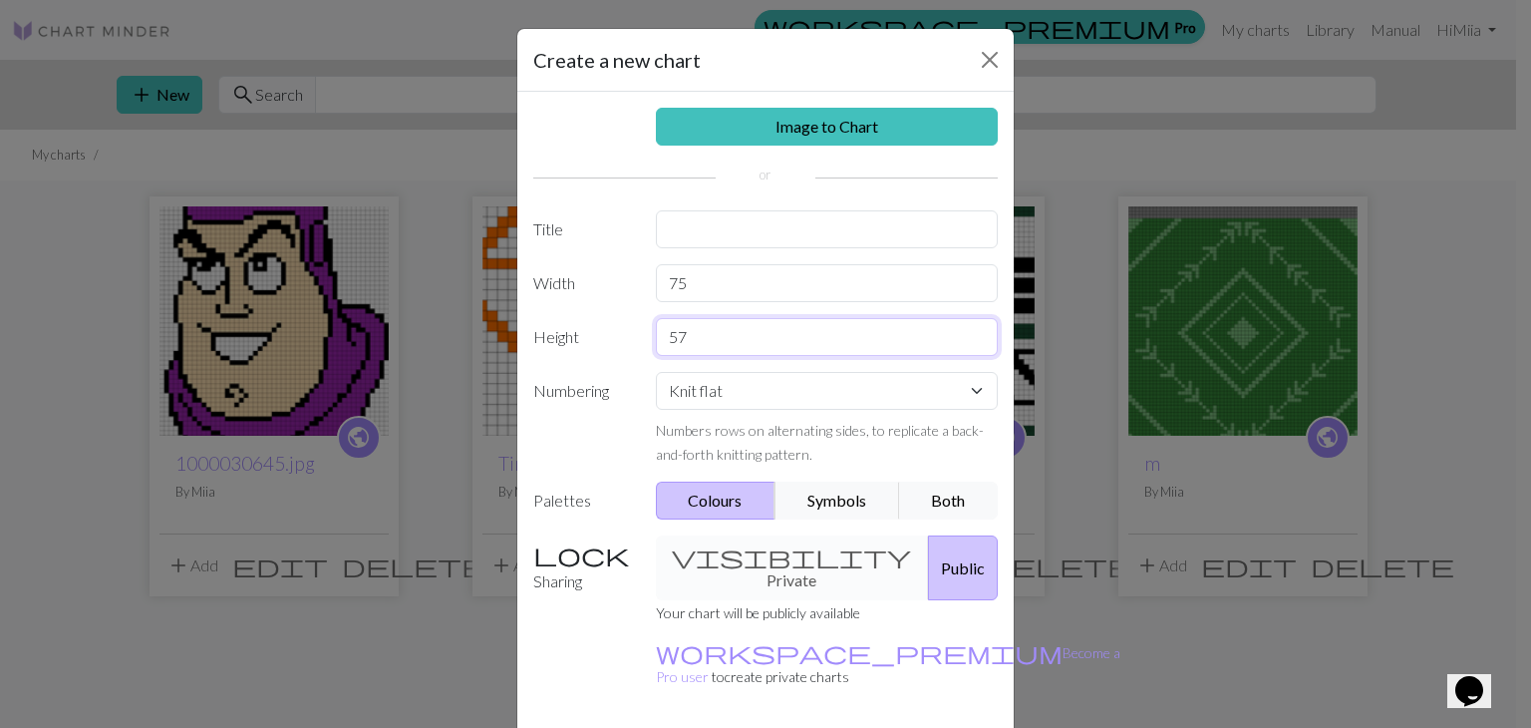
type input "57"
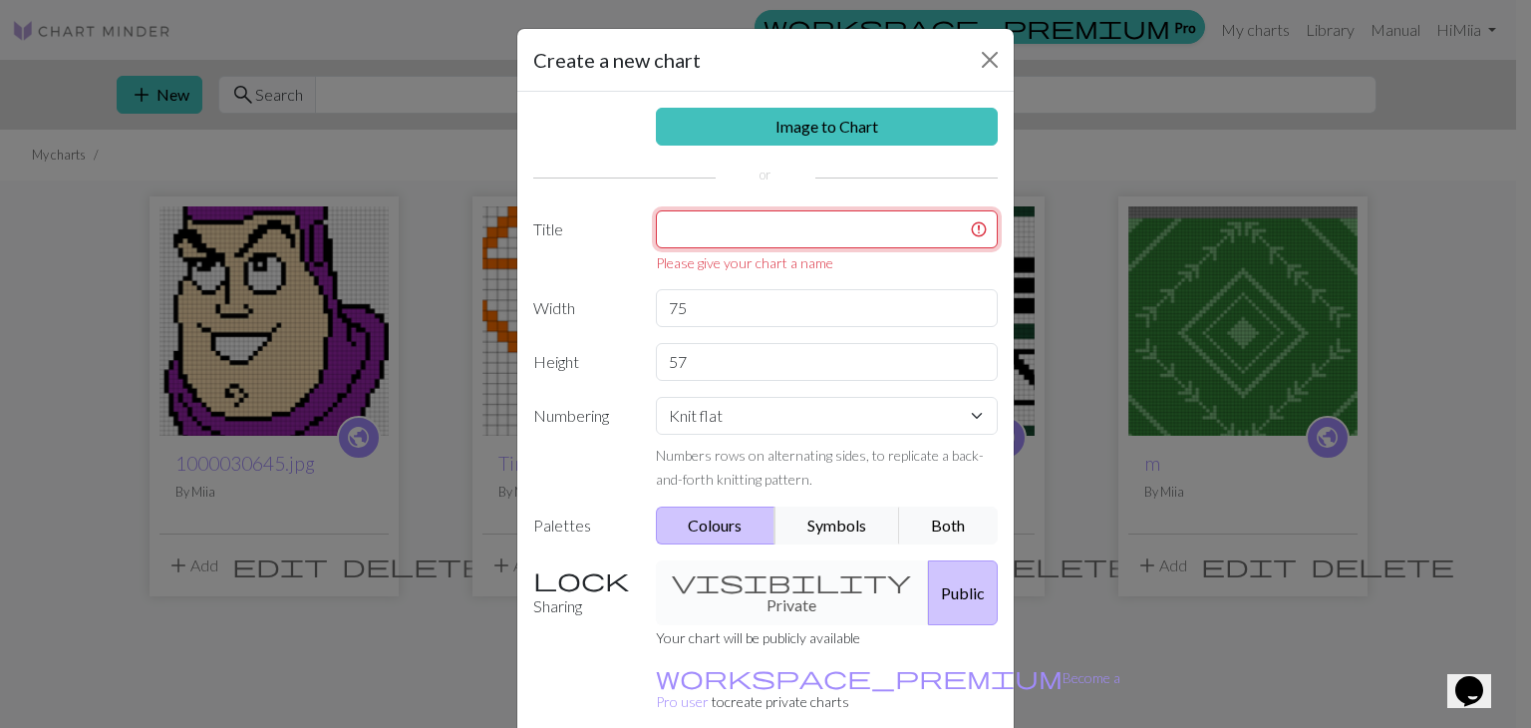
click at [728, 212] on input "text" at bounding box center [827, 229] width 343 height 38
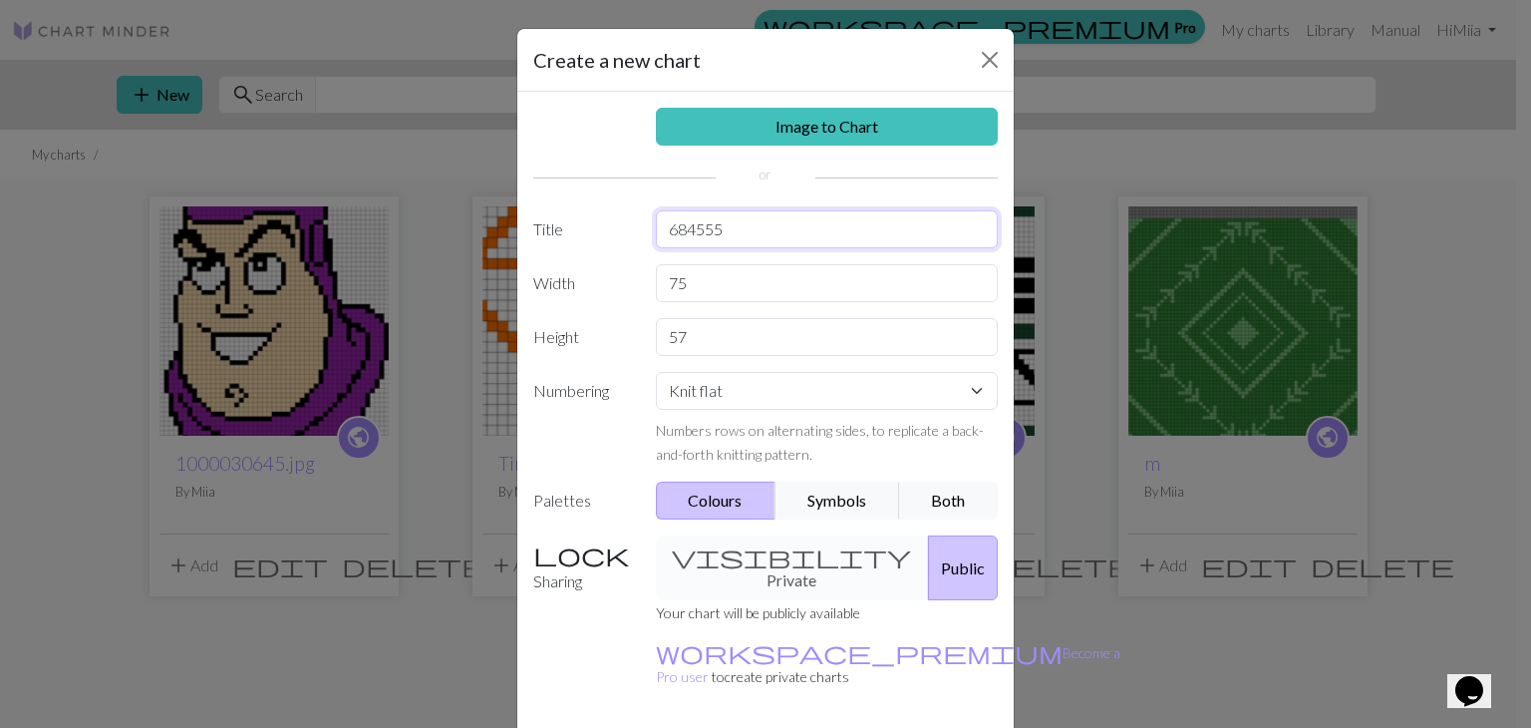
type input "684555"
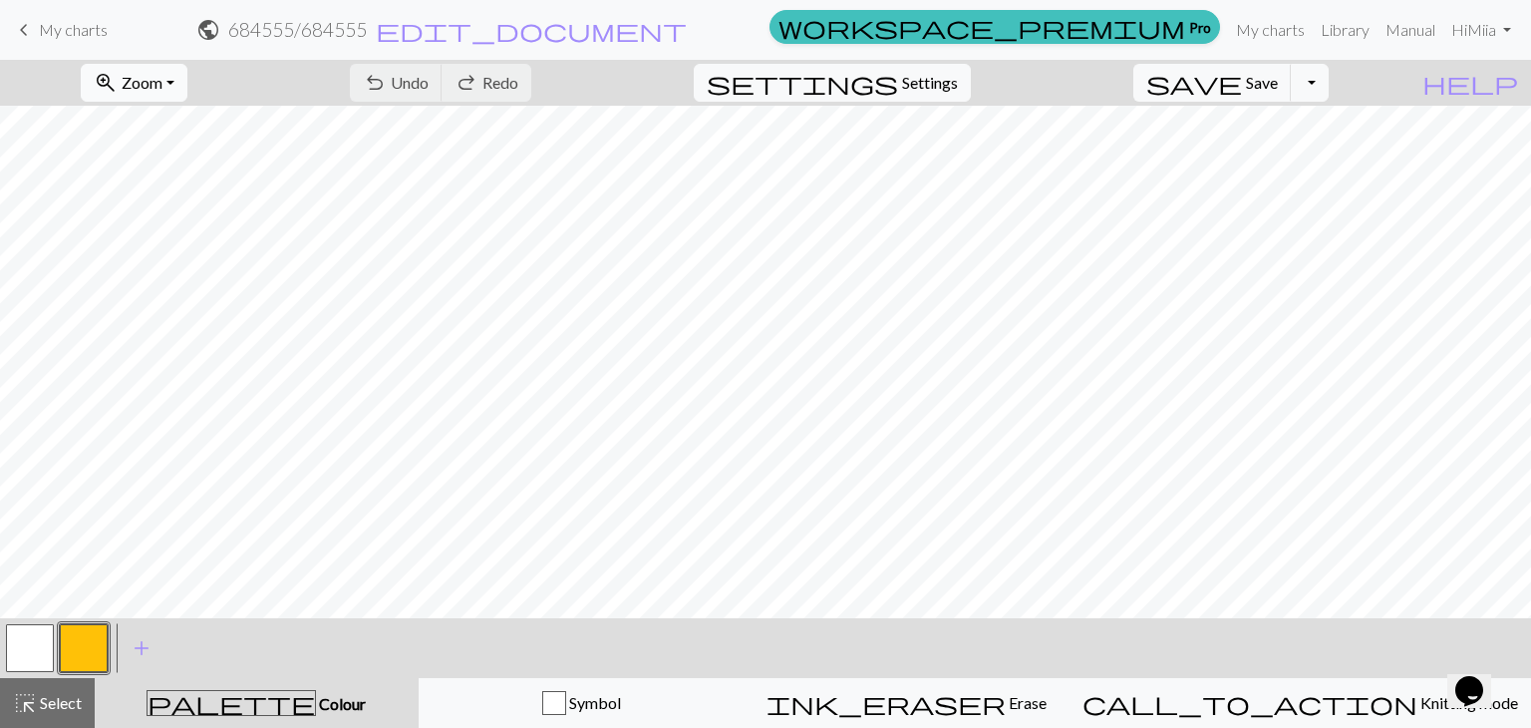
click at [162, 82] on span "Zoom" at bounding box center [142, 82] width 41 height 19
click at [180, 122] on button "Fit all" at bounding box center [161, 127] width 157 height 32
click at [84, 640] on button "button" at bounding box center [84, 648] width 48 height 48
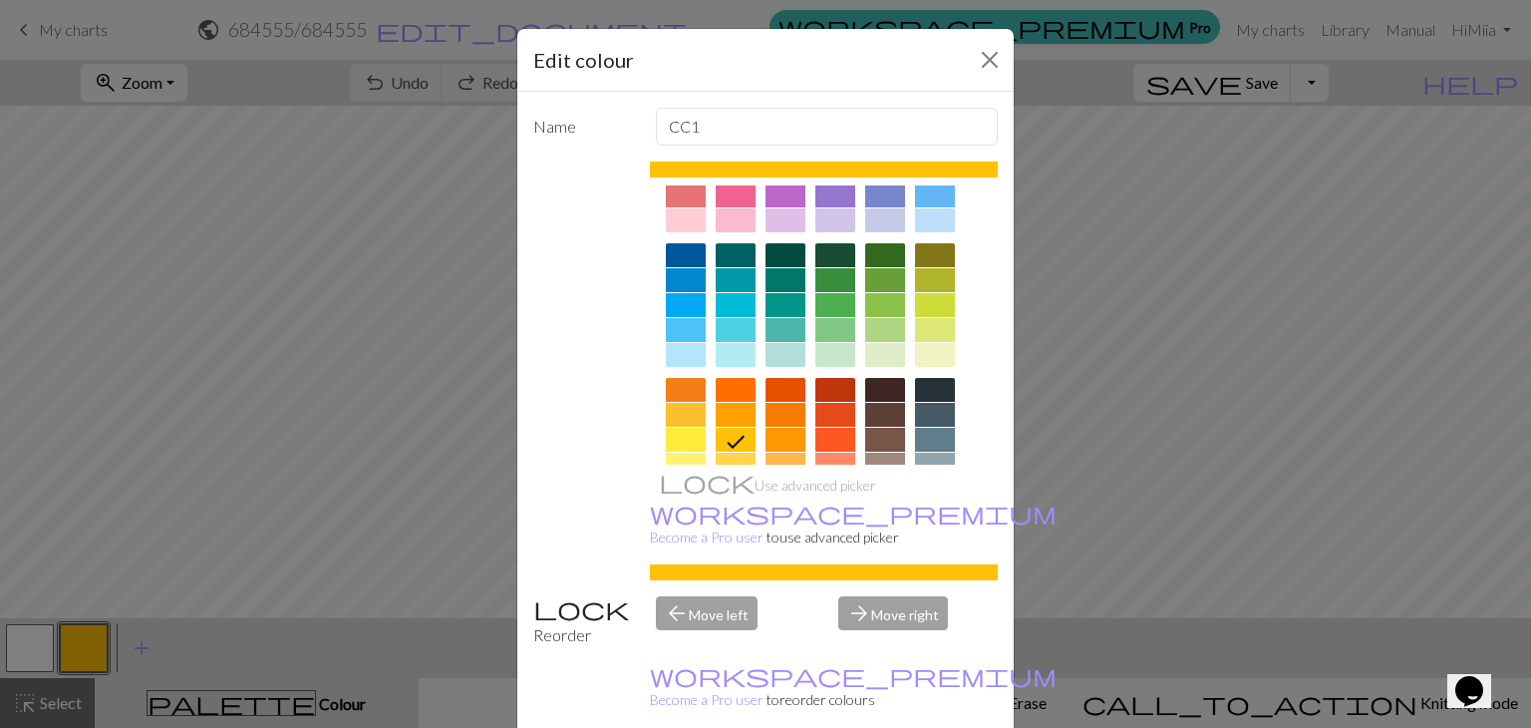
scroll to position [75, 0]
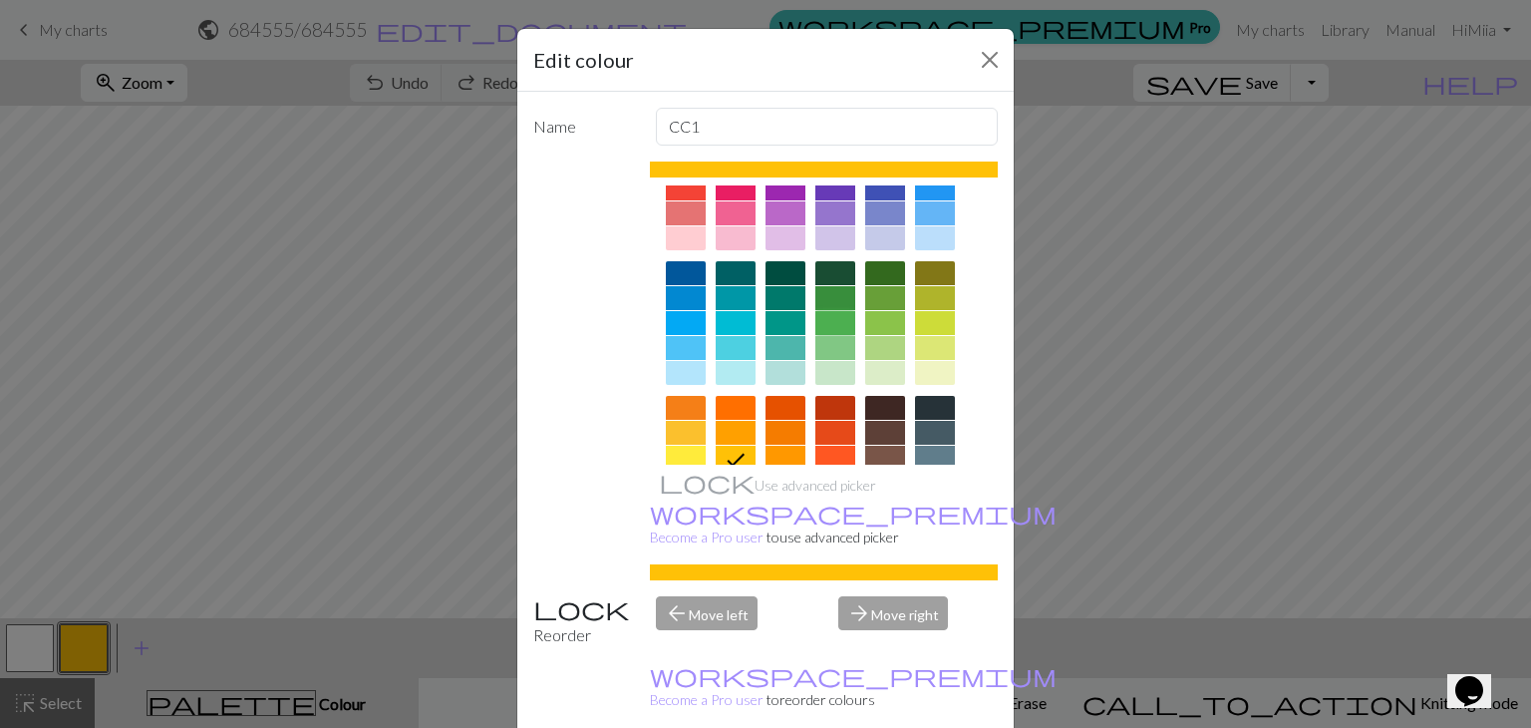
click at [825, 320] on div at bounding box center [835, 323] width 40 height 24
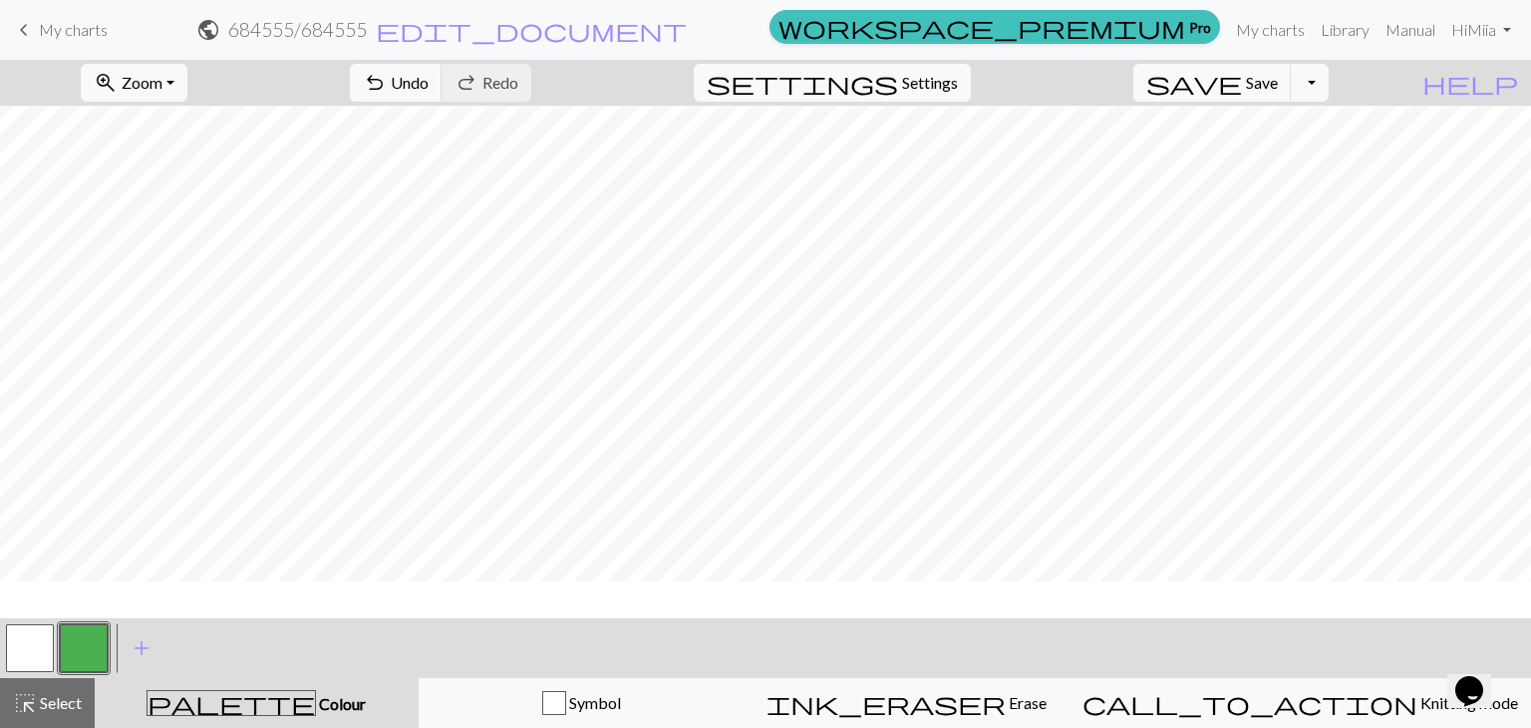
scroll to position [0, 0]
click at [429, 89] on span "Undo" at bounding box center [410, 82] width 38 height 19
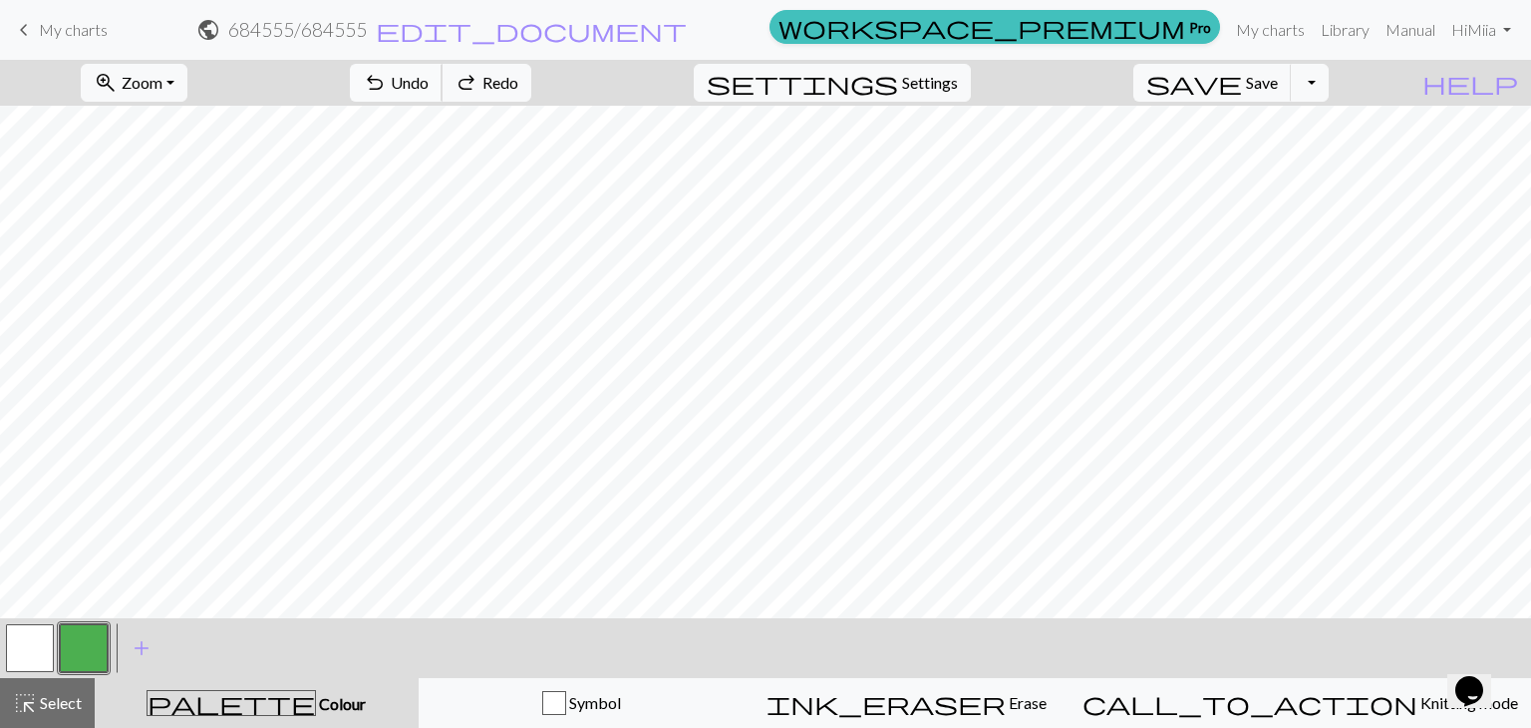
click at [429, 89] on span "Undo" at bounding box center [410, 82] width 38 height 19
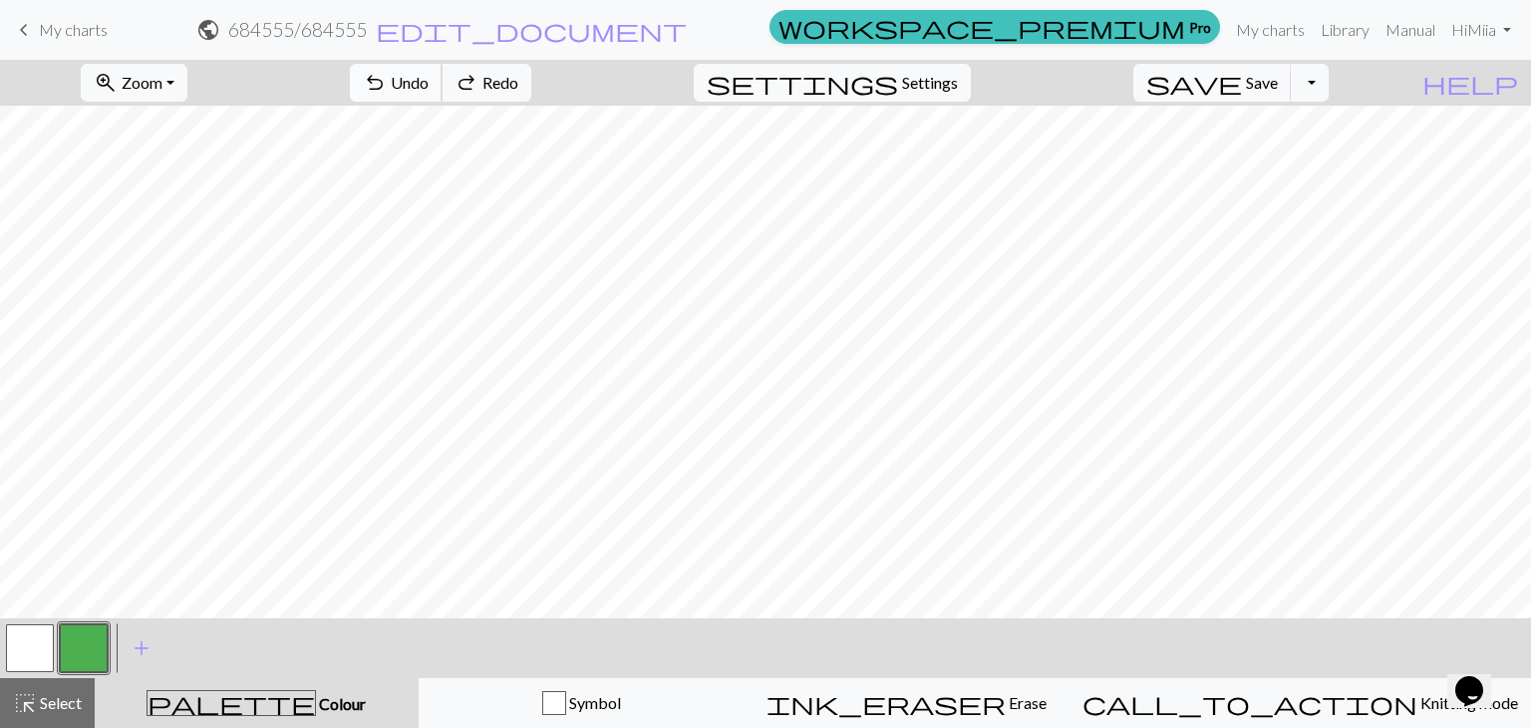
click at [429, 89] on span "Undo" at bounding box center [410, 82] width 38 height 19
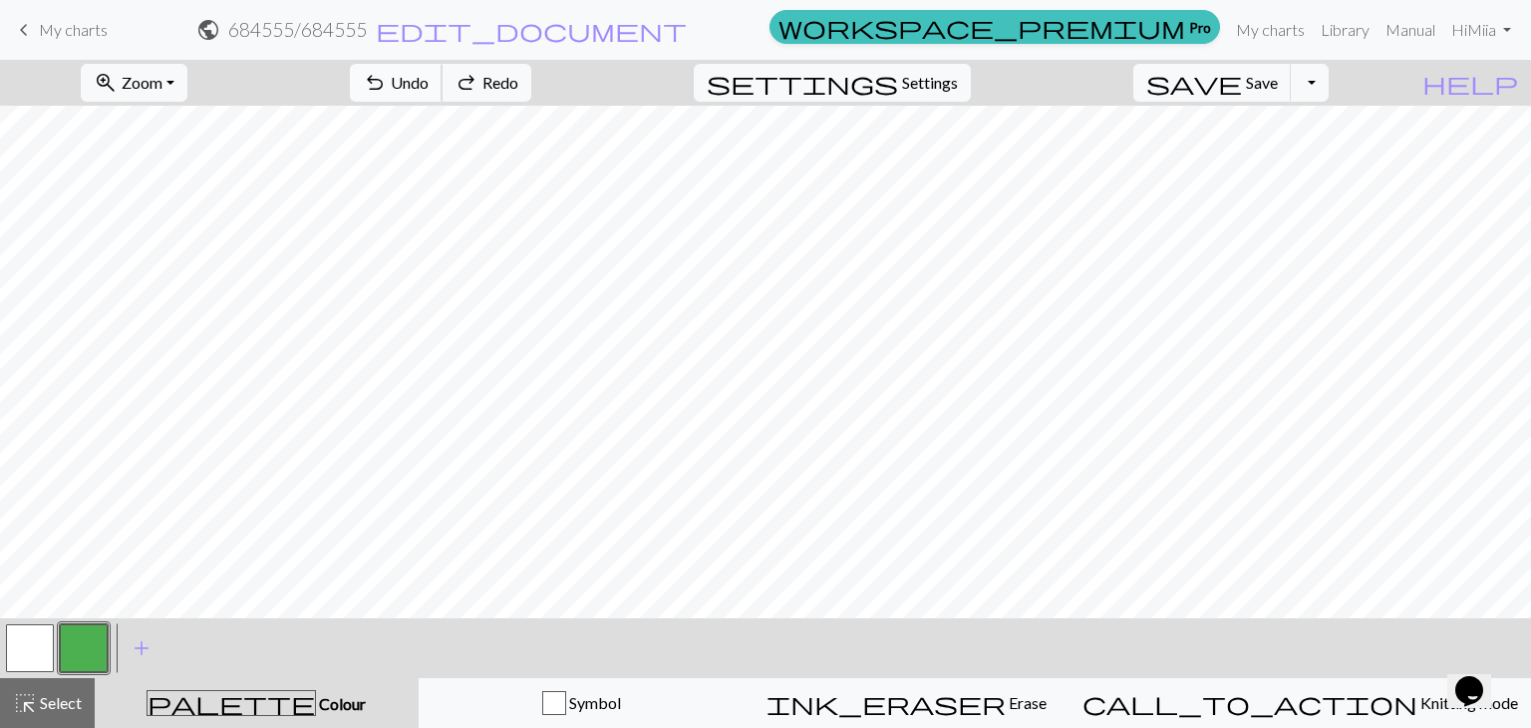
click at [429, 89] on span "Undo" at bounding box center [410, 82] width 38 height 19
click at [429, 86] on span "Undo" at bounding box center [410, 82] width 38 height 19
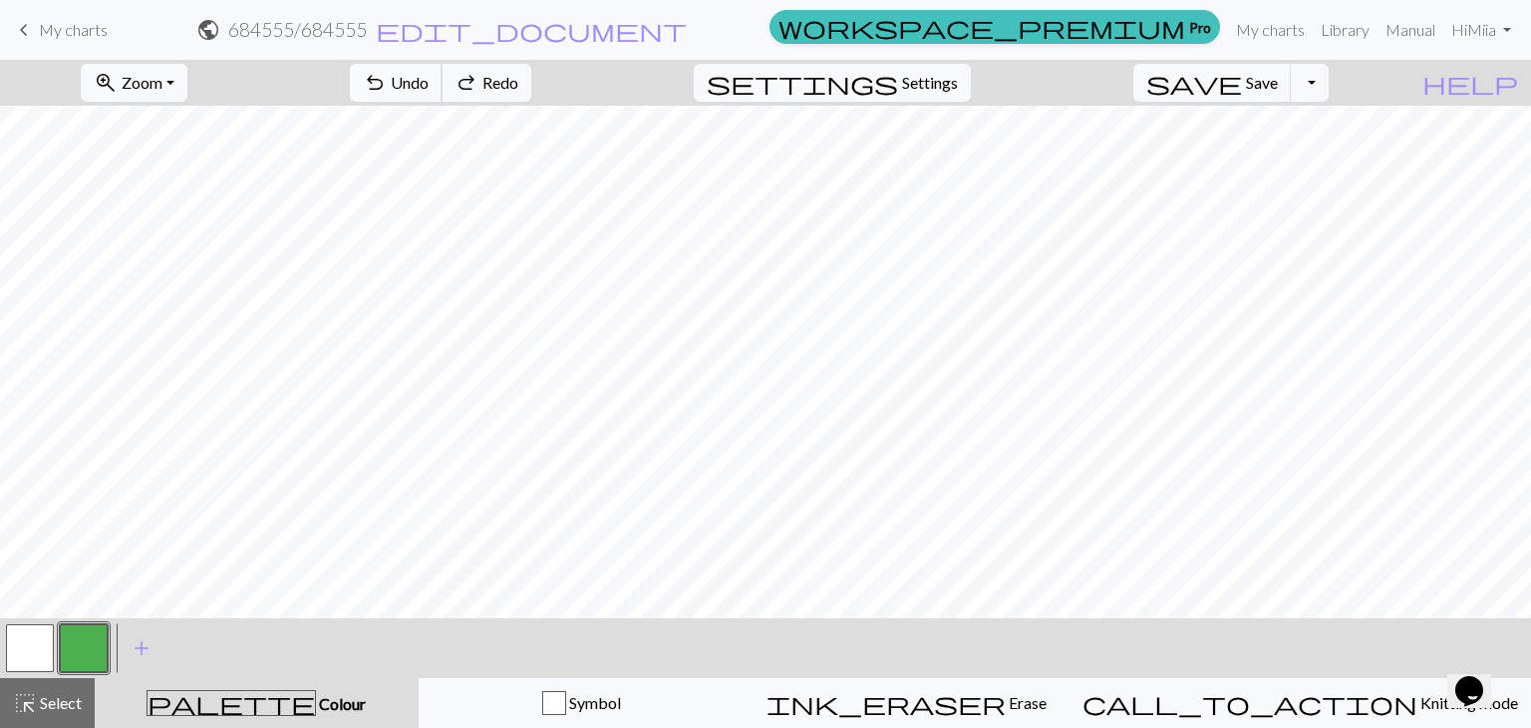
click at [429, 86] on span "Undo" at bounding box center [410, 82] width 38 height 19
click at [933, 77] on span "Settings" at bounding box center [930, 83] width 56 height 24
select select "aran"
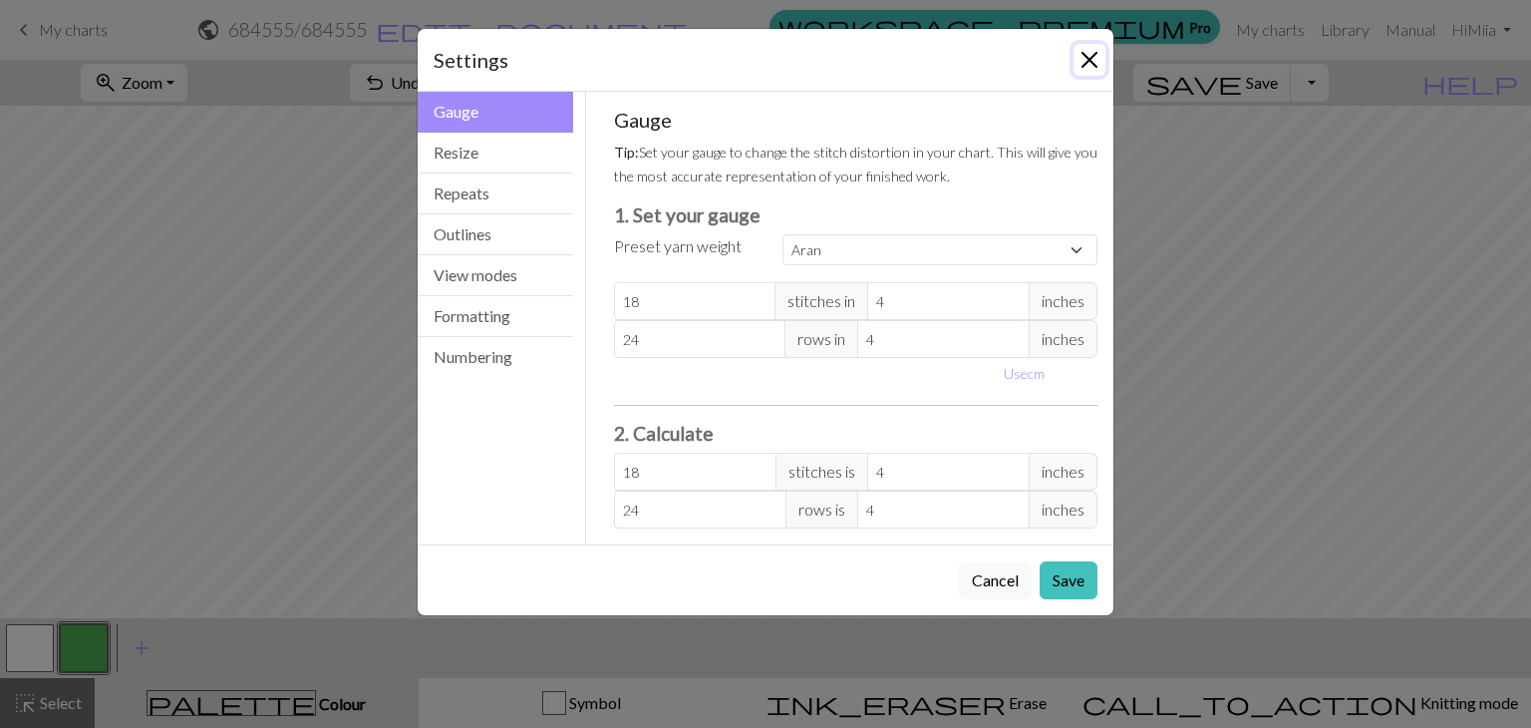
click at [1100, 70] on button "Close" at bounding box center [1090, 60] width 32 height 32
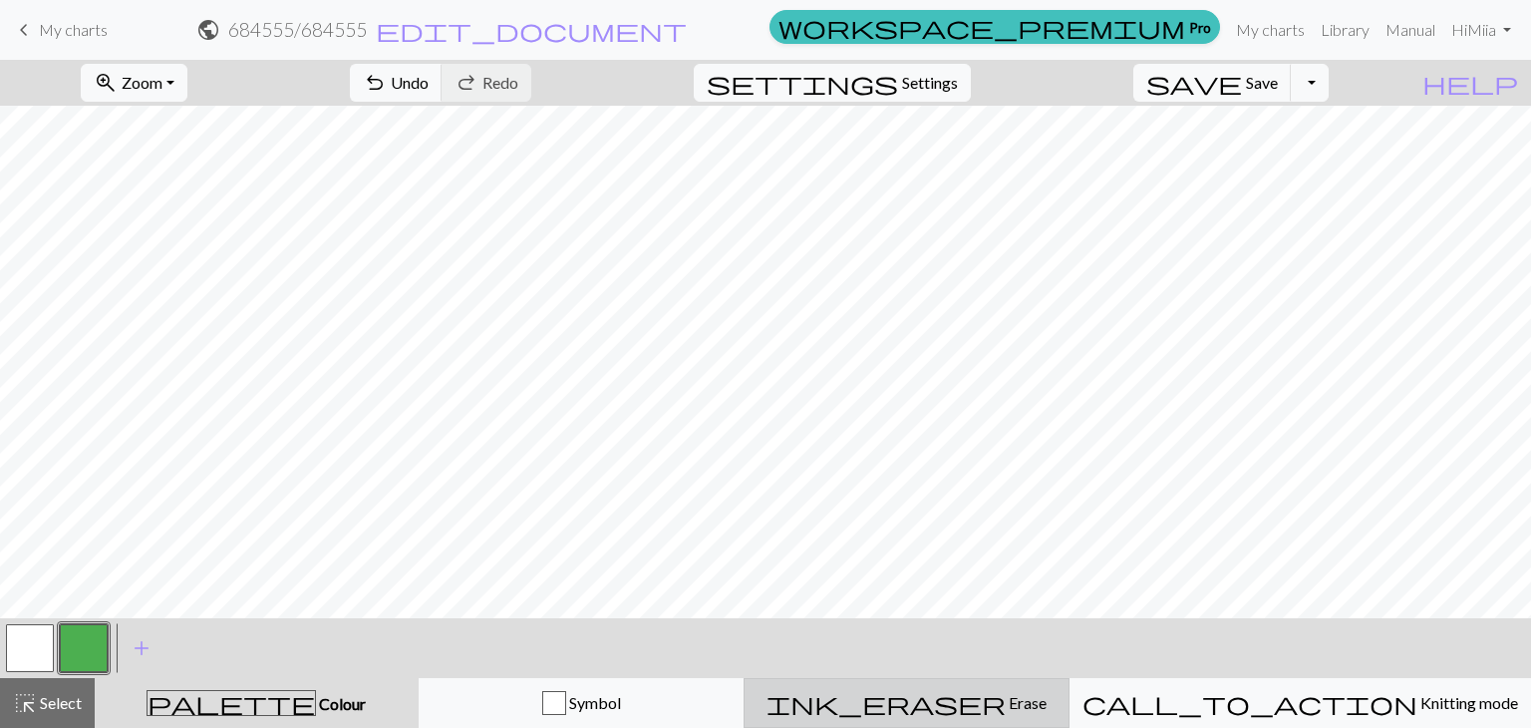
click at [1006, 698] on span "Erase" at bounding box center [1026, 702] width 41 height 19
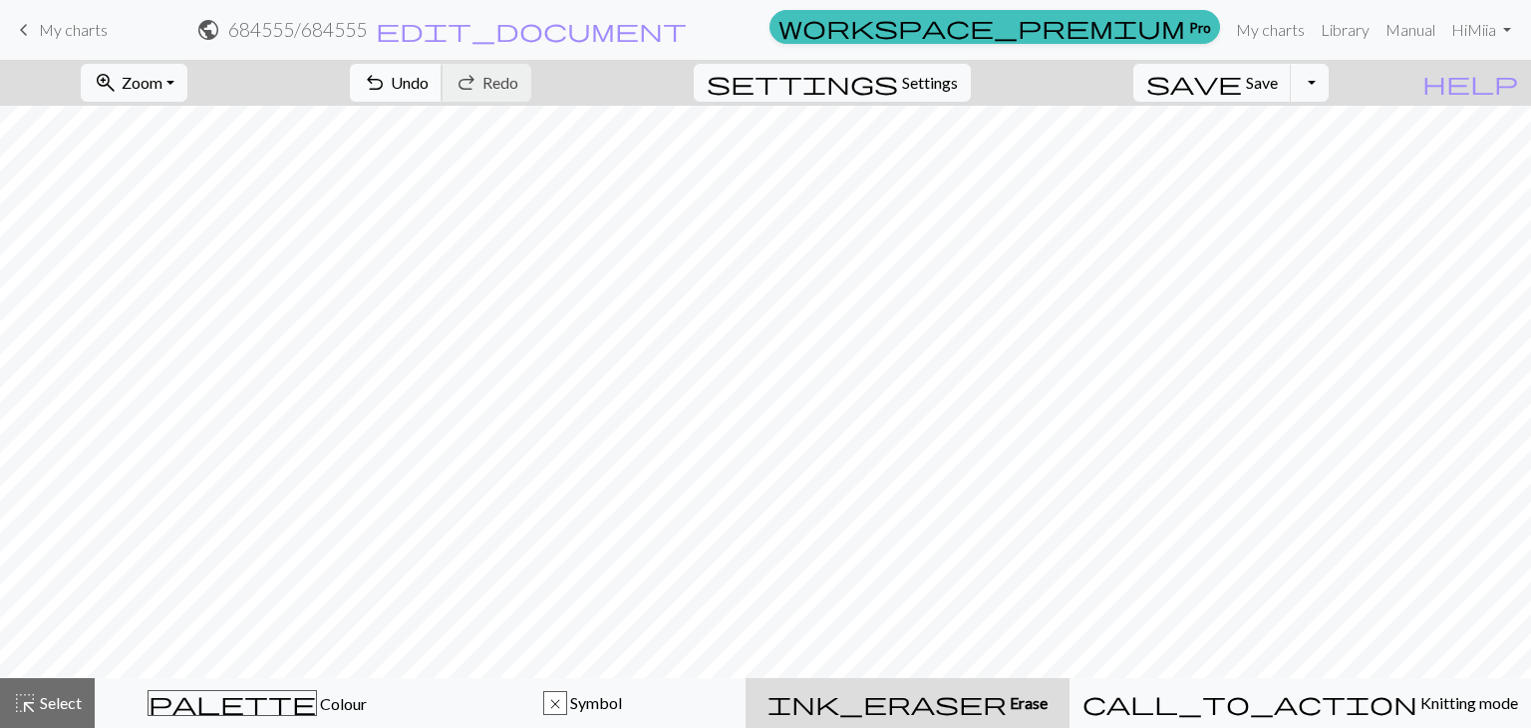
click at [429, 92] on span "Undo" at bounding box center [410, 82] width 38 height 19
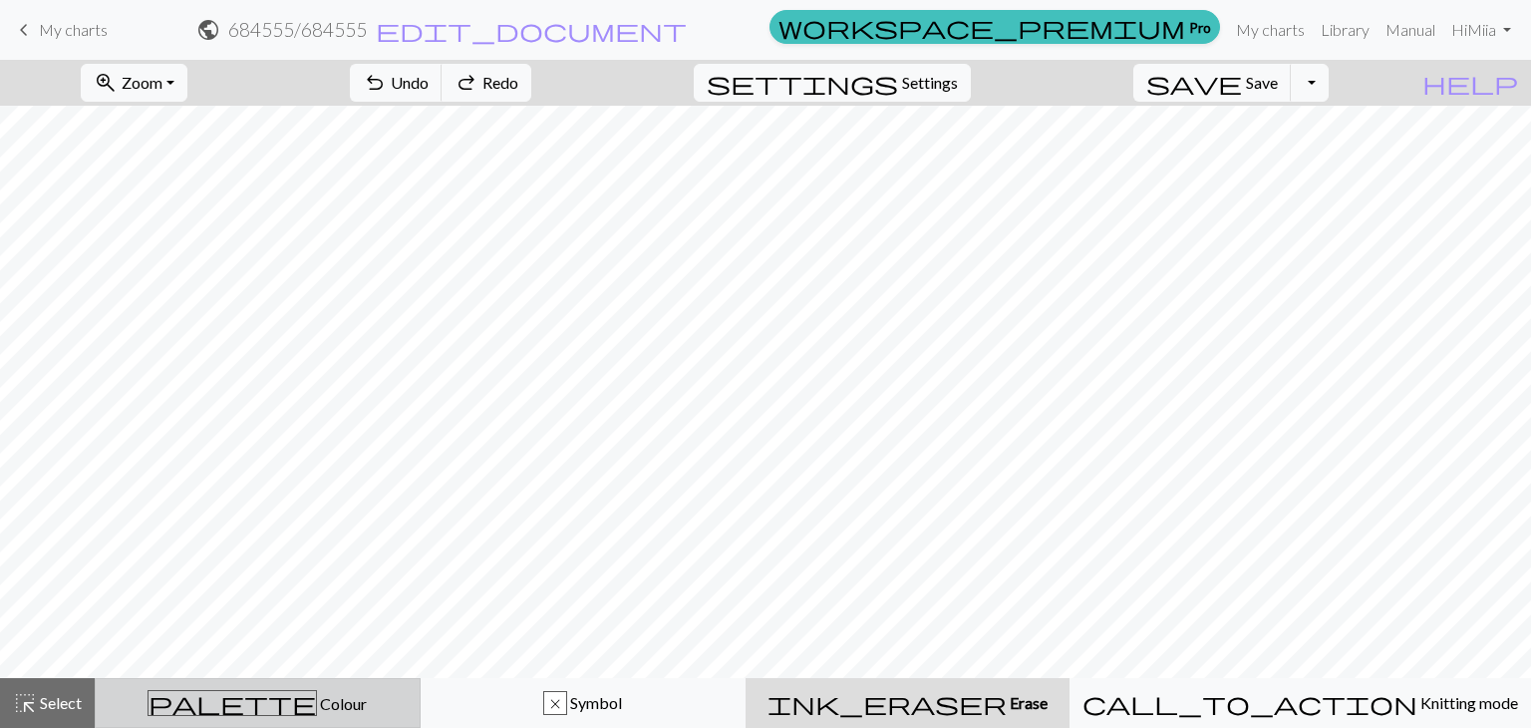
click at [103, 698] on button "palette Colour Colour" at bounding box center [258, 703] width 326 height 50
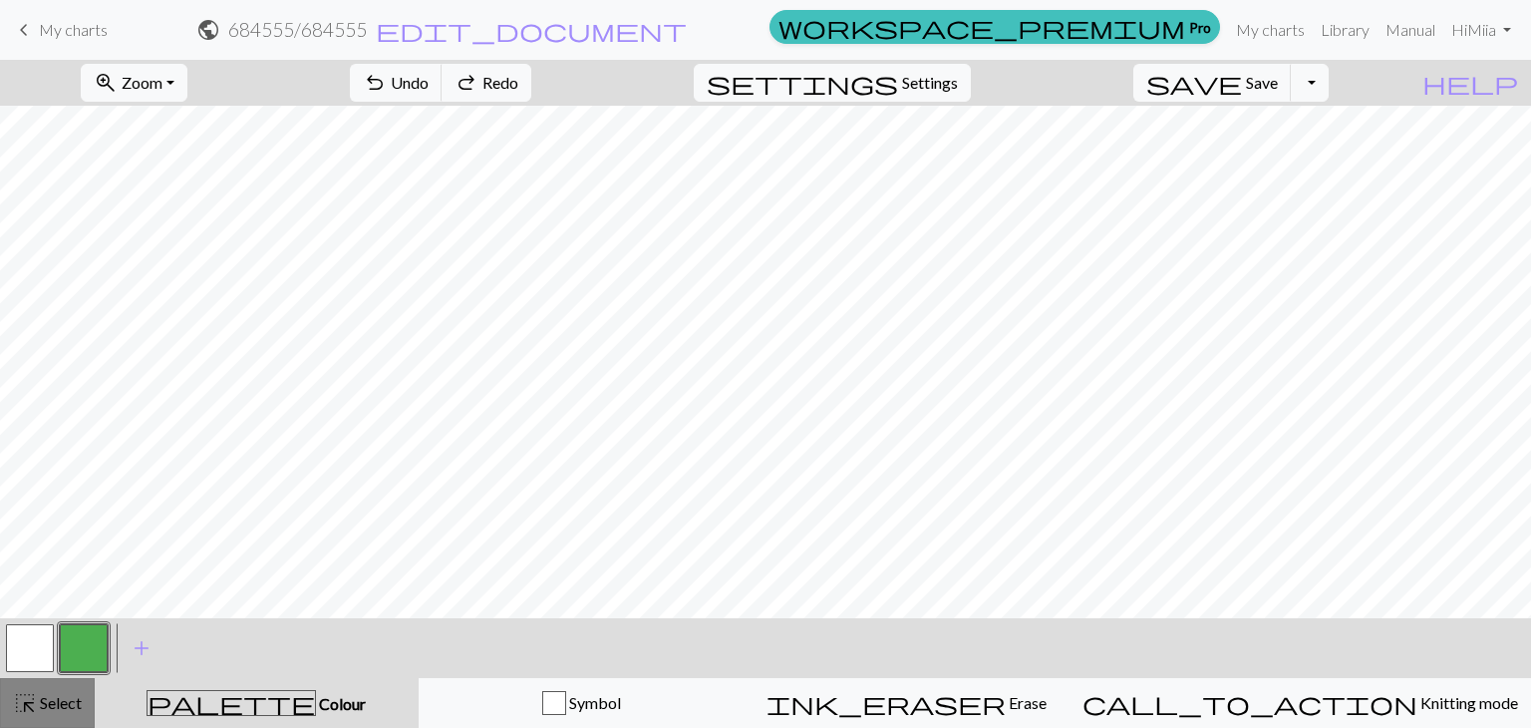
click at [46, 705] on span "Select" at bounding box center [59, 702] width 45 height 19
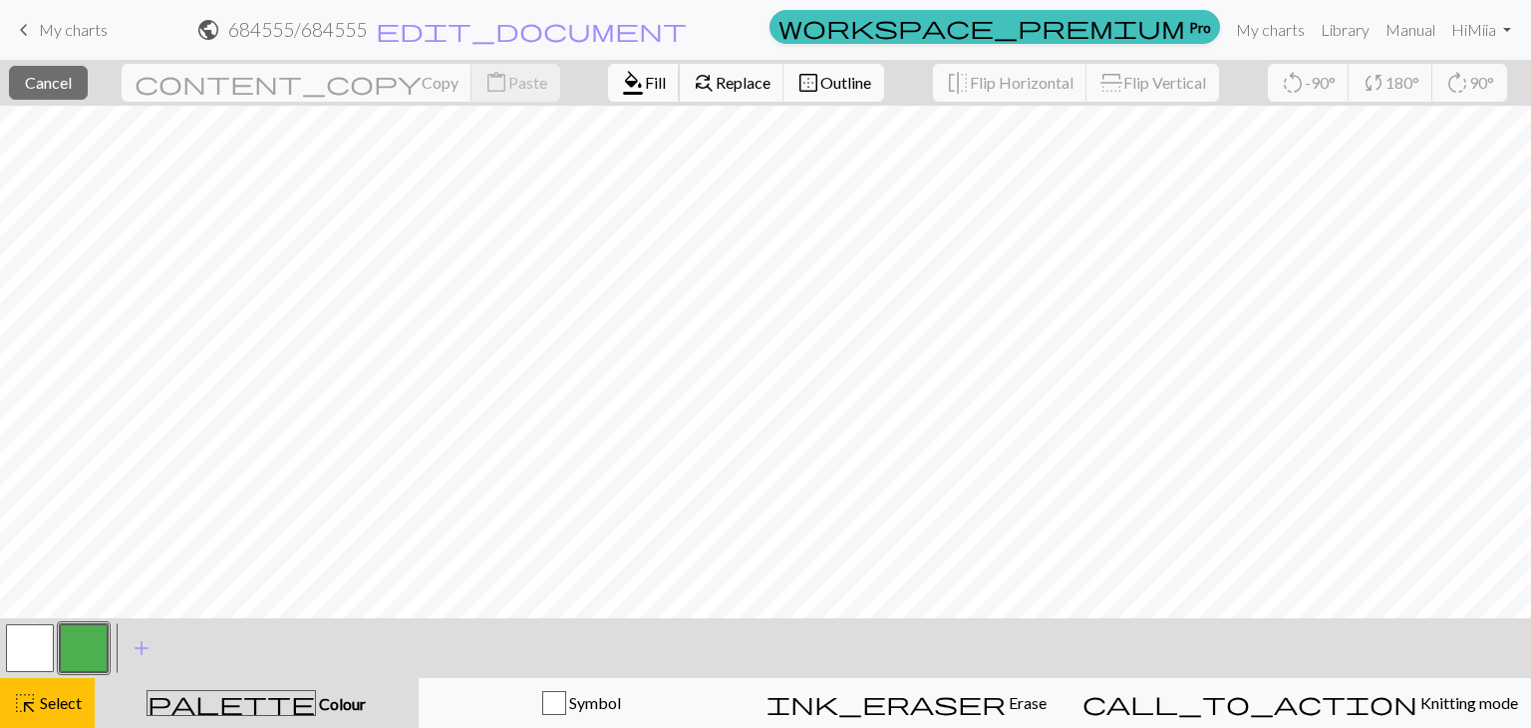
click at [645, 87] on span "Fill" at bounding box center [655, 82] width 21 height 19
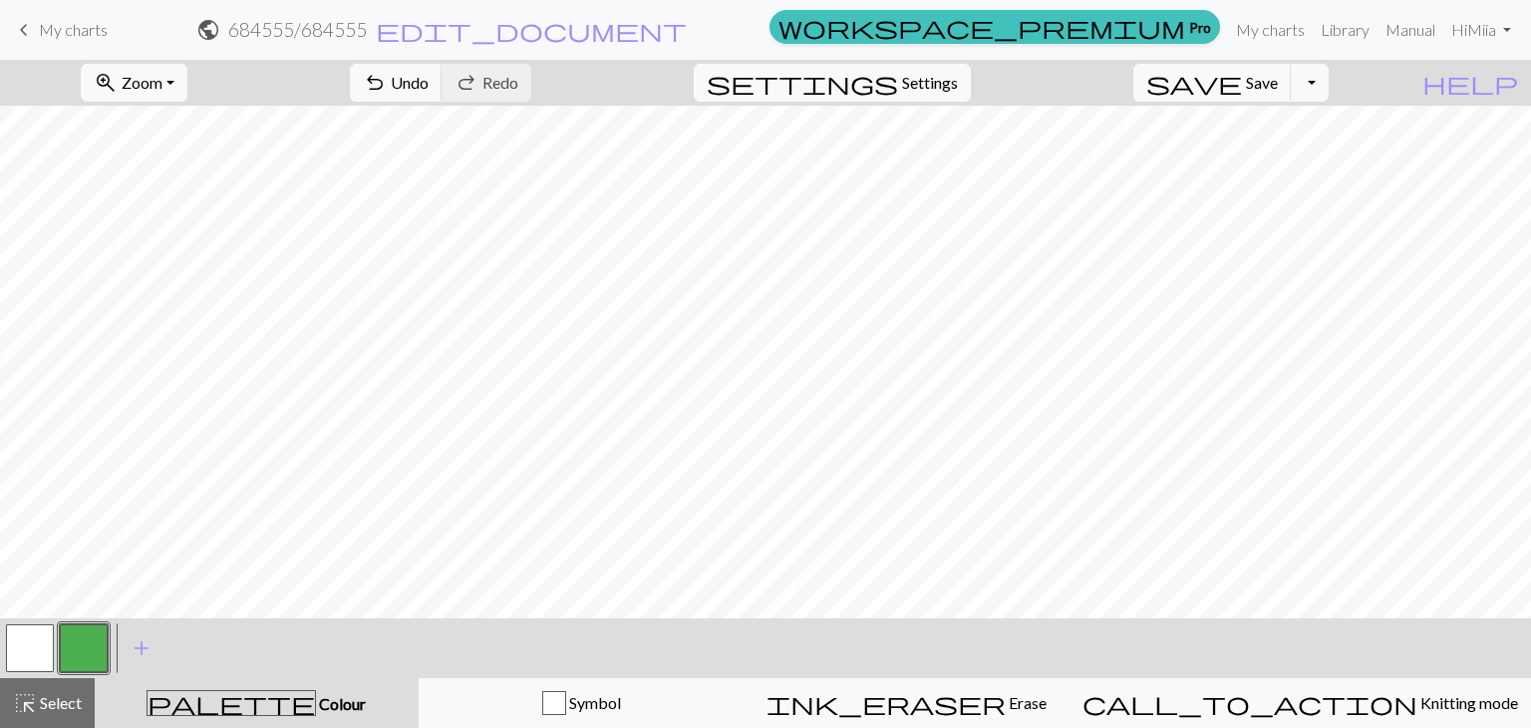
click at [24, 655] on button "button" at bounding box center [30, 648] width 48 height 48
click at [55, 696] on span "Select" at bounding box center [59, 702] width 45 height 19
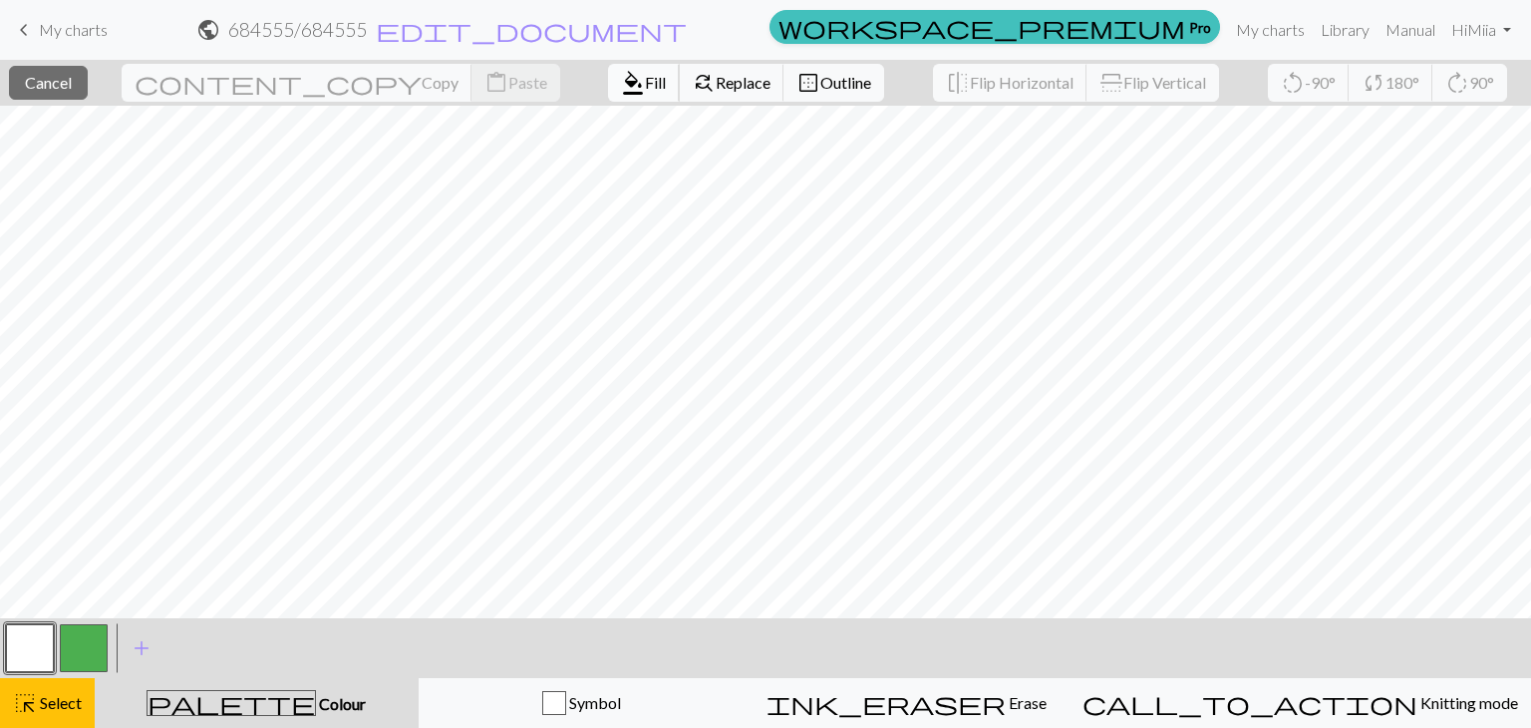
click at [621, 97] on span "format_color_fill" at bounding box center [633, 83] width 24 height 28
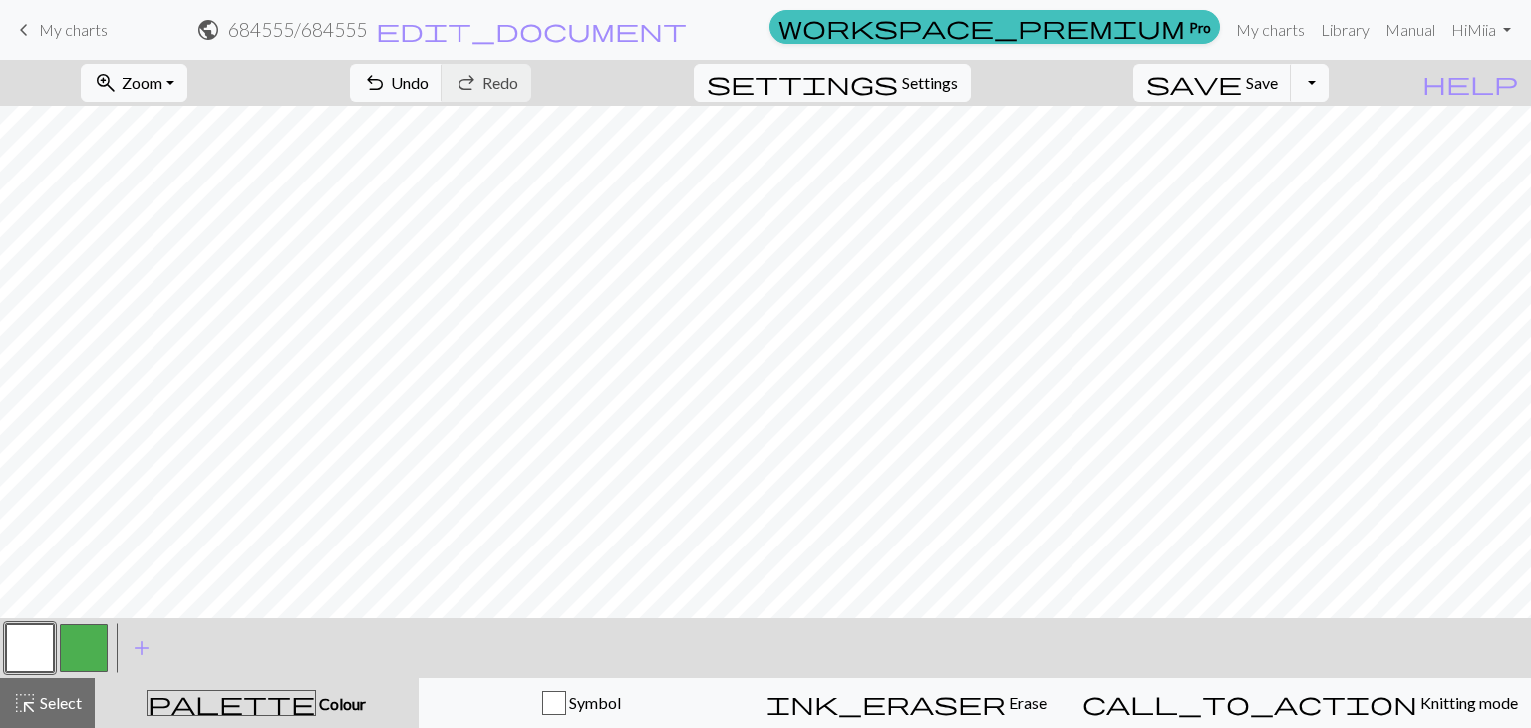
click at [86, 643] on button "button" at bounding box center [84, 648] width 48 height 48
click at [963, 97] on button "settings Settings" at bounding box center [832, 83] width 277 height 38
select select "aran"
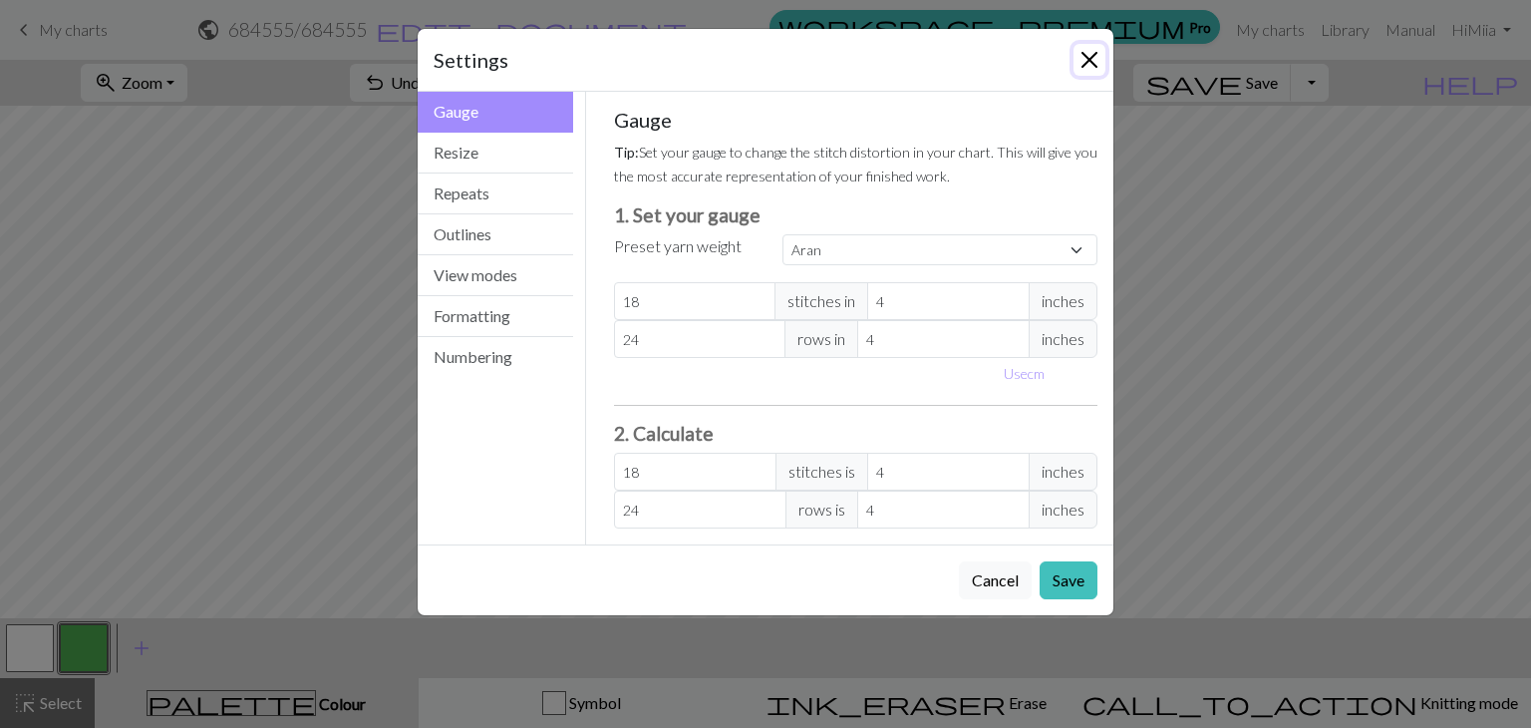
click at [1084, 60] on button "Close" at bounding box center [1090, 60] width 32 height 32
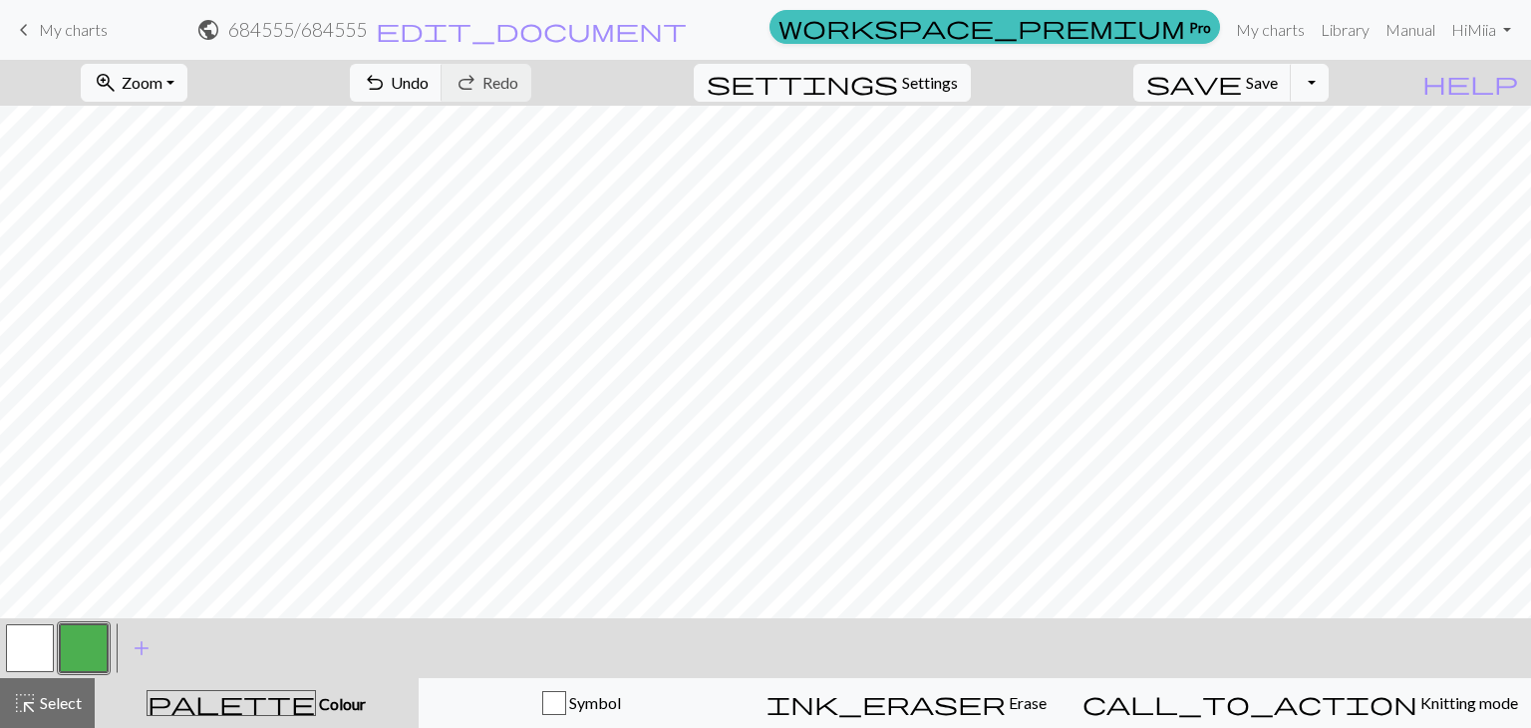
click at [32, 638] on button "button" at bounding box center [30, 648] width 48 height 48
click at [73, 668] on button "button" at bounding box center [84, 648] width 48 height 48
click at [31, 644] on button "button" at bounding box center [30, 648] width 48 height 48
click at [81, 642] on button "button" at bounding box center [84, 648] width 48 height 48
click at [26, 637] on button "button" at bounding box center [30, 648] width 48 height 48
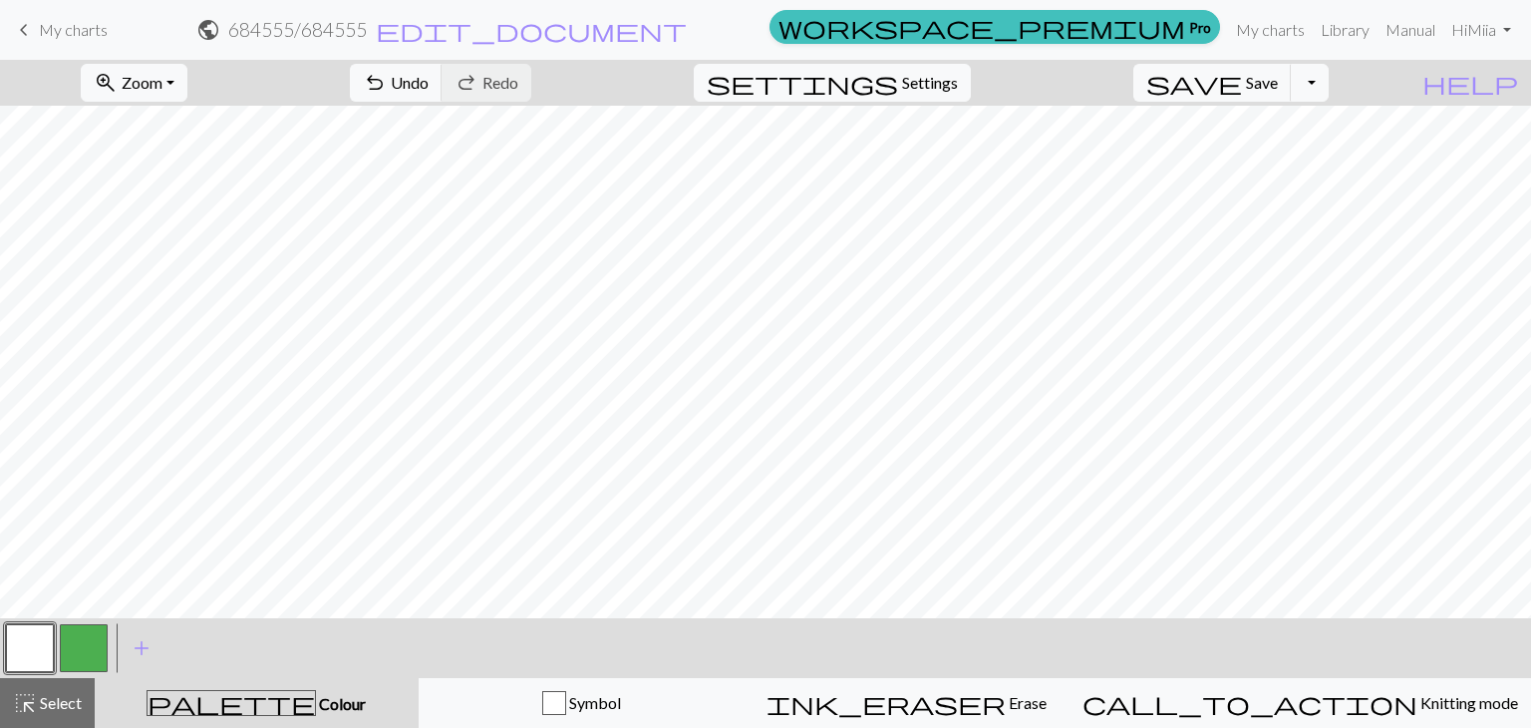
click at [106, 644] on button "button" at bounding box center [84, 648] width 48 height 48
click at [82, 652] on button "button" at bounding box center [84, 648] width 48 height 48
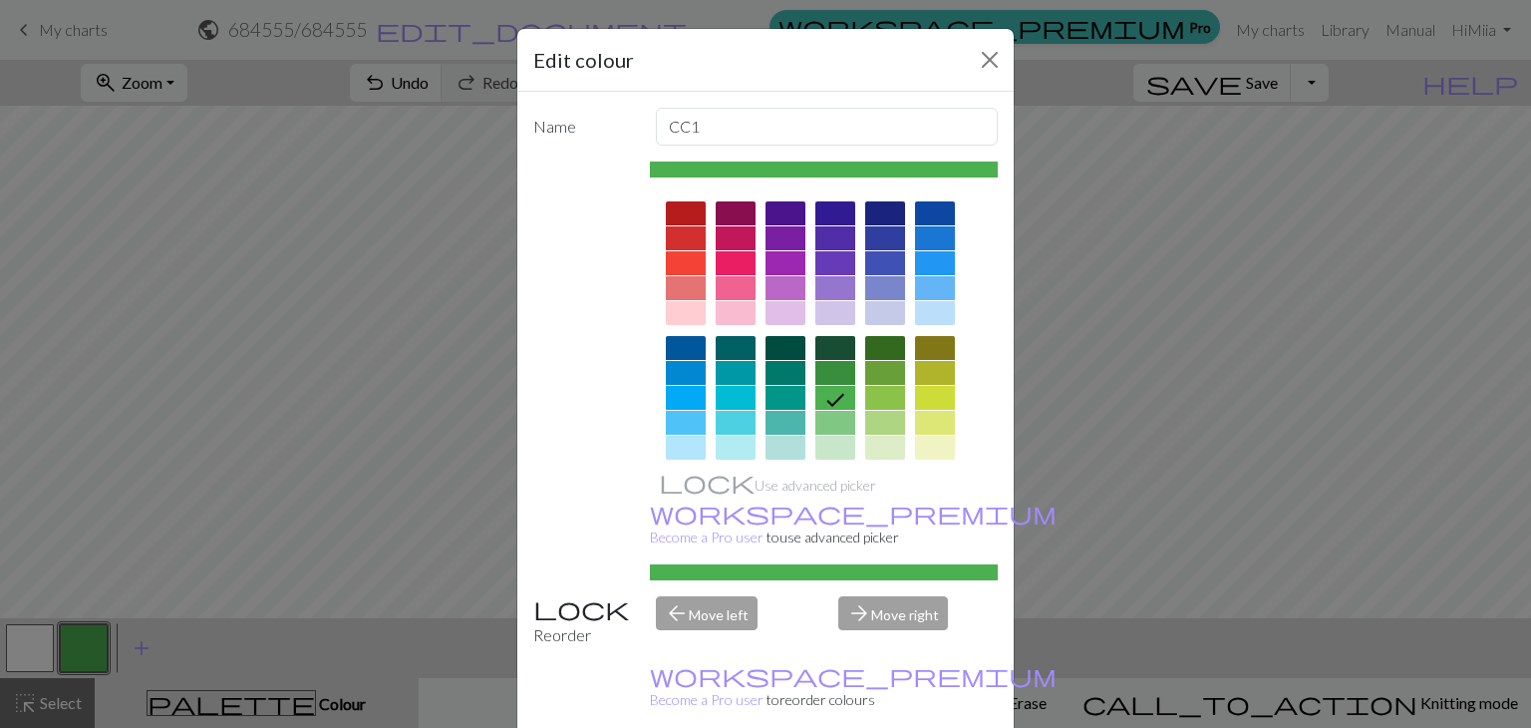
click at [96, 479] on div "Edit colour Name CC1 Use advanced picker workspace_premium Become a Pro user to…" at bounding box center [765, 364] width 1531 height 728
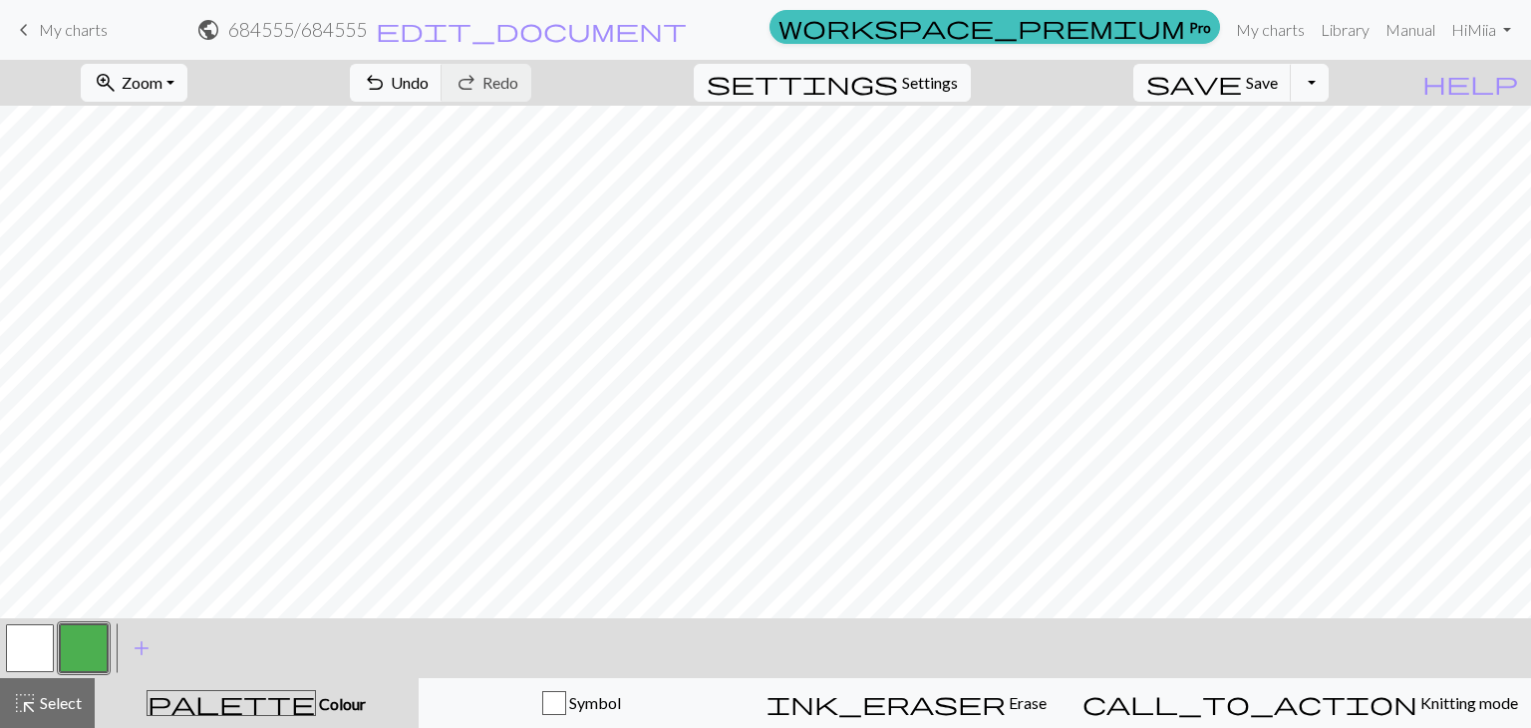
click at [28, 652] on button "button" at bounding box center [30, 648] width 48 height 48
click at [93, 663] on button "button" at bounding box center [84, 648] width 48 height 48
click at [28, 646] on button "button" at bounding box center [30, 648] width 48 height 48
click at [82, 651] on button "button" at bounding box center [84, 648] width 48 height 48
click at [36, 655] on button "button" at bounding box center [30, 648] width 48 height 48
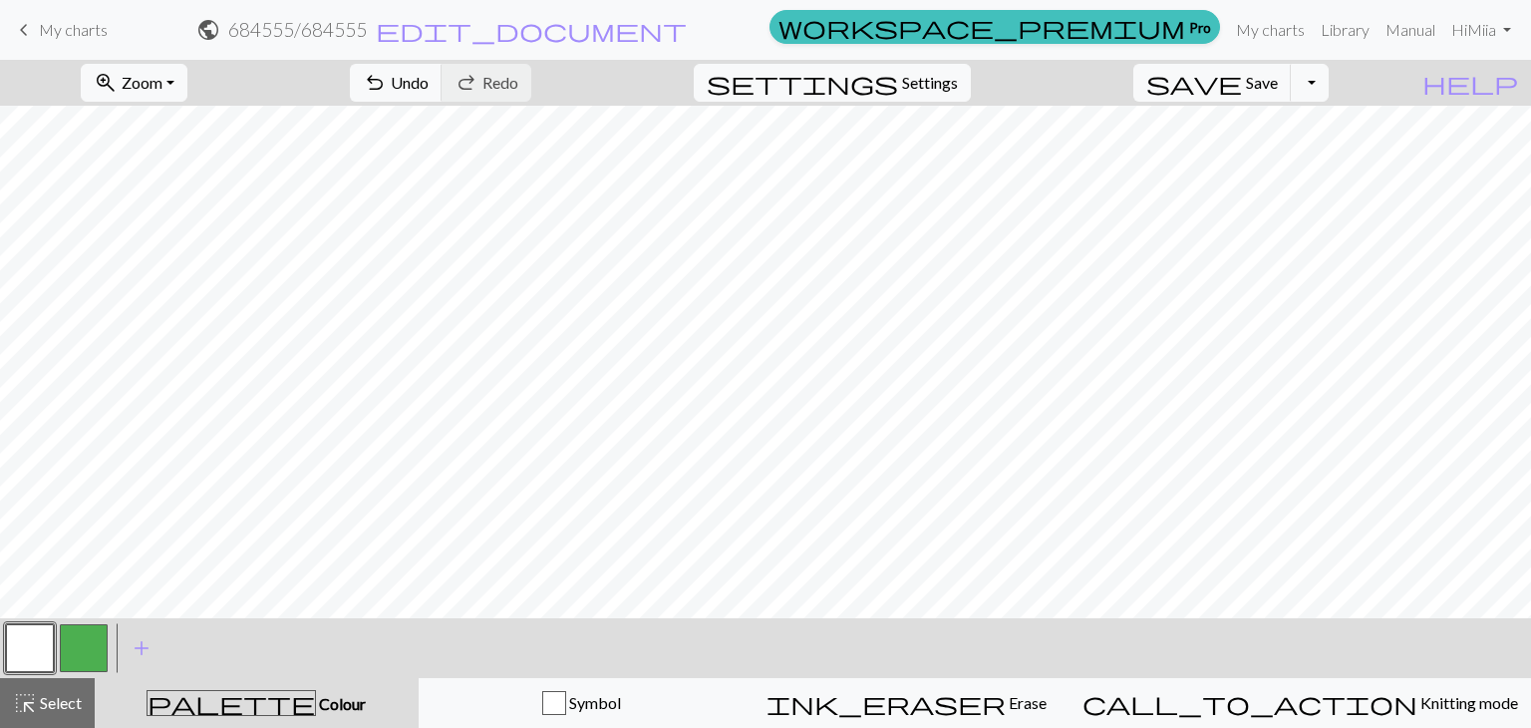
click at [85, 639] on button "button" at bounding box center [84, 648] width 48 height 48
click at [36, 653] on button "button" at bounding box center [30, 648] width 48 height 48
click at [50, 700] on span "Select" at bounding box center [59, 702] width 45 height 19
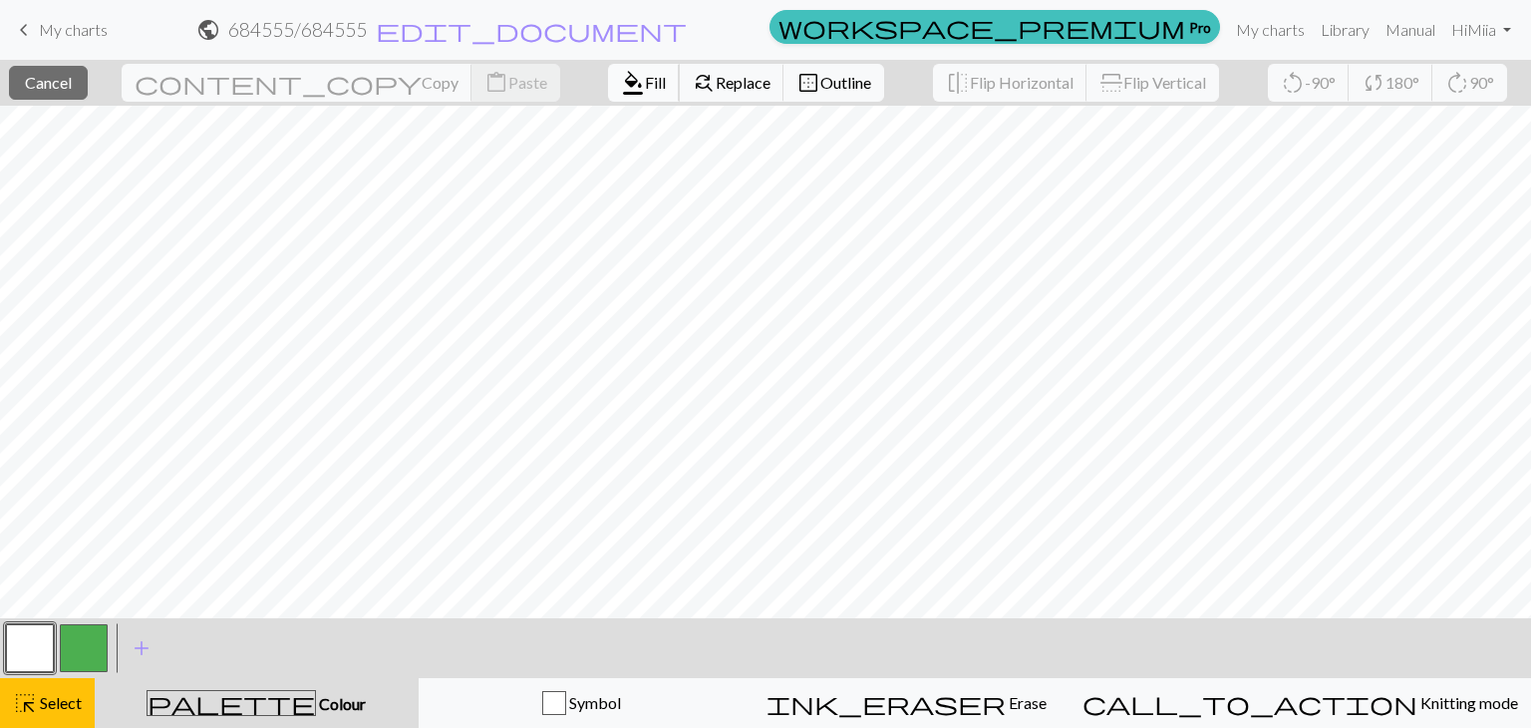
click at [621, 86] on span "format_color_fill" at bounding box center [633, 83] width 24 height 28
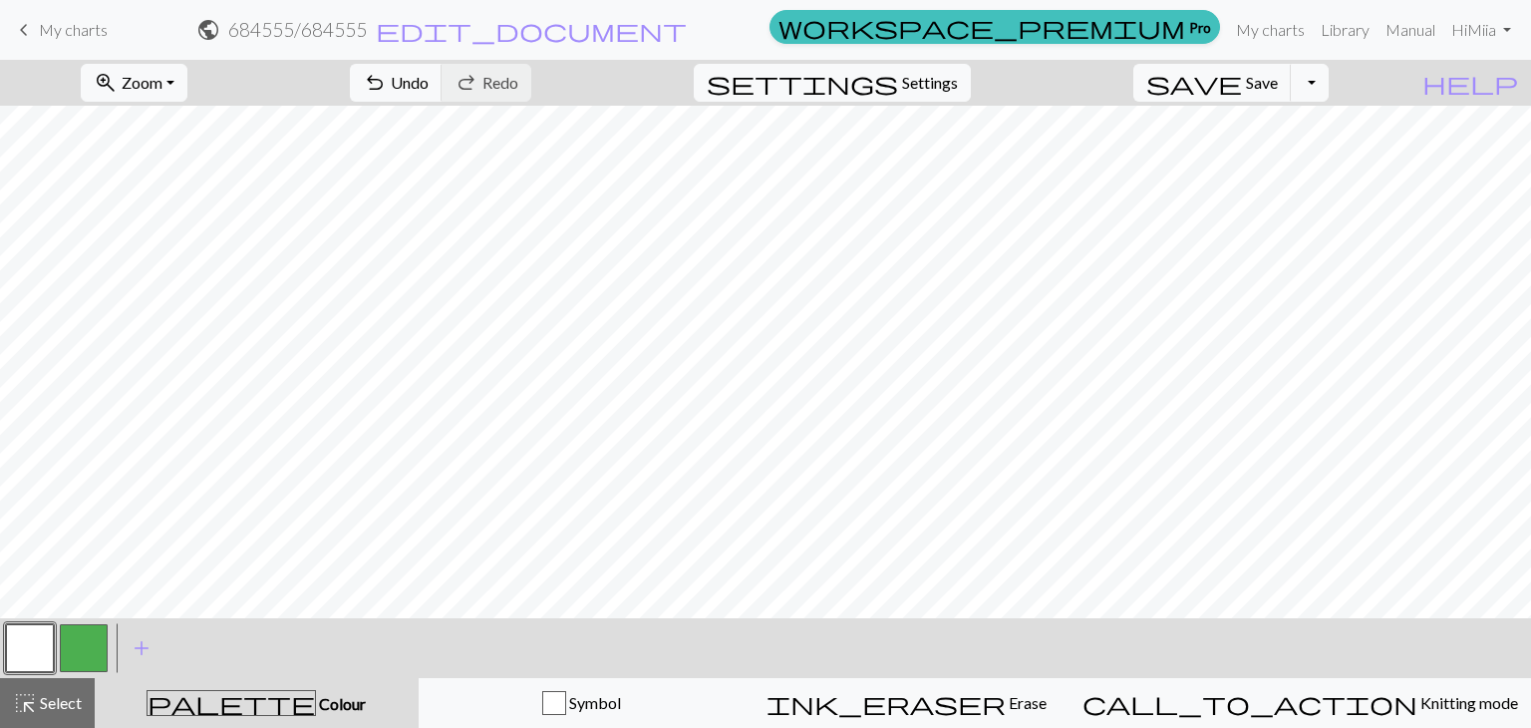
click at [94, 627] on button "button" at bounding box center [84, 648] width 48 height 48
click at [41, 641] on button "button" at bounding box center [30, 648] width 48 height 48
click at [93, 659] on button "button" at bounding box center [84, 648] width 48 height 48
click at [34, 634] on button "button" at bounding box center [30, 648] width 48 height 48
click at [88, 652] on button "button" at bounding box center [84, 648] width 48 height 48
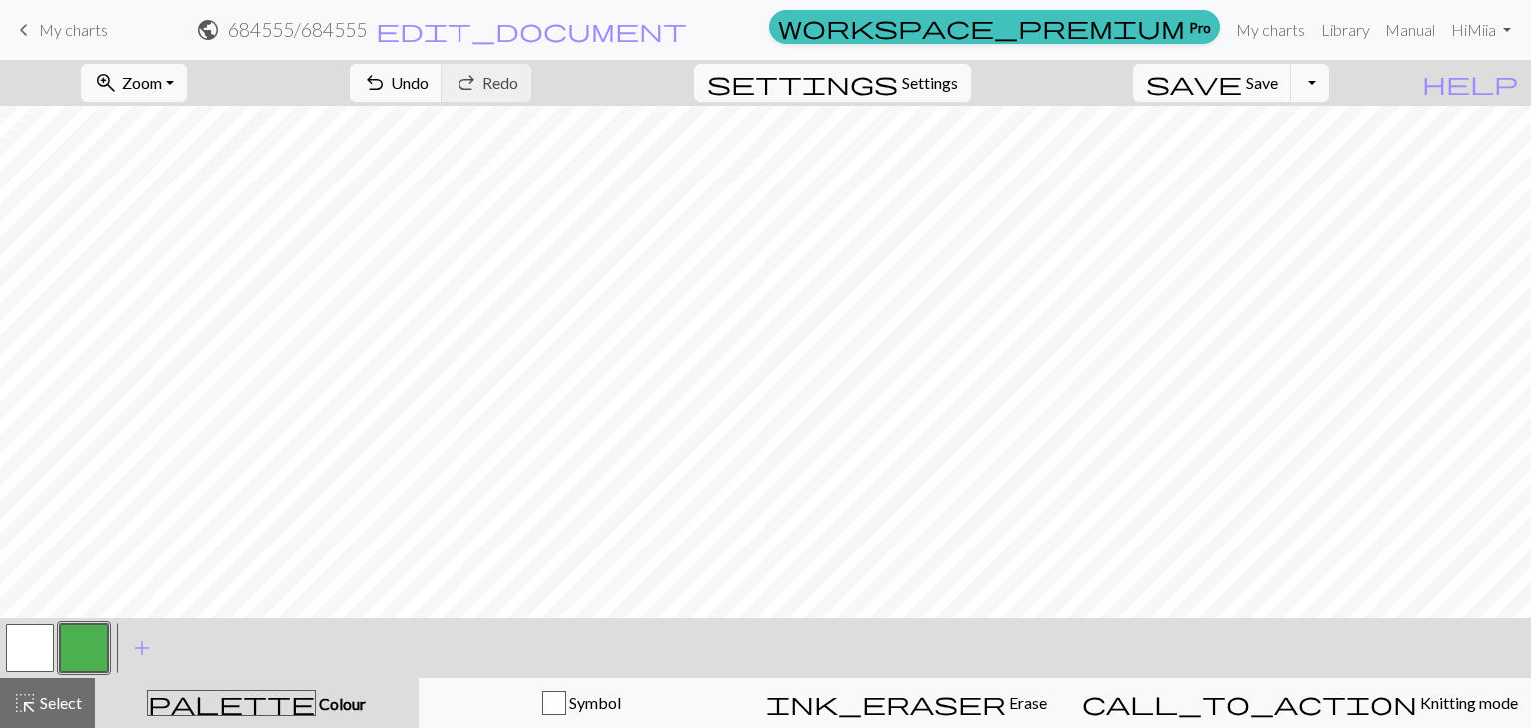
click at [30, 653] on button "button" at bounding box center [30, 648] width 48 height 48
click at [88, 667] on button "button" at bounding box center [84, 648] width 48 height 48
click at [40, 647] on button "button" at bounding box center [30, 648] width 48 height 48
click at [76, 651] on button "button" at bounding box center [84, 648] width 48 height 48
click at [32, 639] on button "button" at bounding box center [30, 648] width 48 height 48
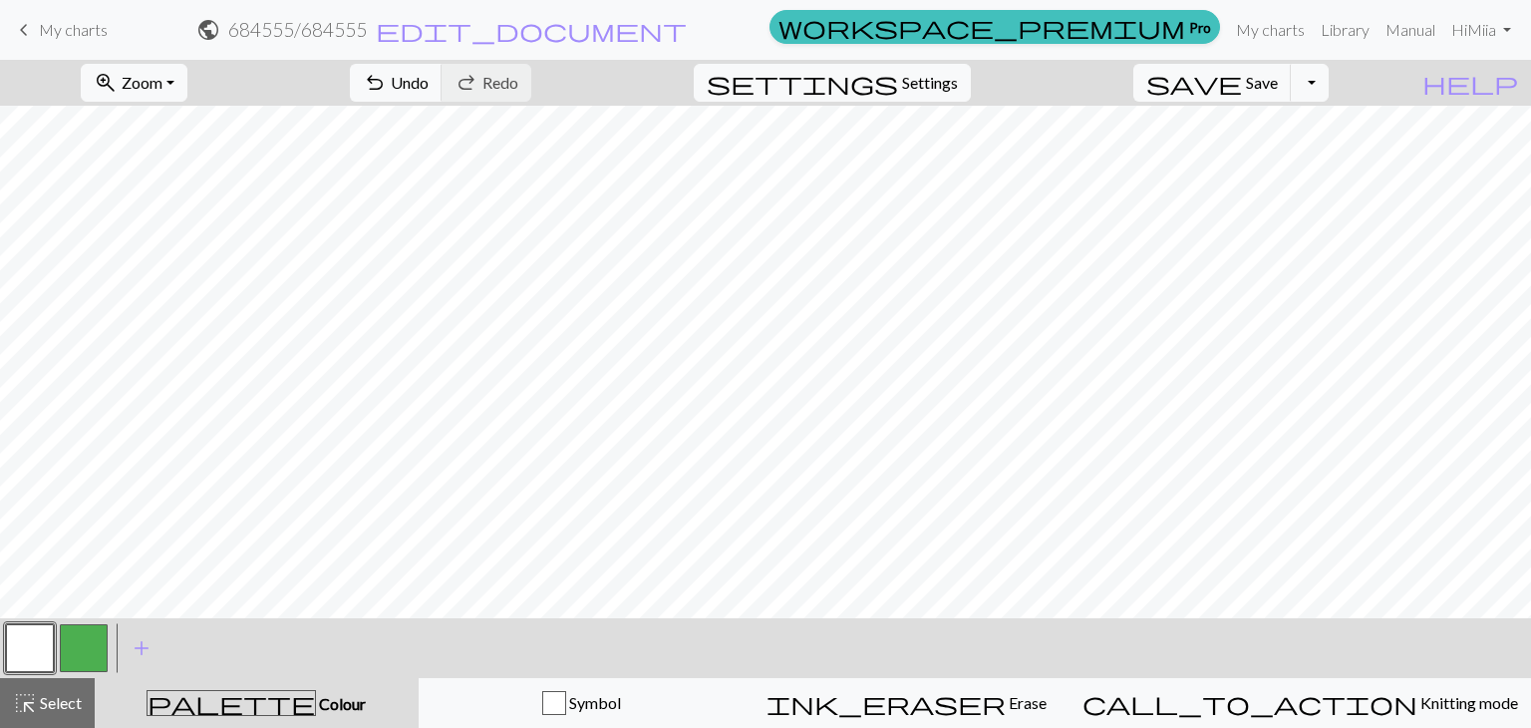
click at [86, 653] on button "button" at bounding box center [84, 648] width 48 height 48
click at [32, 634] on button "button" at bounding box center [30, 648] width 48 height 48
click at [87, 651] on button "button" at bounding box center [84, 648] width 48 height 48
click at [30, 641] on button "button" at bounding box center [30, 648] width 48 height 48
click at [87, 651] on button "button" at bounding box center [84, 648] width 48 height 48
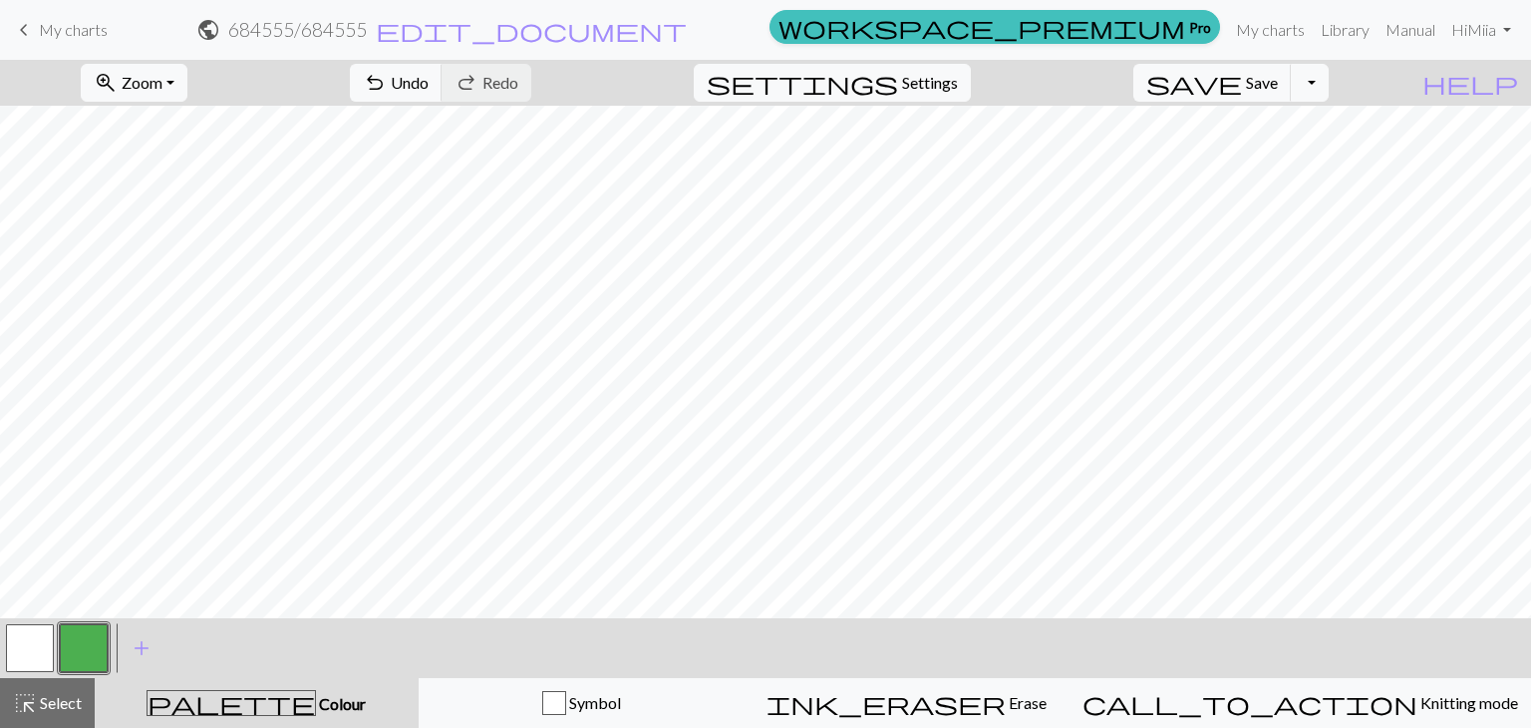
click at [30, 645] on button "button" at bounding box center [30, 648] width 48 height 48
click at [95, 641] on button "button" at bounding box center [84, 648] width 48 height 48
click at [4, 659] on div at bounding box center [30, 648] width 54 height 54
click at [27, 654] on button "button" at bounding box center [30, 648] width 48 height 48
click at [89, 640] on button "button" at bounding box center [84, 648] width 48 height 48
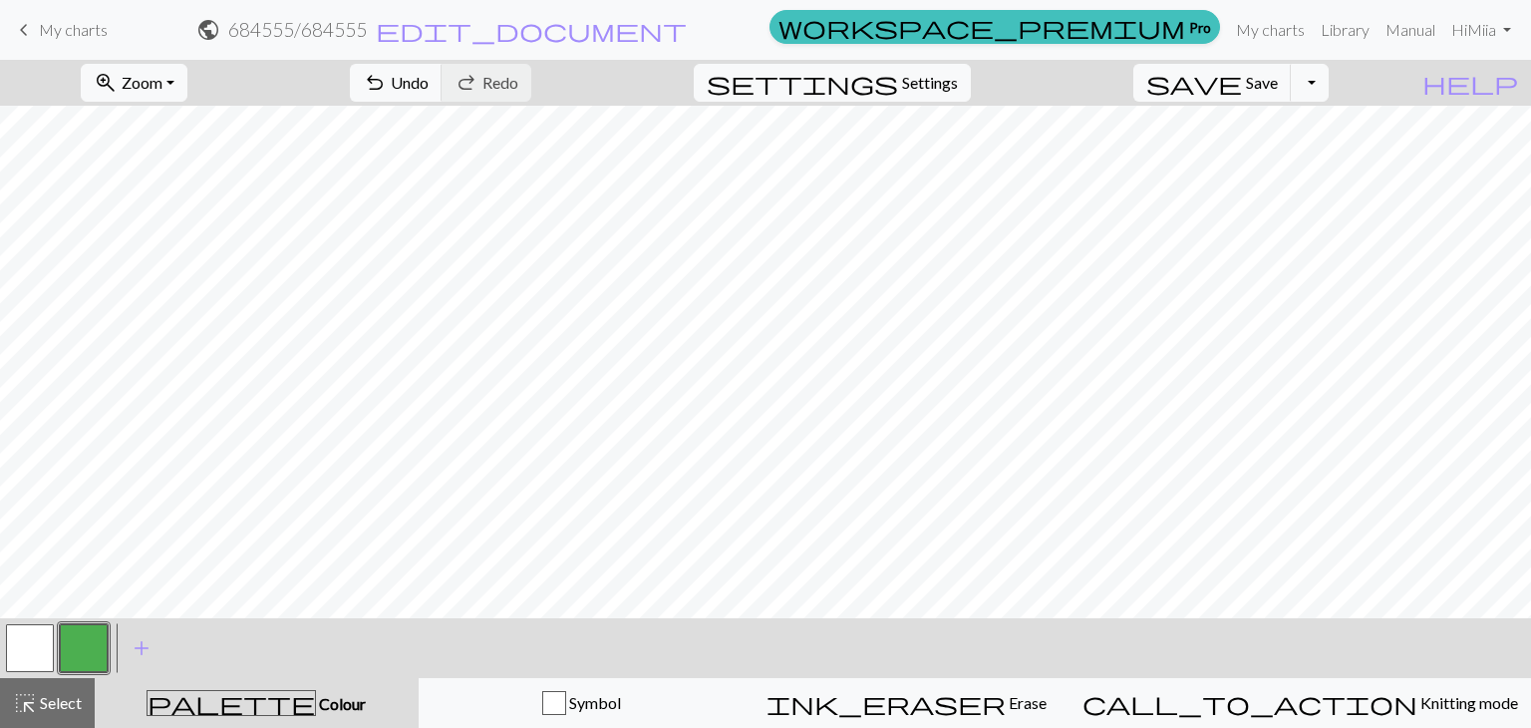
click at [49, 644] on button "button" at bounding box center [30, 648] width 48 height 48
click at [92, 653] on button "button" at bounding box center [84, 648] width 48 height 48
click at [20, 638] on button "button" at bounding box center [30, 648] width 48 height 48
click at [96, 644] on button "button" at bounding box center [84, 648] width 48 height 48
click at [33, 643] on button "button" at bounding box center [30, 648] width 48 height 48
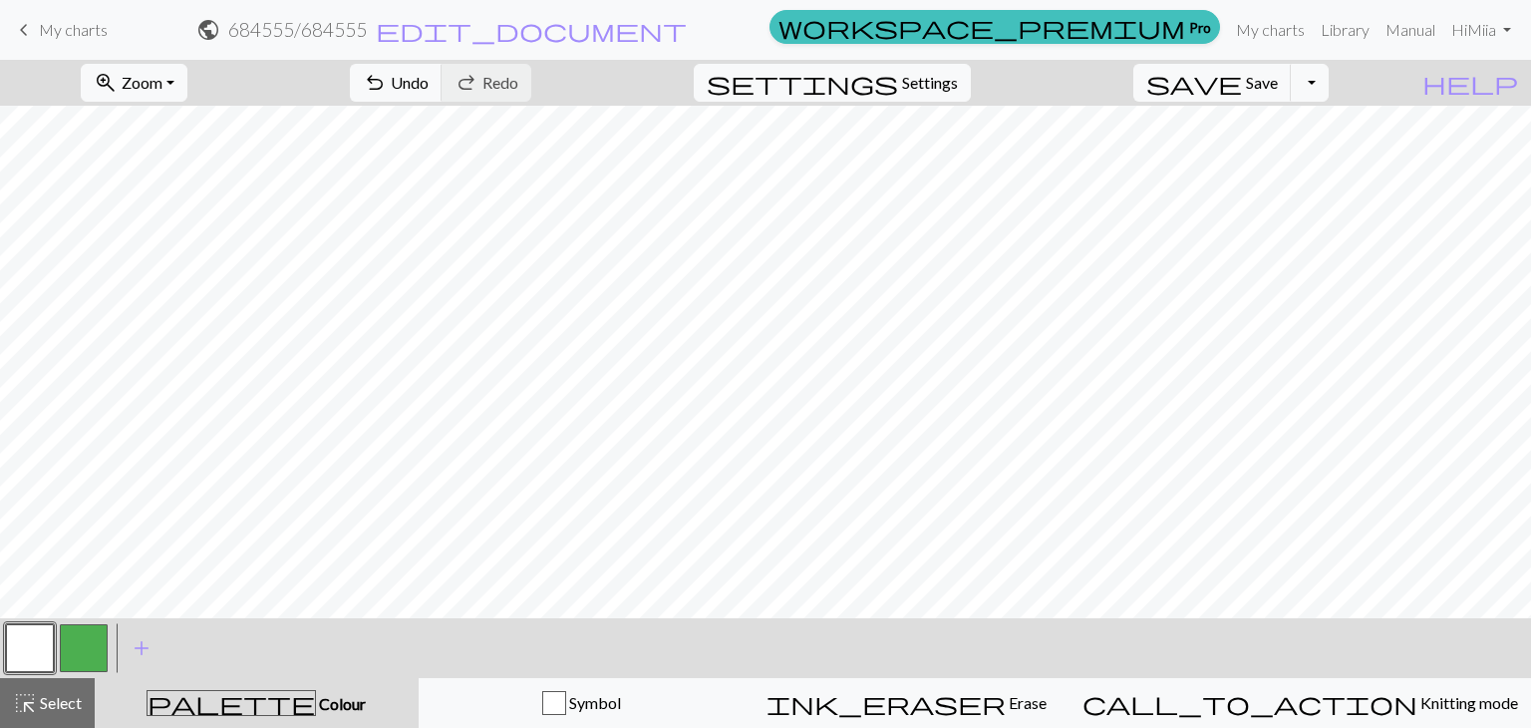
click at [74, 658] on button "button" at bounding box center [84, 648] width 48 height 48
click at [37, 644] on button "button" at bounding box center [30, 648] width 48 height 48
click at [46, 687] on button "highlight_alt Select Select" at bounding box center [47, 703] width 95 height 50
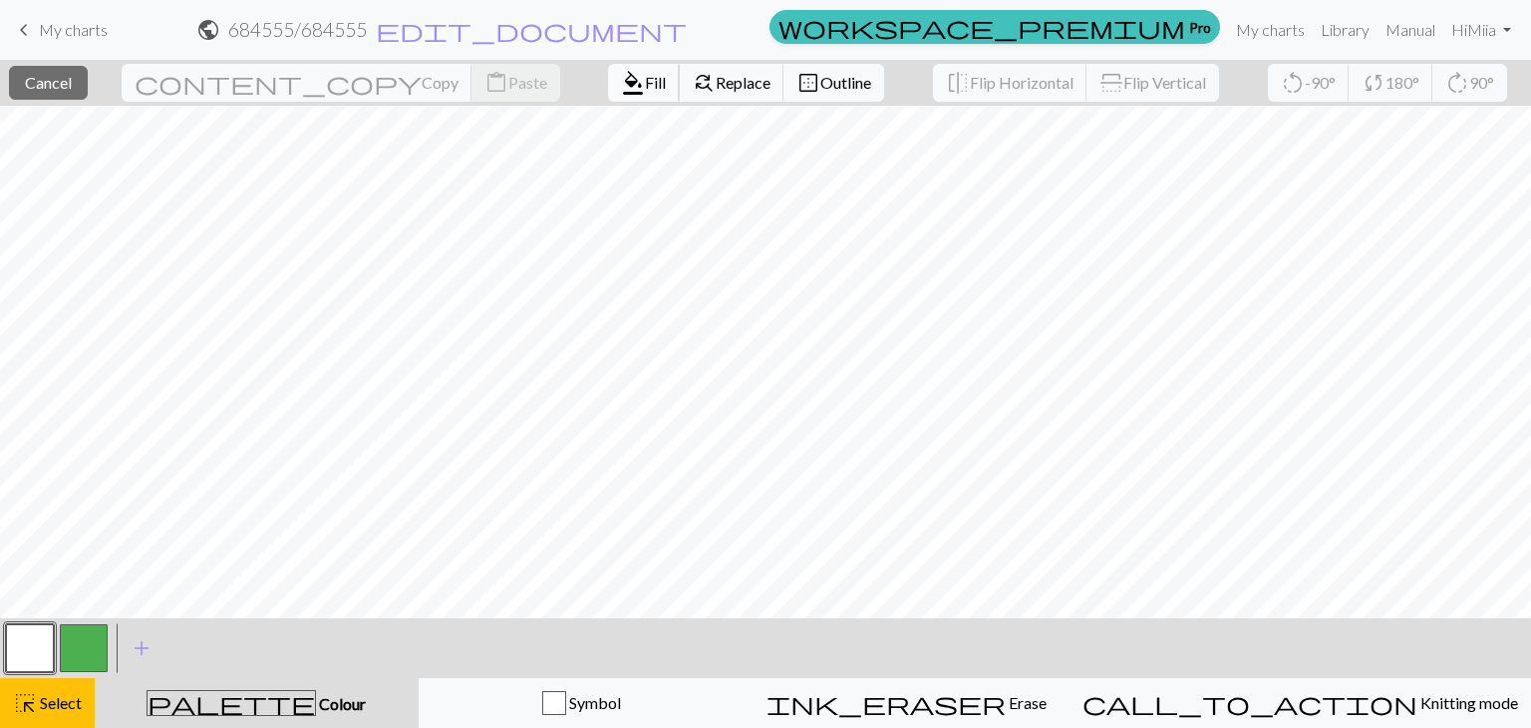
click at [621, 93] on span "format_color_fill" at bounding box center [633, 83] width 24 height 28
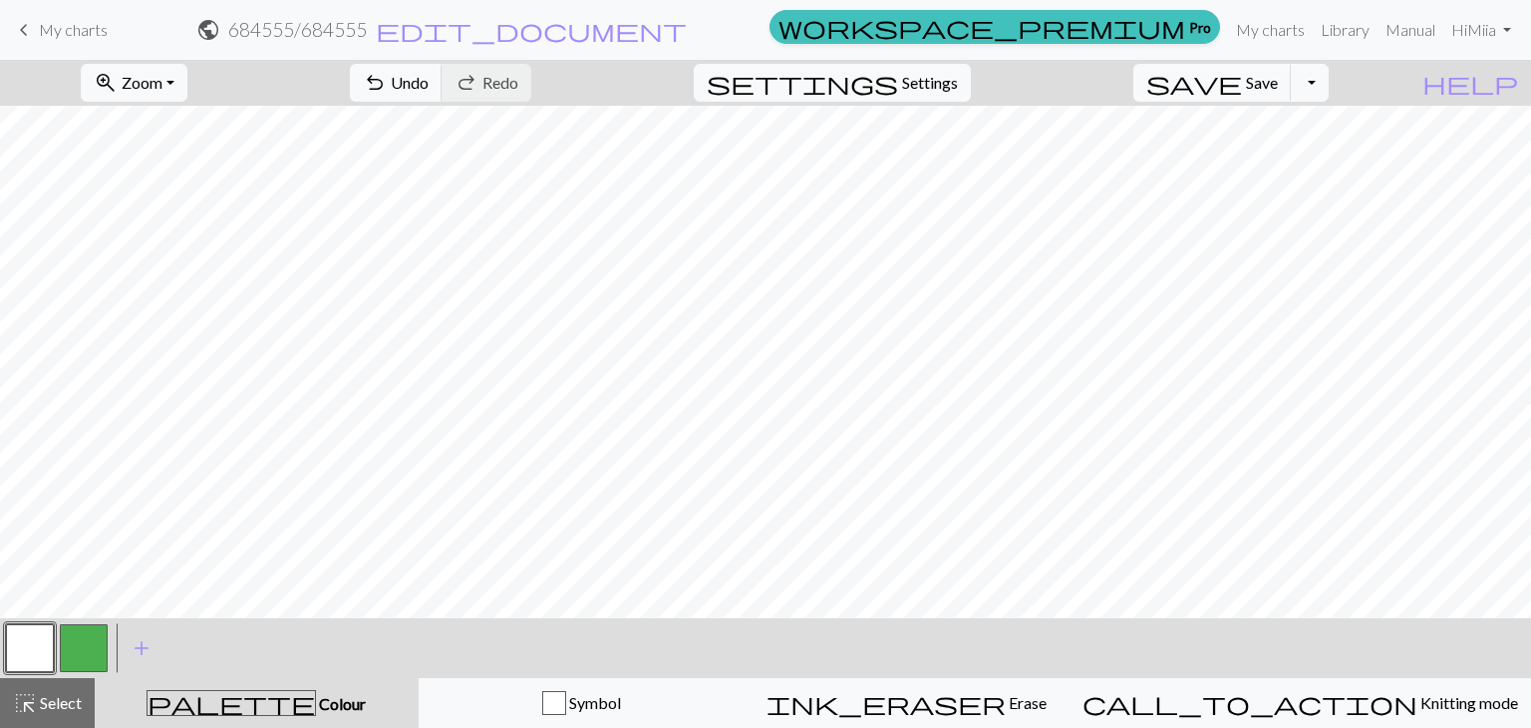
click at [90, 651] on button "button" at bounding box center [84, 648] width 48 height 48
click at [40, 643] on button "button" at bounding box center [30, 648] width 48 height 48
click at [88, 651] on button "button" at bounding box center [84, 648] width 48 height 48
click at [29, 650] on button "button" at bounding box center [30, 648] width 48 height 48
click at [80, 647] on button "button" at bounding box center [84, 648] width 48 height 48
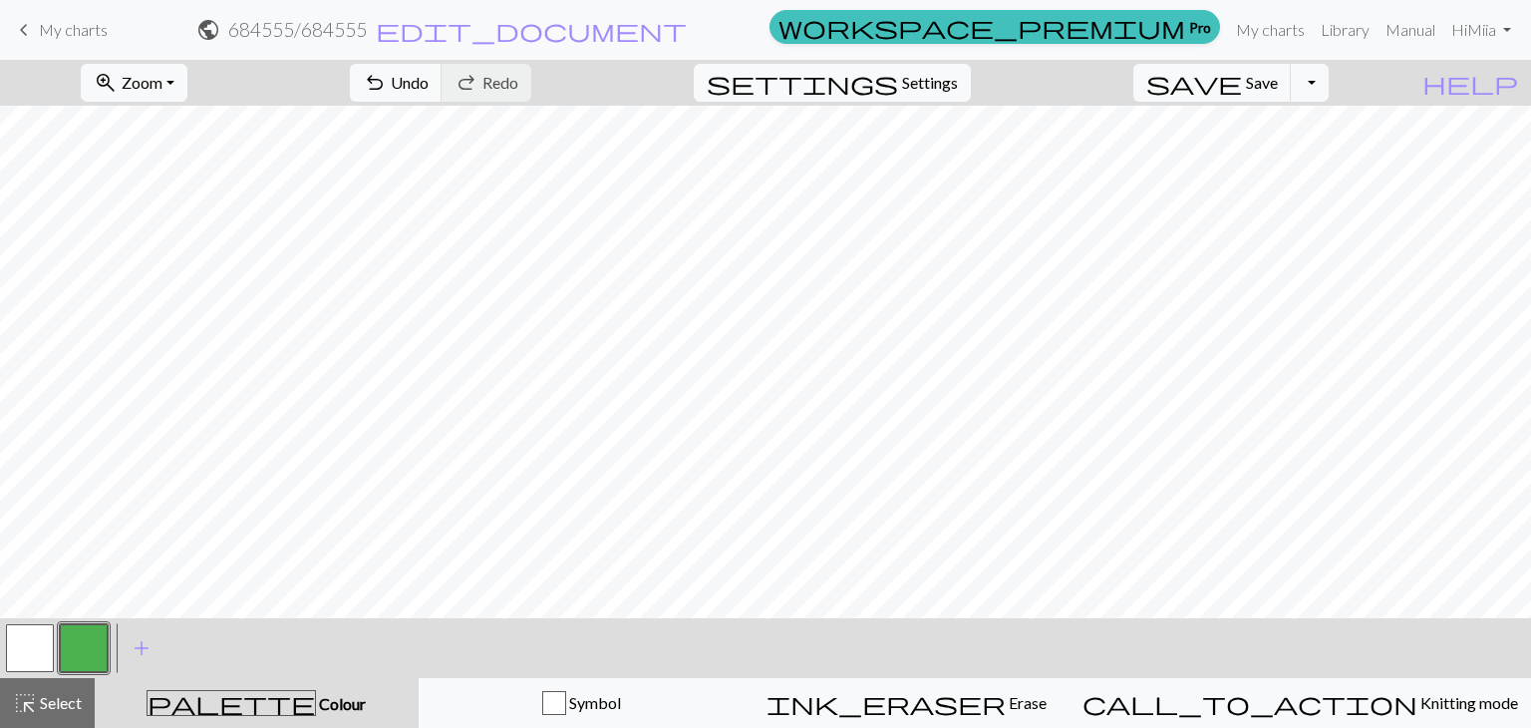
click at [18, 640] on button "button" at bounding box center [30, 648] width 48 height 48
click at [88, 643] on button "button" at bounding box center [84, 648] width 48 height 48
click at [29, 656] on button "button" at bounding box center [30, 648] width 48 height 48
click at [66, 715] on button "highlight_alt Select Select" at bounding box center [47, 703] width 95 height 50
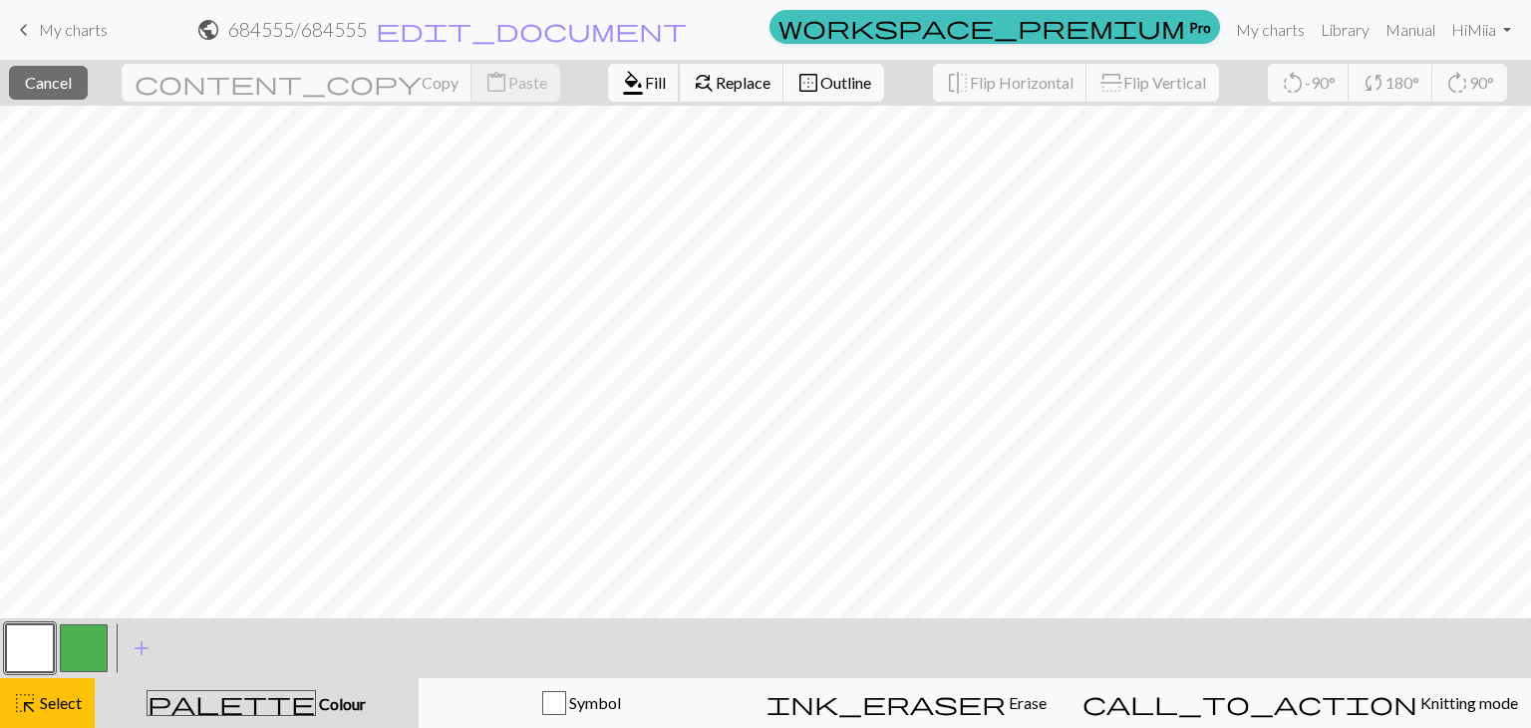
click at [645, 86] on span "Fill" at bounding box center [655, 82] width 21 height 19
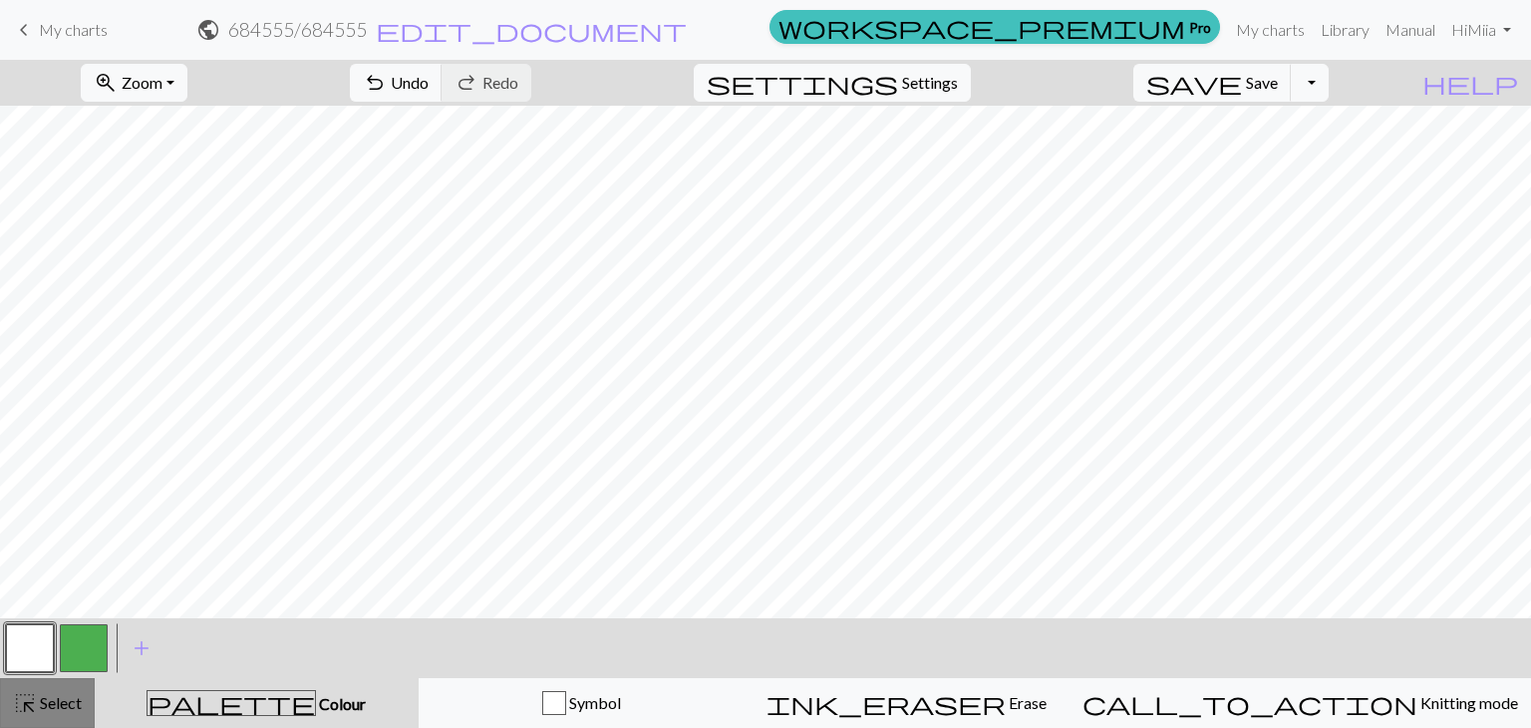
click at [47, 704] on span "Select" at bounding box center [59, 702] width 45 height 19
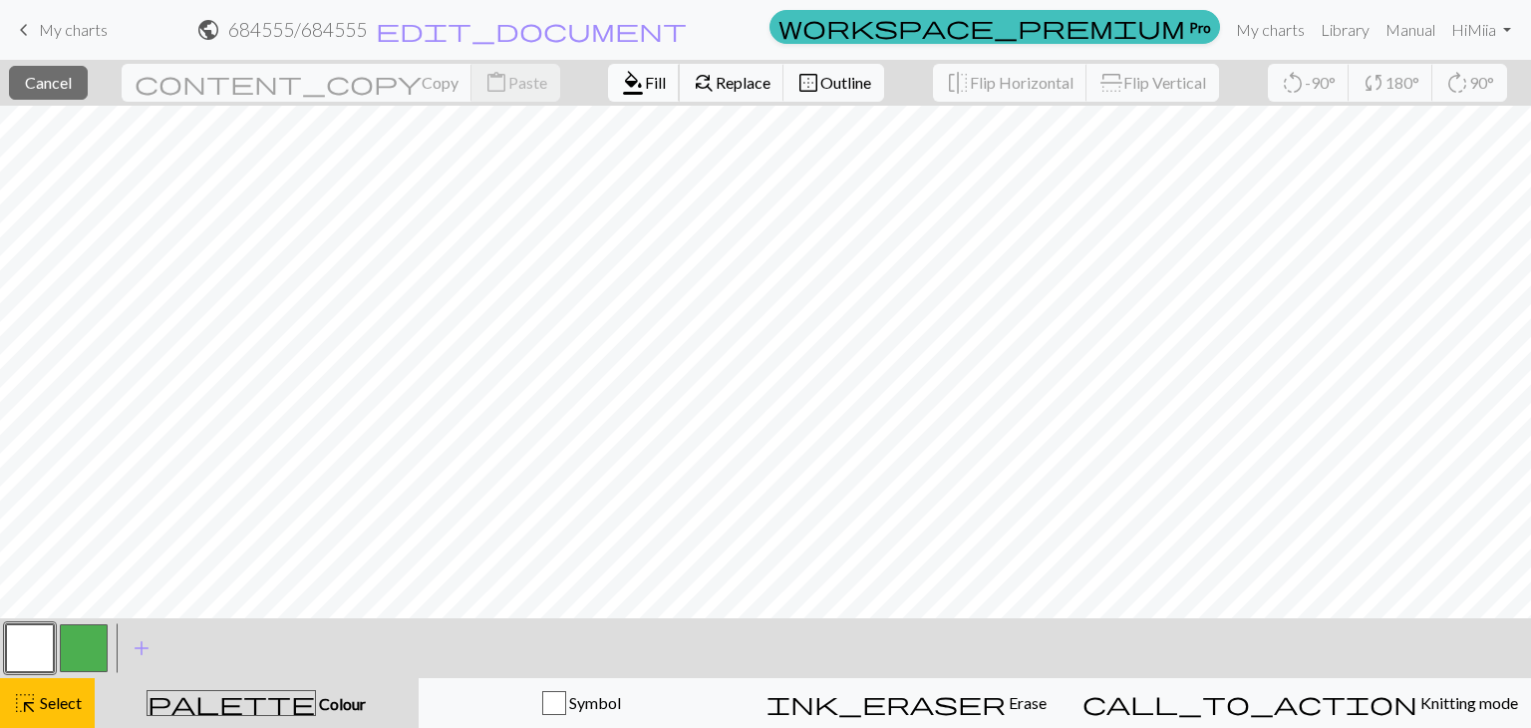
click at [621, 94] on span "format_color_fill" at bounding box center [633, 83] width 24 height 28
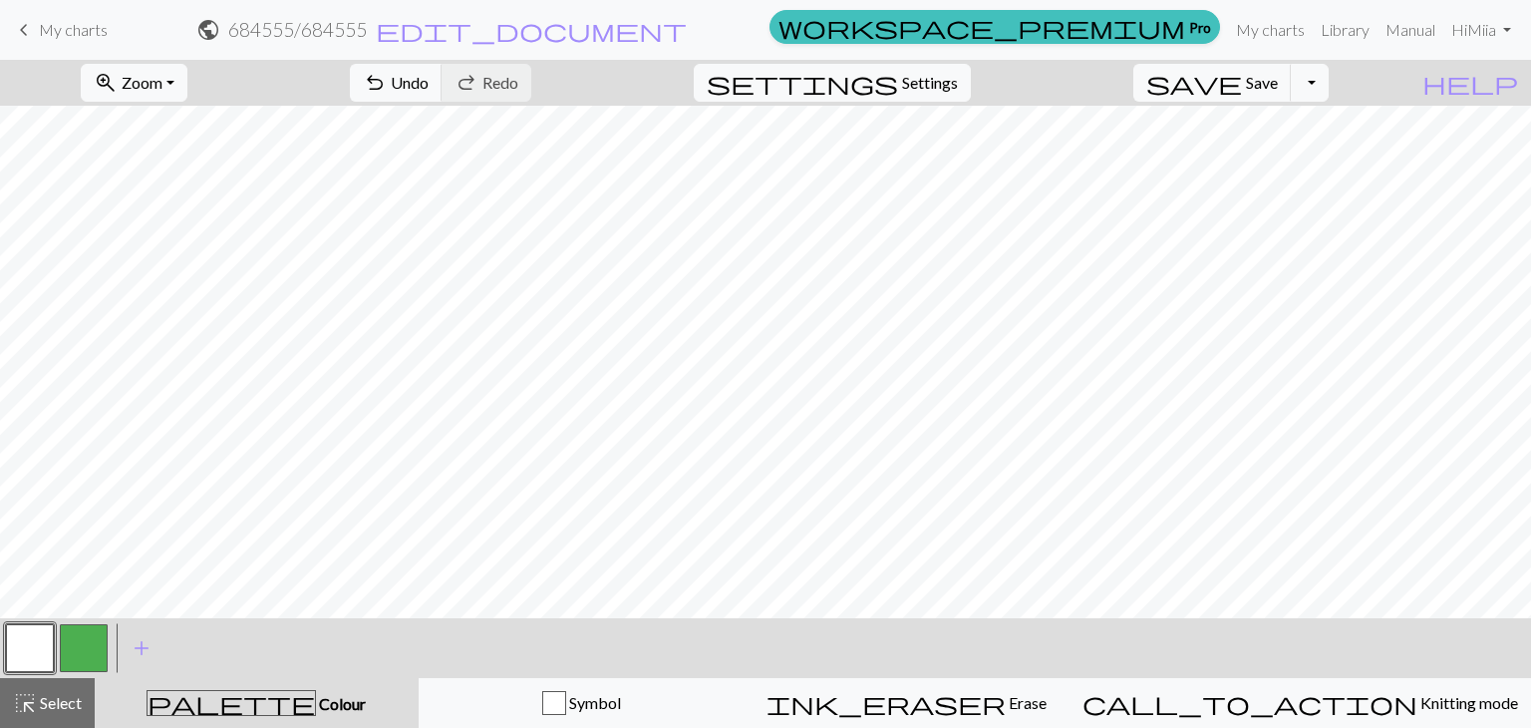
click at [65, 32] on span "My charts" at bounding box center [73, 29] width 69 height 19
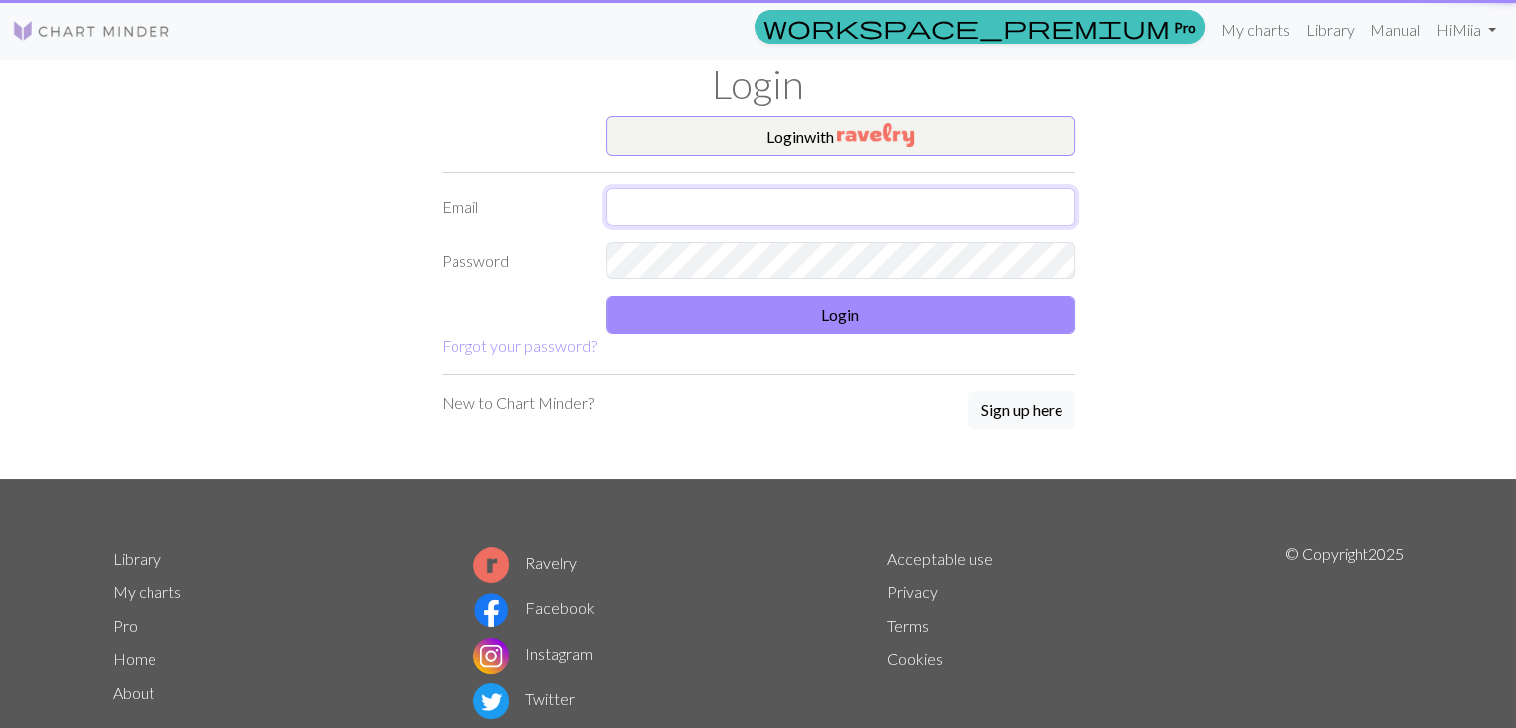
type input "[EMAIL_ADDRESS][DOMAIN_NAME]"
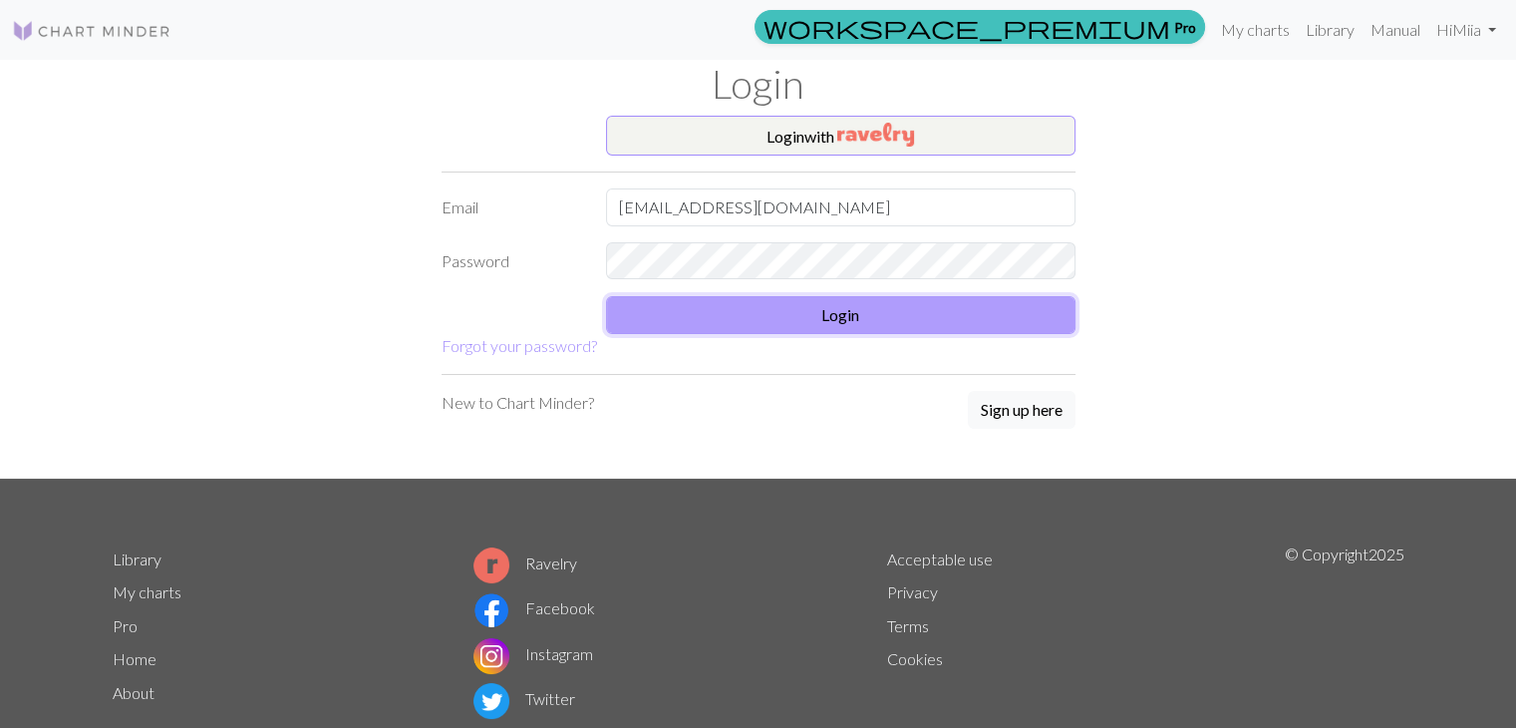
click at [896, 316] on button "Login" at bounding box center [840, 315] width 469 height 38
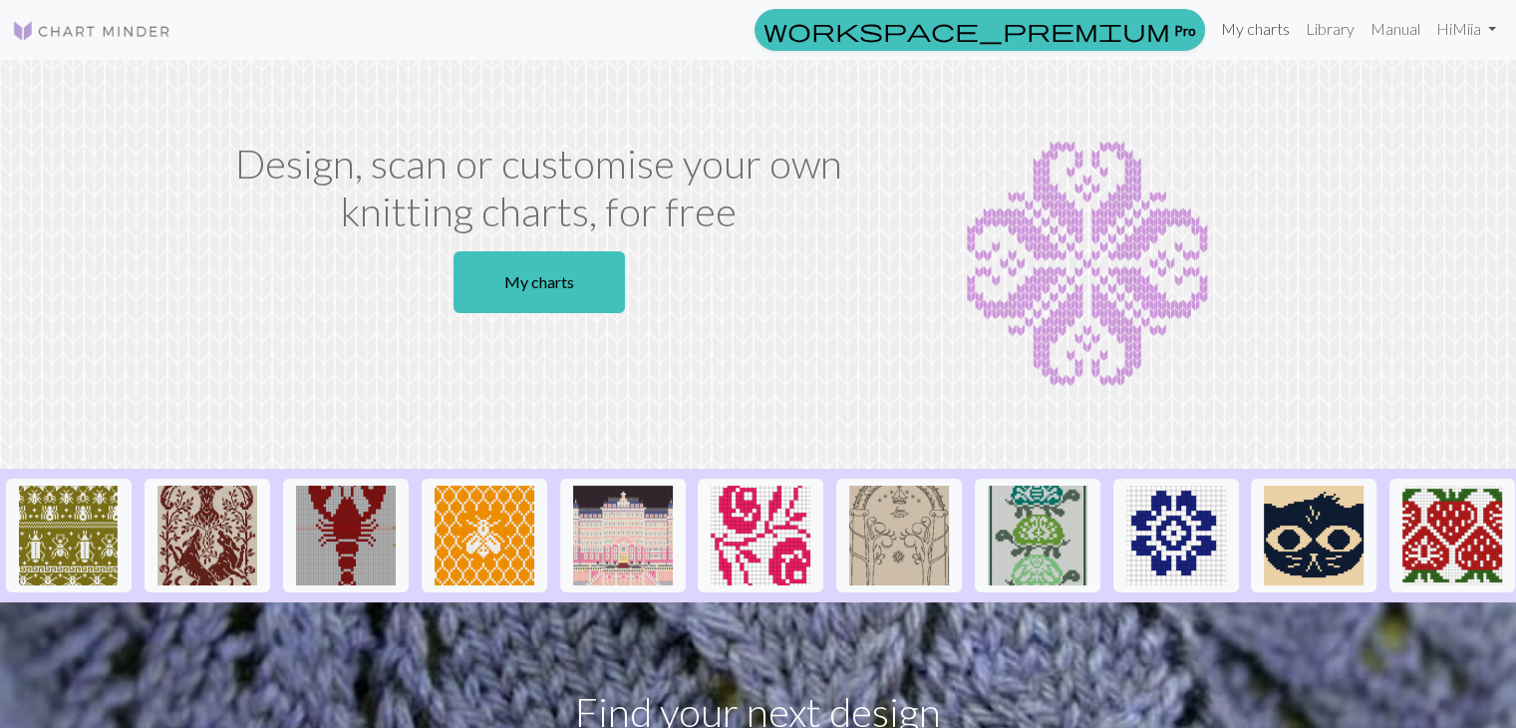
click at [1239, 29] on link "My charts" at bounding box center [1255, 29] width 85 height 40
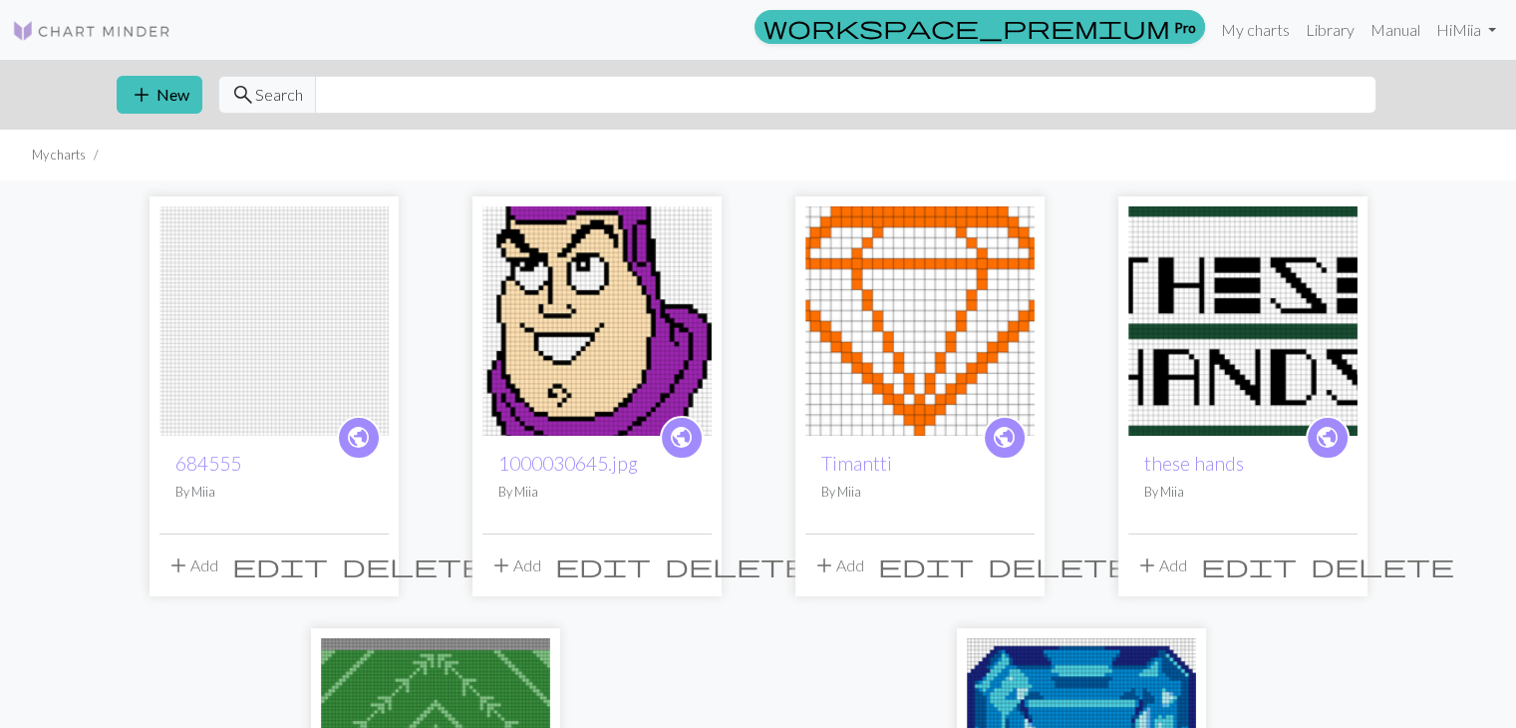
click at [367, 575] on span "delete" at bounding box center [414, 565] width 144 height 28
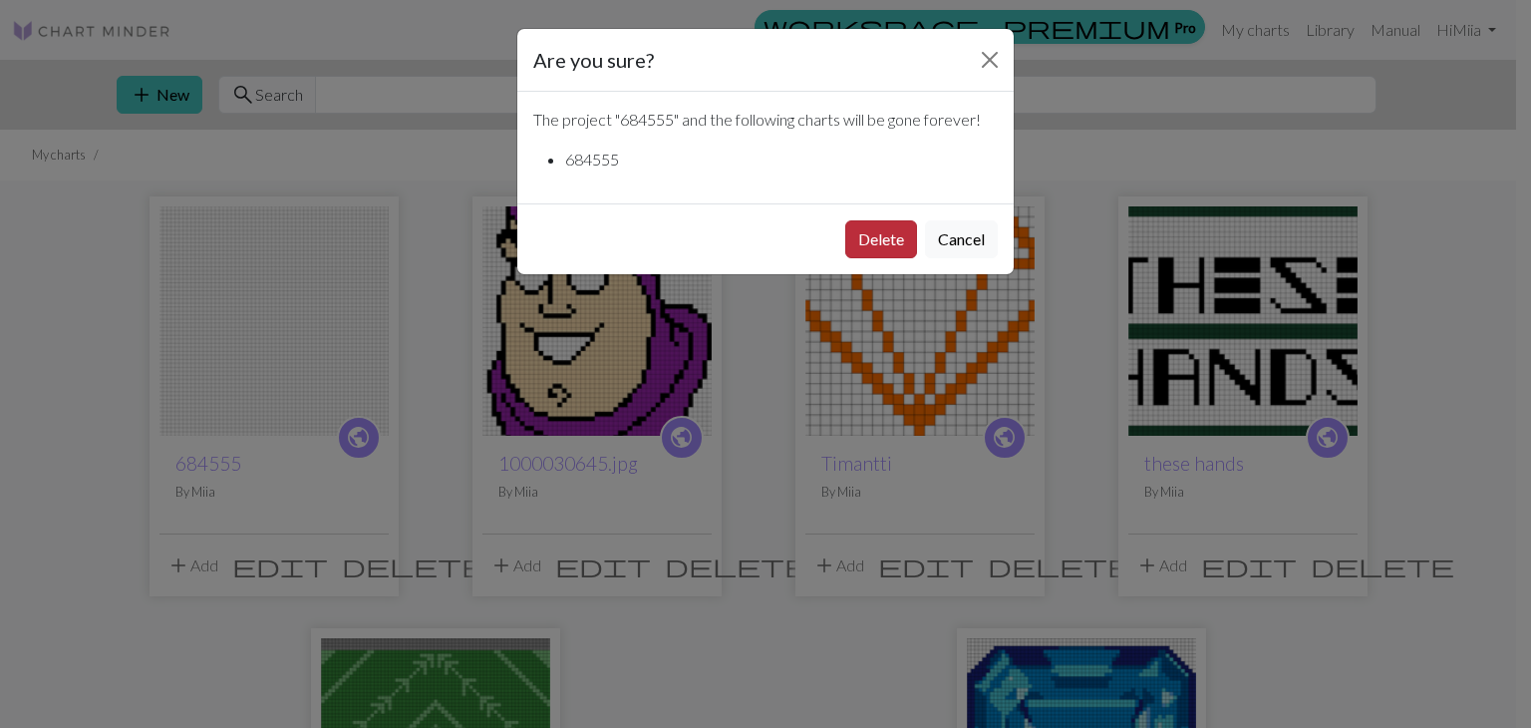
click at [887, 243] on button "Delete" at bounding box center [881, 239] width 72 height 38
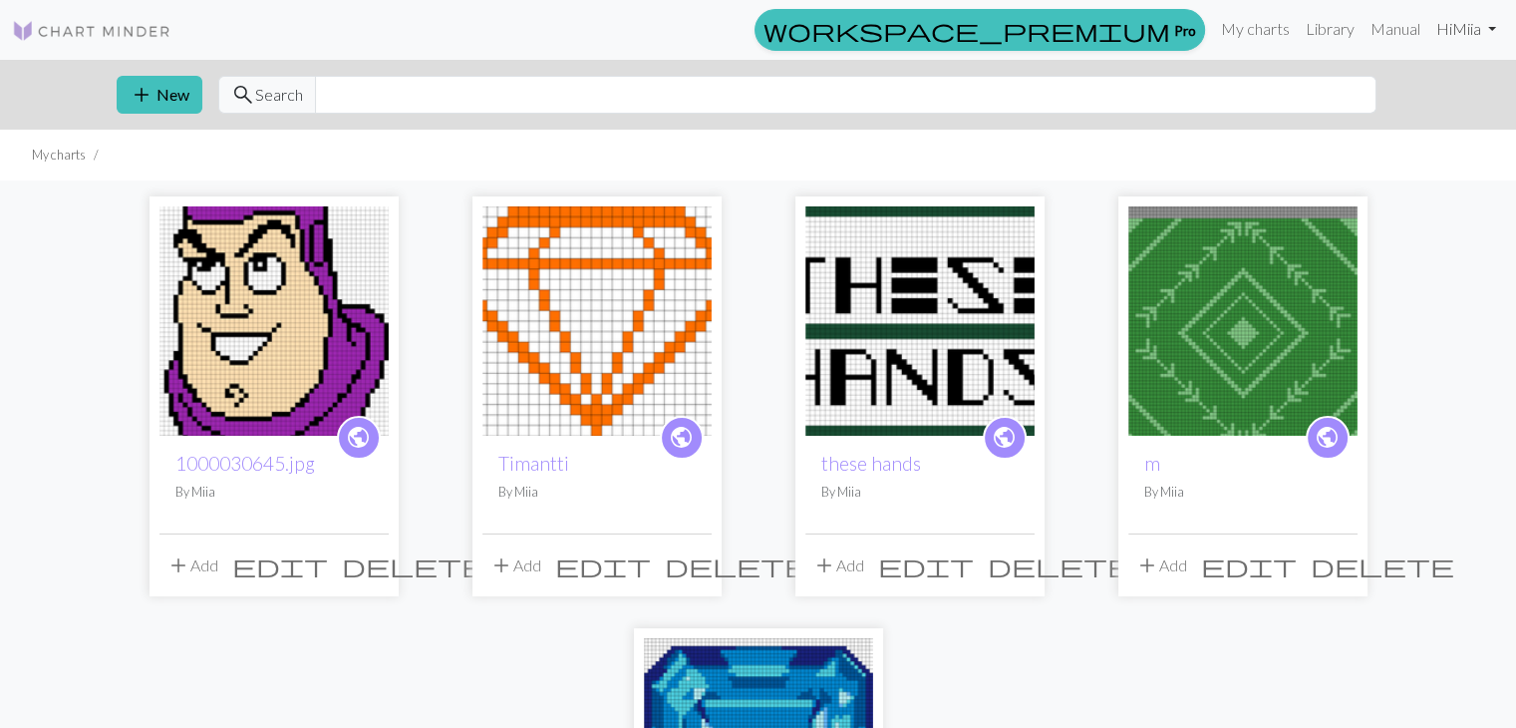
click at [1446, 37] on link "Hi Miia" at bounding box center [1466, 29] width 76 height 40
click at [1399, 156] on link "Logout" at bounding box center [1391, 151] width 64 height 40
